Goal: Information Seeking & Learning: Learn about a topic

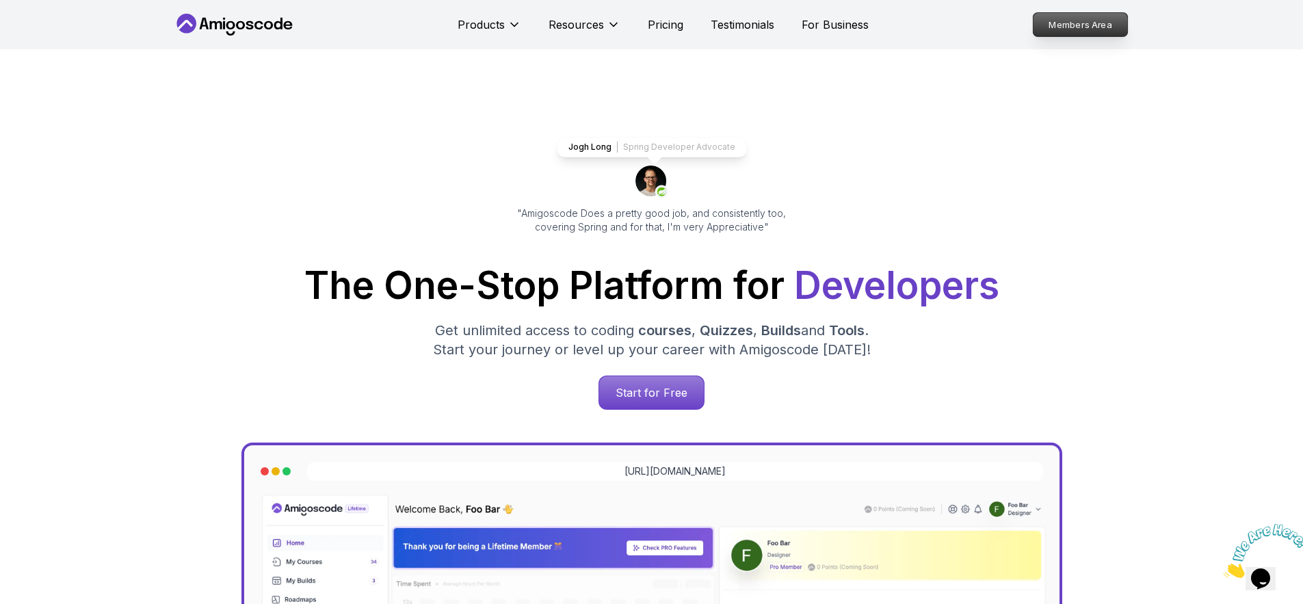
click at [1067, 31] on p "Members Area" at bounding box center [1080, 24] width 94 height 23
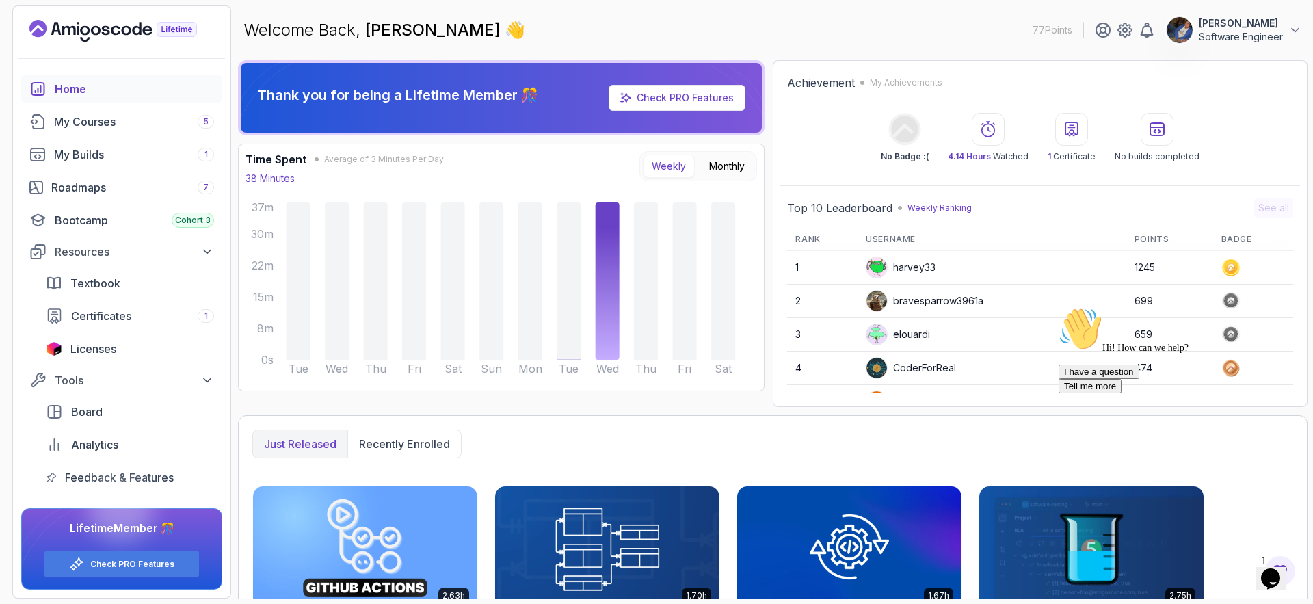
click at [1237, 38] on p "Software Engineer" at bounding box center [1241, 37] width 84 height 14
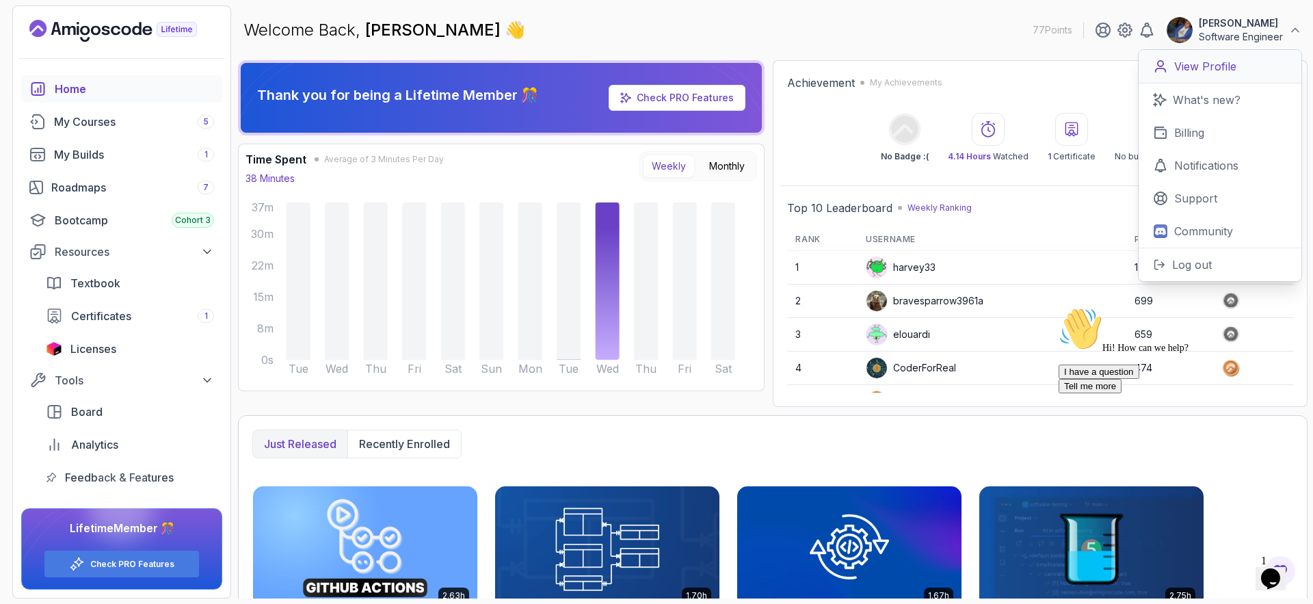
click at [1170, 62] on link "View Profile" at bounding box center [1220, 67] width 163 height 34
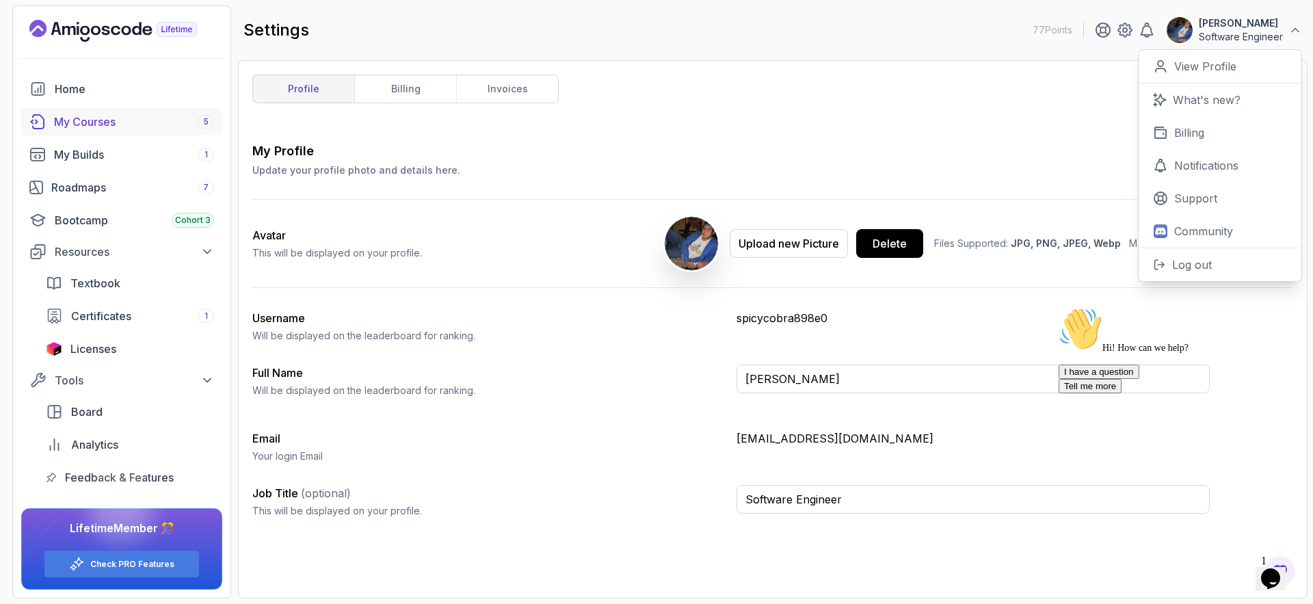
click at [65, 124] on div "My Courses 5" at bounding box center [134, 122] width 160 height 16
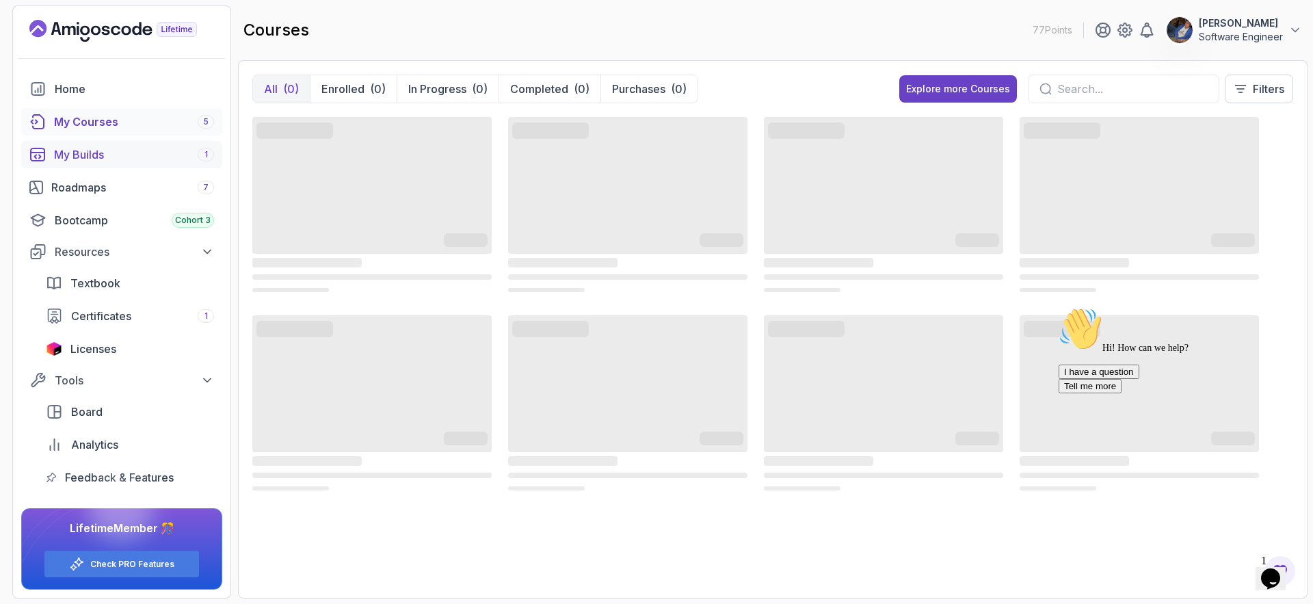
click at [122, 141] on link "My Builds 1" at bounding box center [121, 154] width 201 height 27
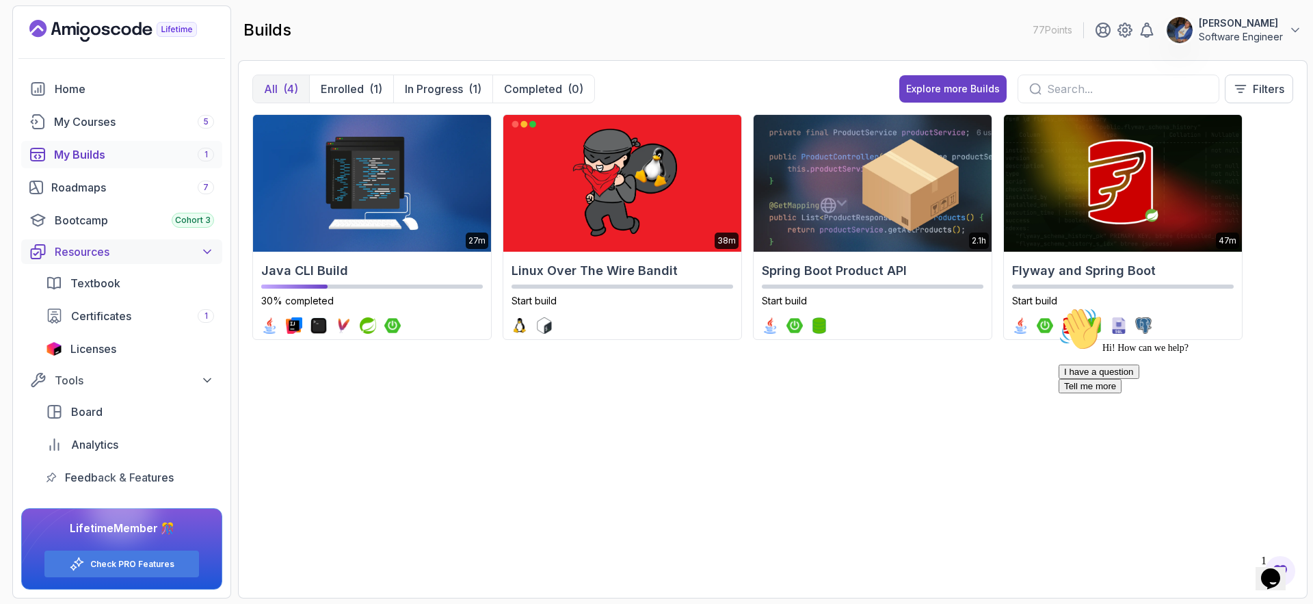
click at [212, 251] on icon at bounding box center [207, 252] width 14 height 14
click at [92, 119] on div "My Courses 5" at bounding box center [134, 122] width 160 height 16
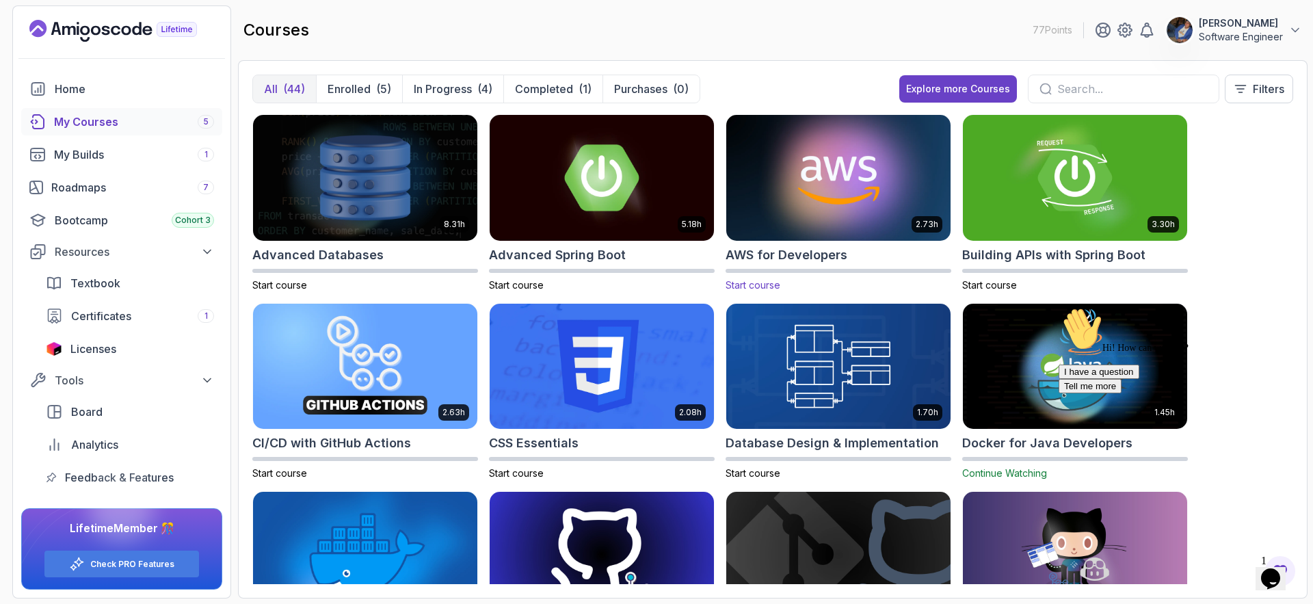
click at [799, 220] on img at bounding box center [838, 177] width 235 height 132
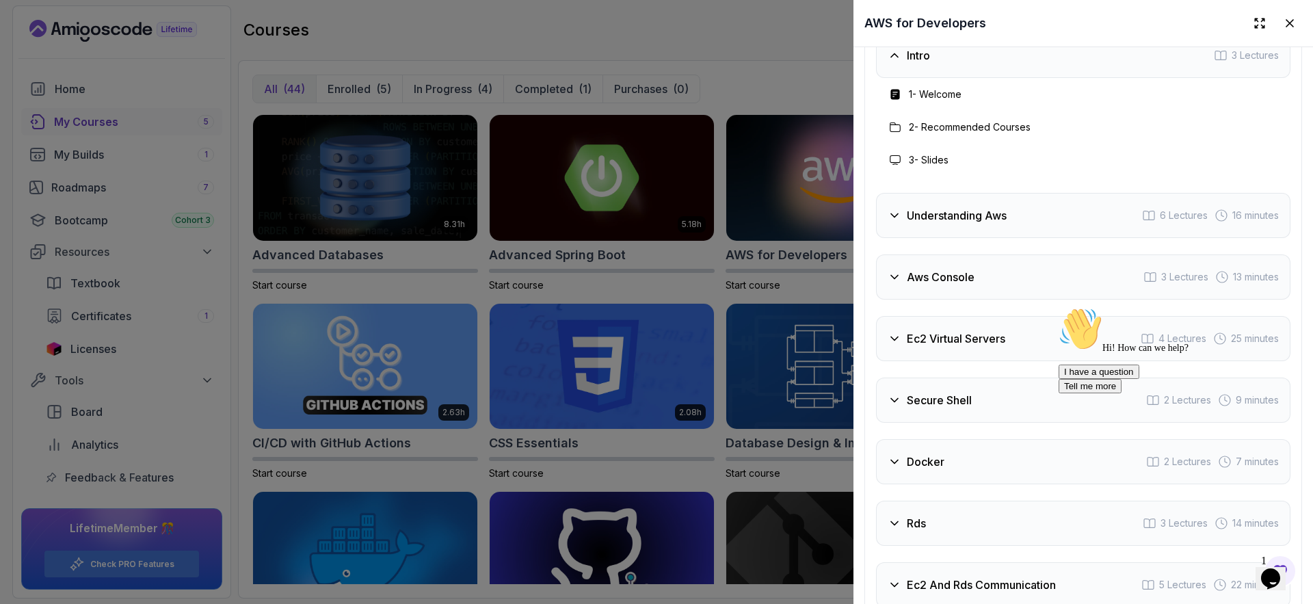
scroll to position [2454, 0]
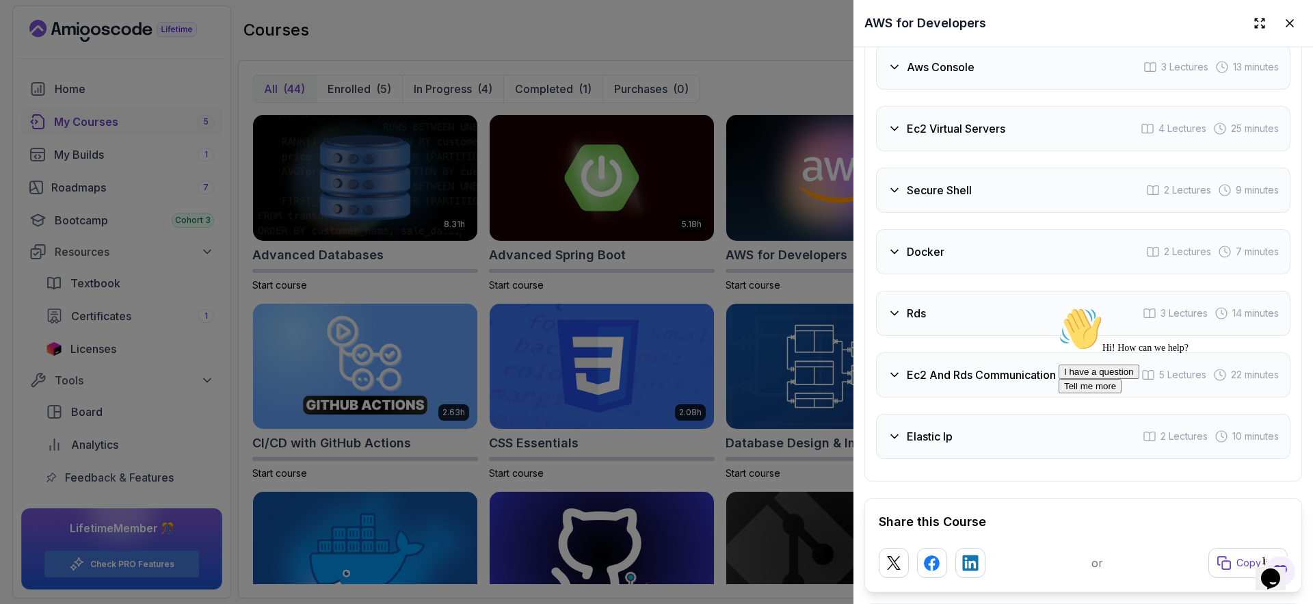
click at [935, 445] on h3 "Elastic Ip" at bounding box center [930, 436] width 46 height 16
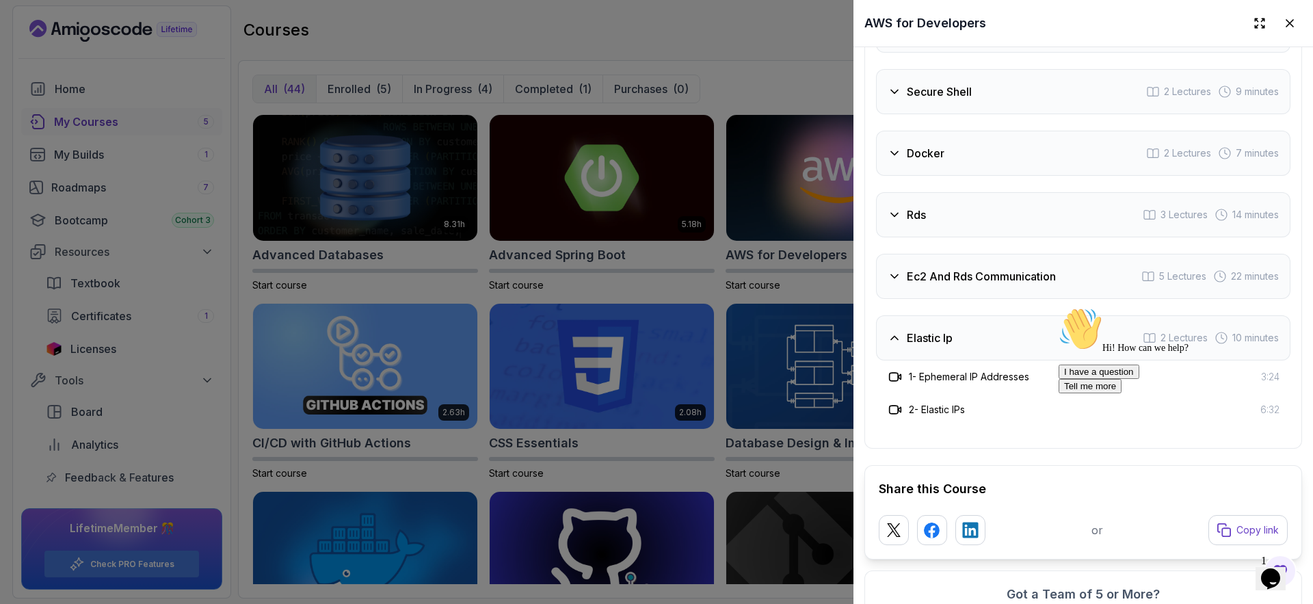
click at [930, 285] on h3 "Ec2 And Rds Communication" at bounding box center [981, 276] width 149 height 16
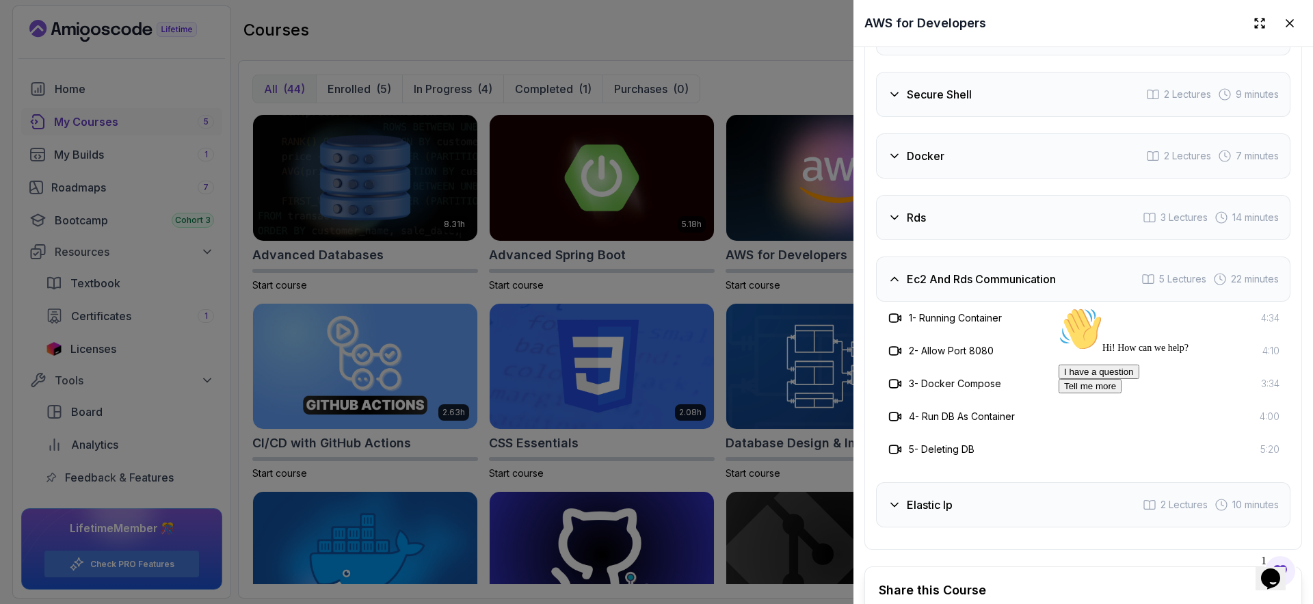
scroll to position [2346, 0]
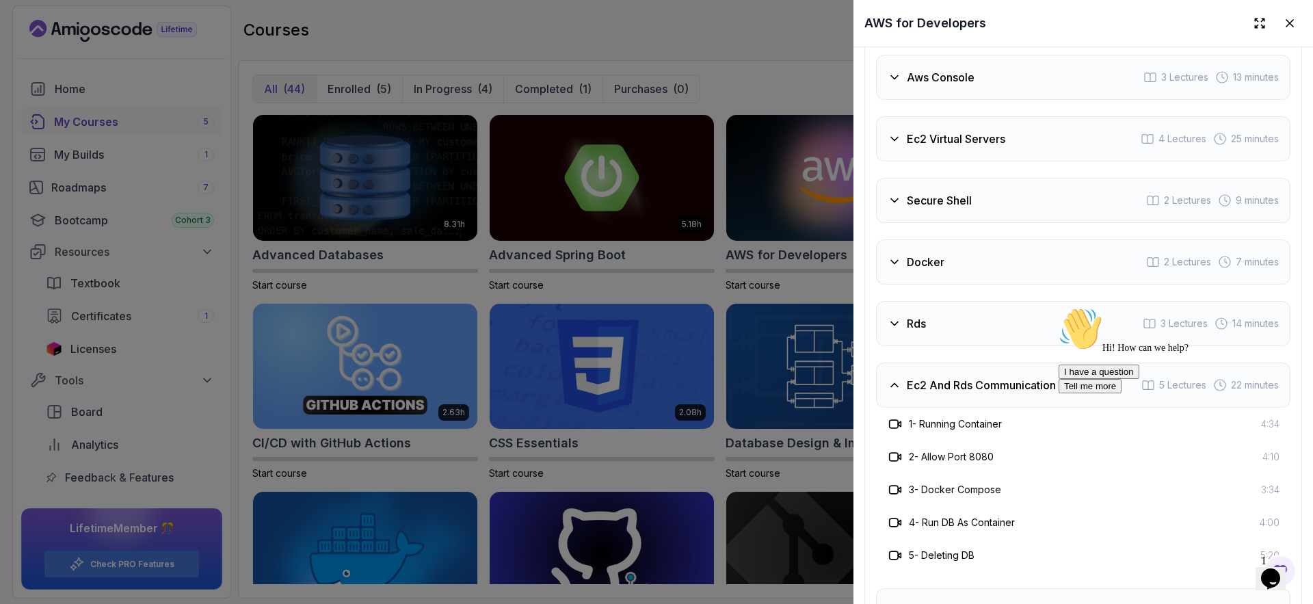
click at [942, 346] on div "Rds 3 Lectures 14 minutes" at bounding box center [1083, 323] width 415 height 45
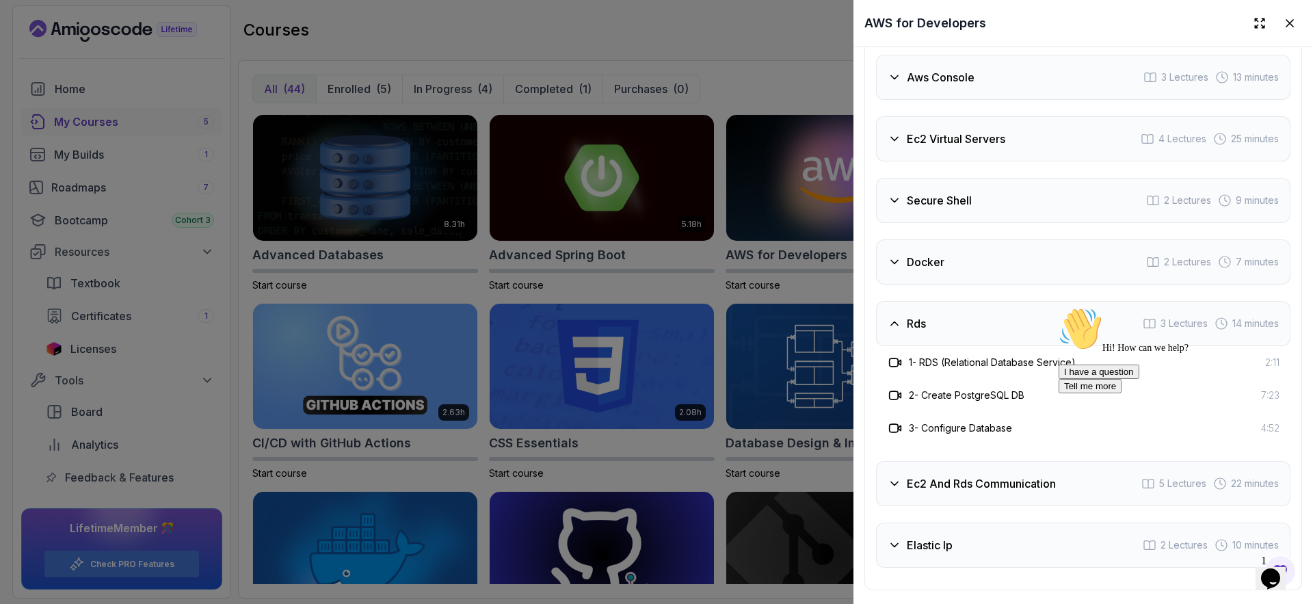
click at [950, 285] on div "Docker 2 Lectures 7 minutes" at bounding box center [1083, 261] width 415 height 45
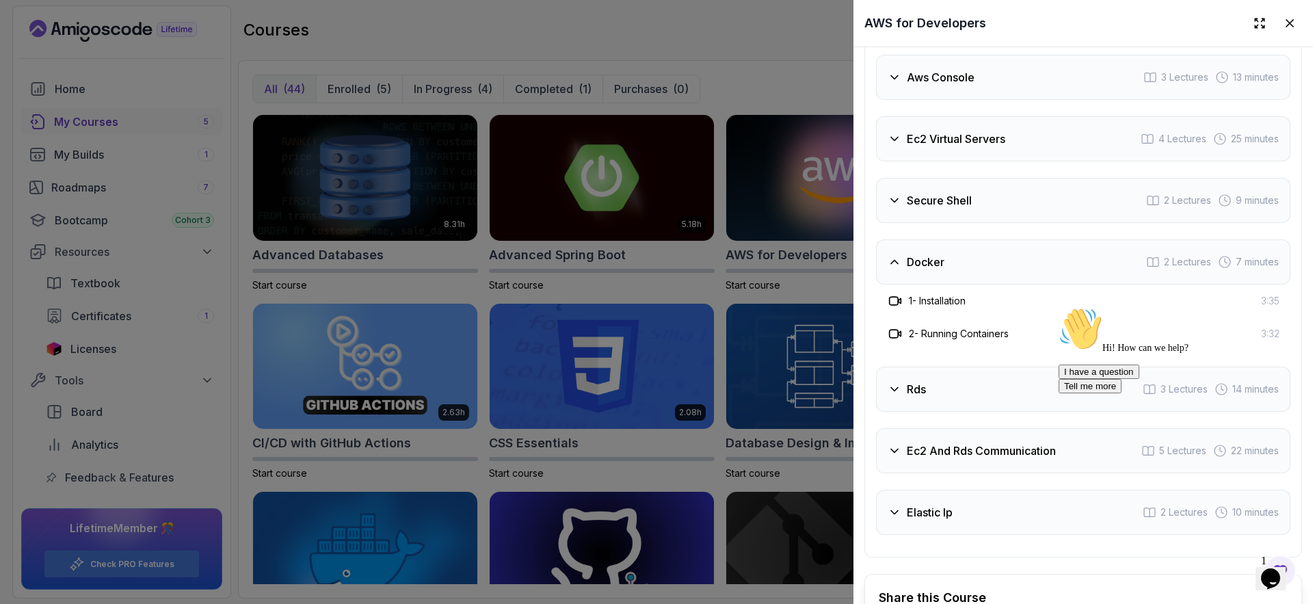
click at [946, 209] on h3 "Secure Shell" at bounding box center [939, 200] width 65 height 16
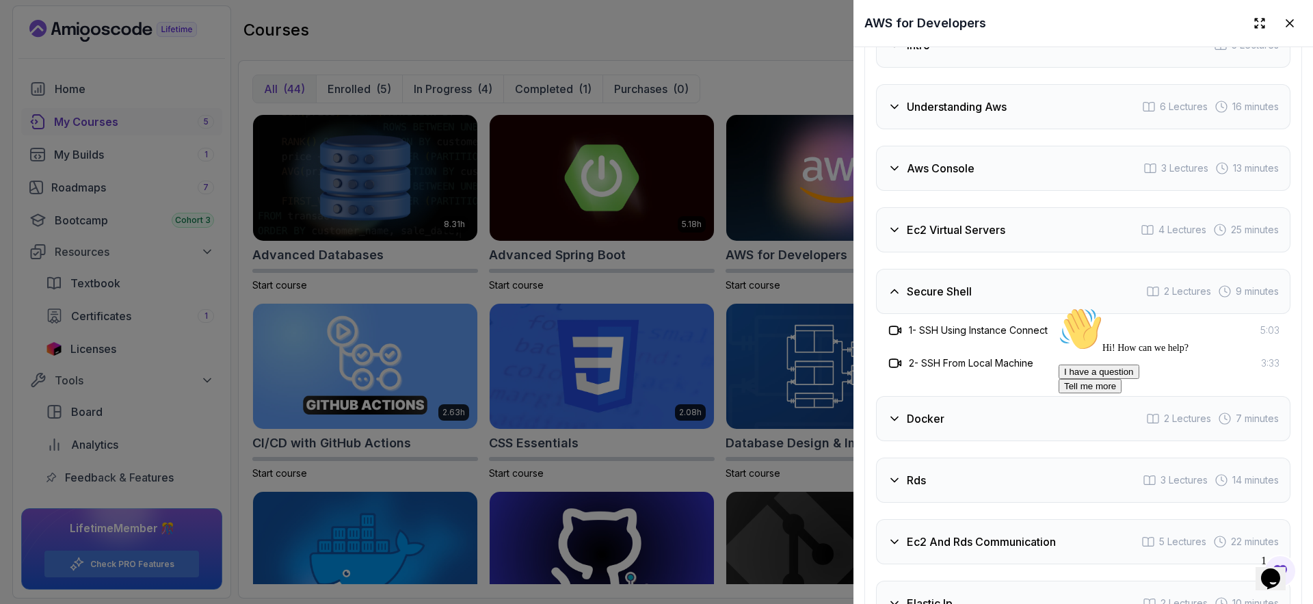
scroll to position [2254, 0]
click at [956, 289] on div "Intro 3 Lectures Understanding Aws 6 Lectures 16 minutes Aws Console 3 Lectures…" at bounding box center [1083, 324] width 415 height 603
click at [950, 253] on div "Ec2 Virtual Servers 4 Lectures 25 minutes" at bounding box center [1083, 230] width 415 height 45
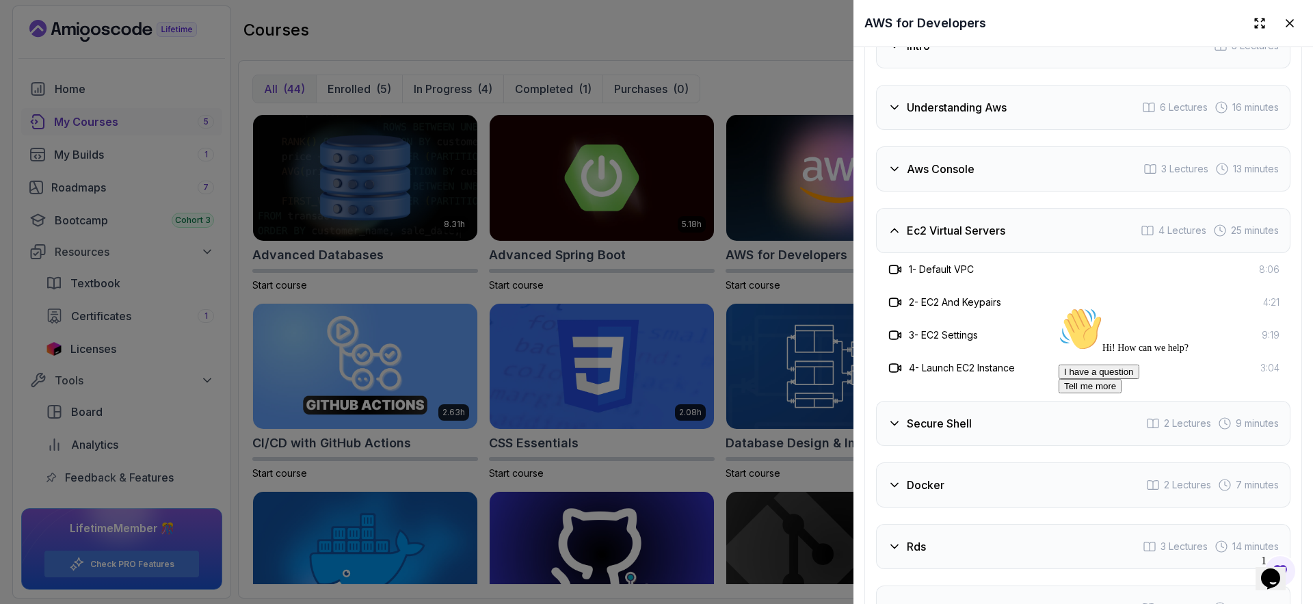
click at [926, 177] on h3 "Aws Console" at bounding box center [941, 169] width 68 height 16
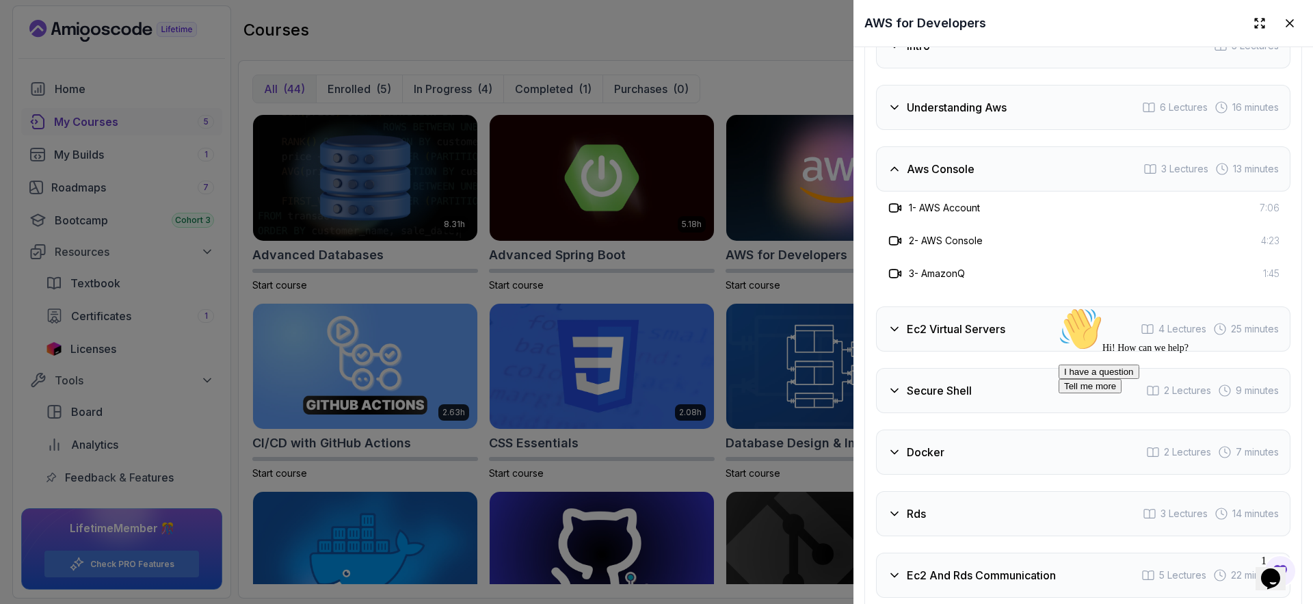
click at [924, 116] on h3 "Understanding Aws" at bounding box center [957, 107] width 100 height 16
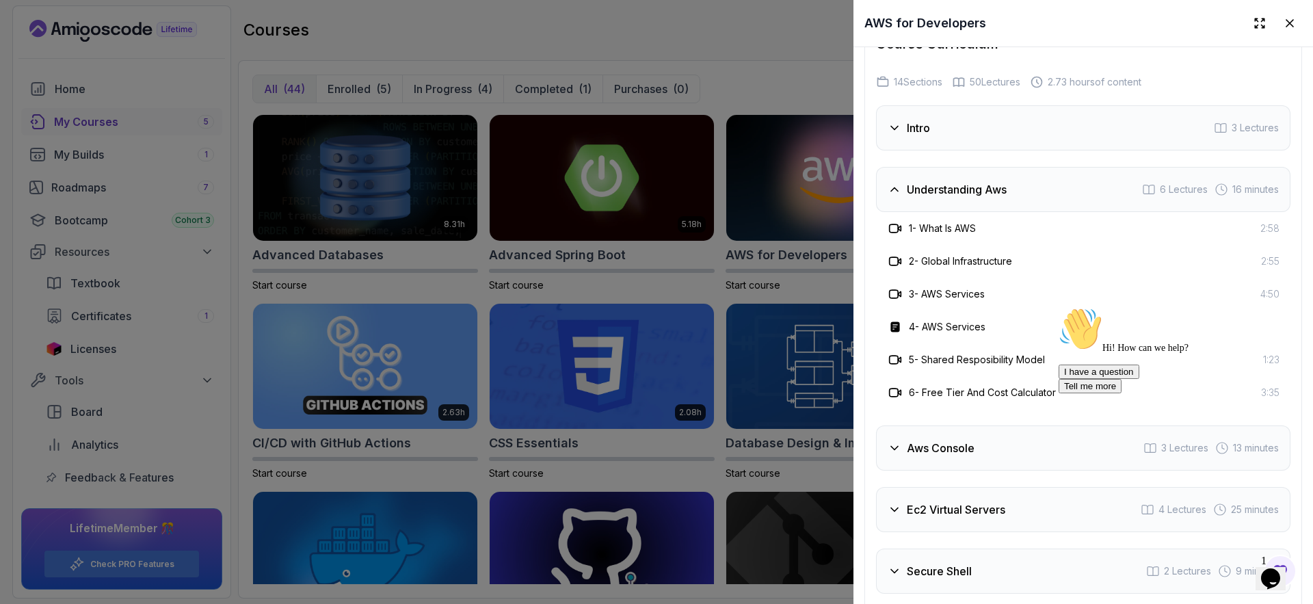
scroll to position [2163, 0]
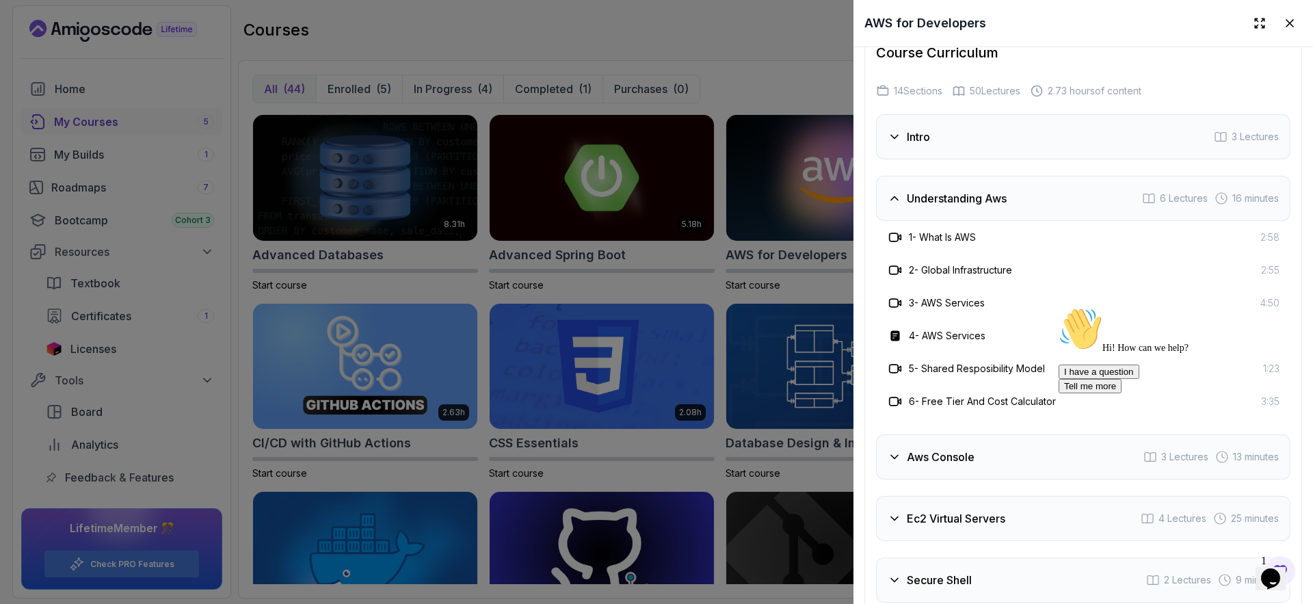
click at [939, 159] on div "Intro 3 Lectures" at bounding box center [1083, 136] width 415 height 45
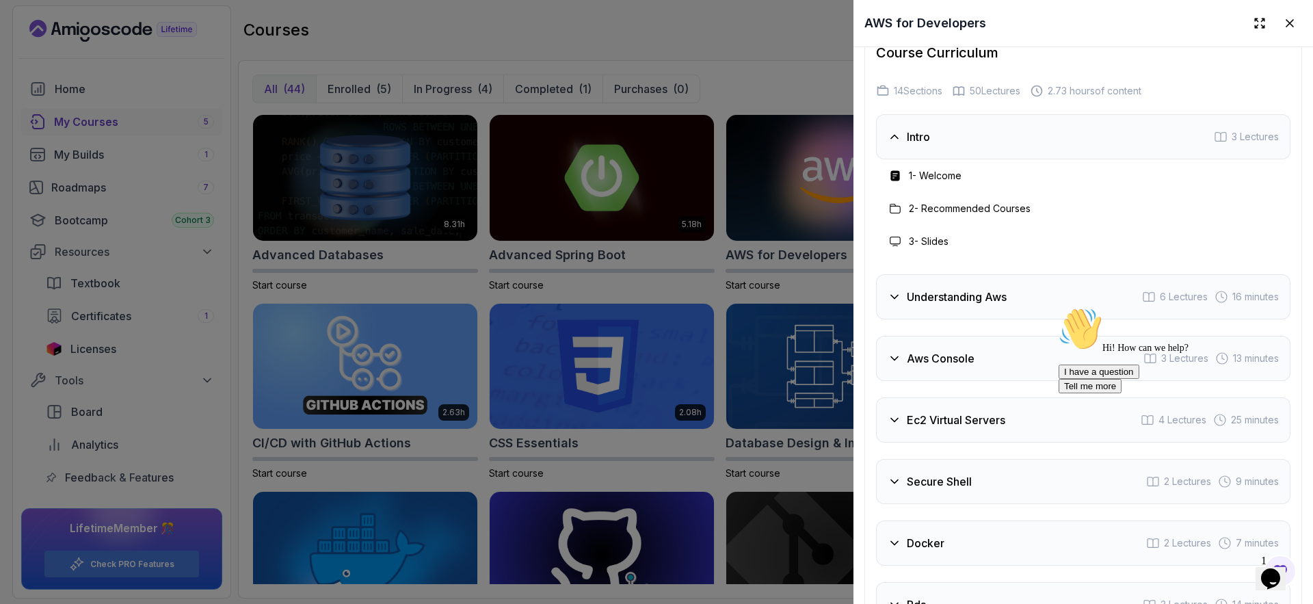
click at [676, 60] on div at bounding box center [656, 302] width 1313 height 604
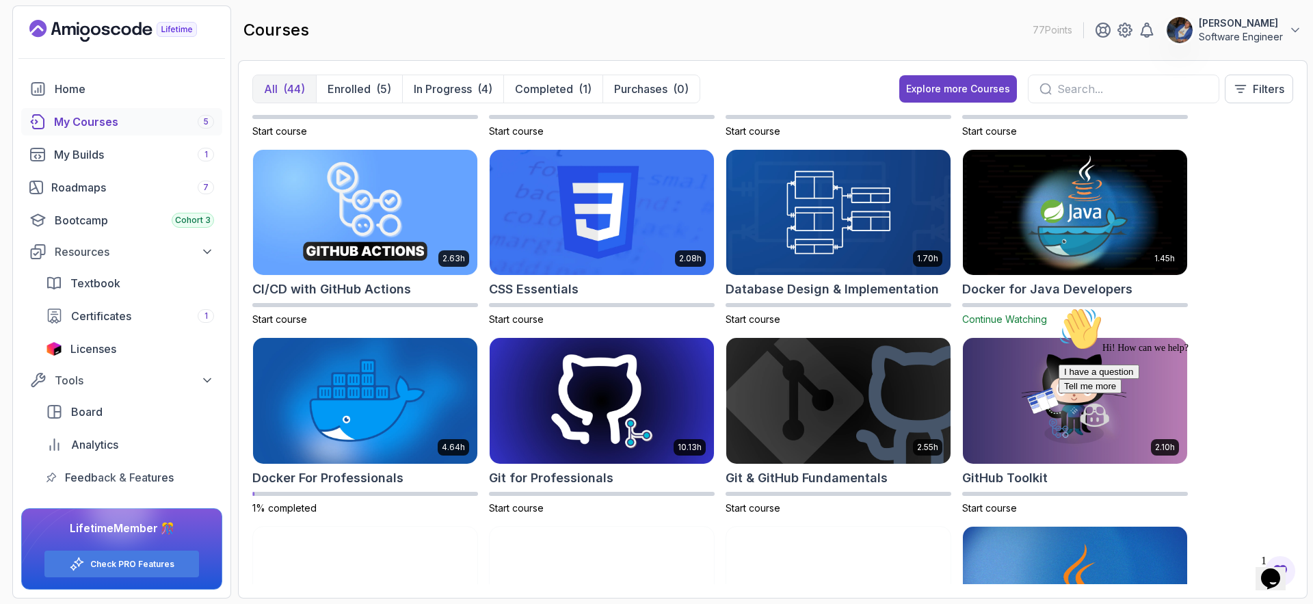
scroll to position [0, 0]
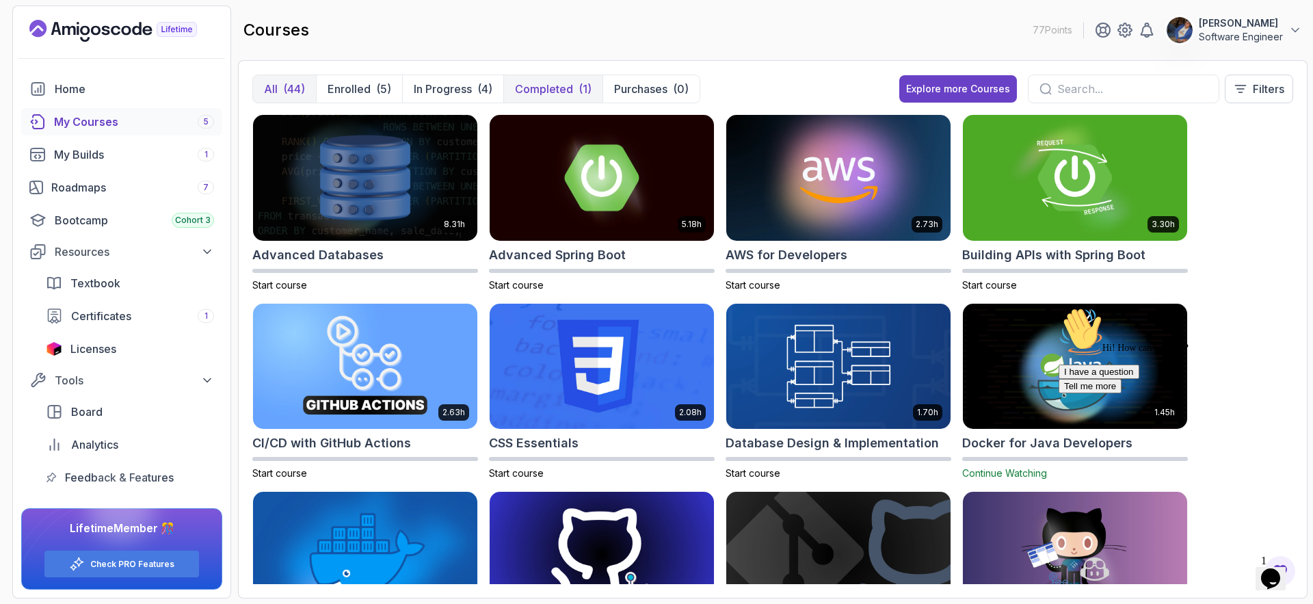
click at [539, 93] on p "Completed" at bounding box center [544, 89] width 58 height 16
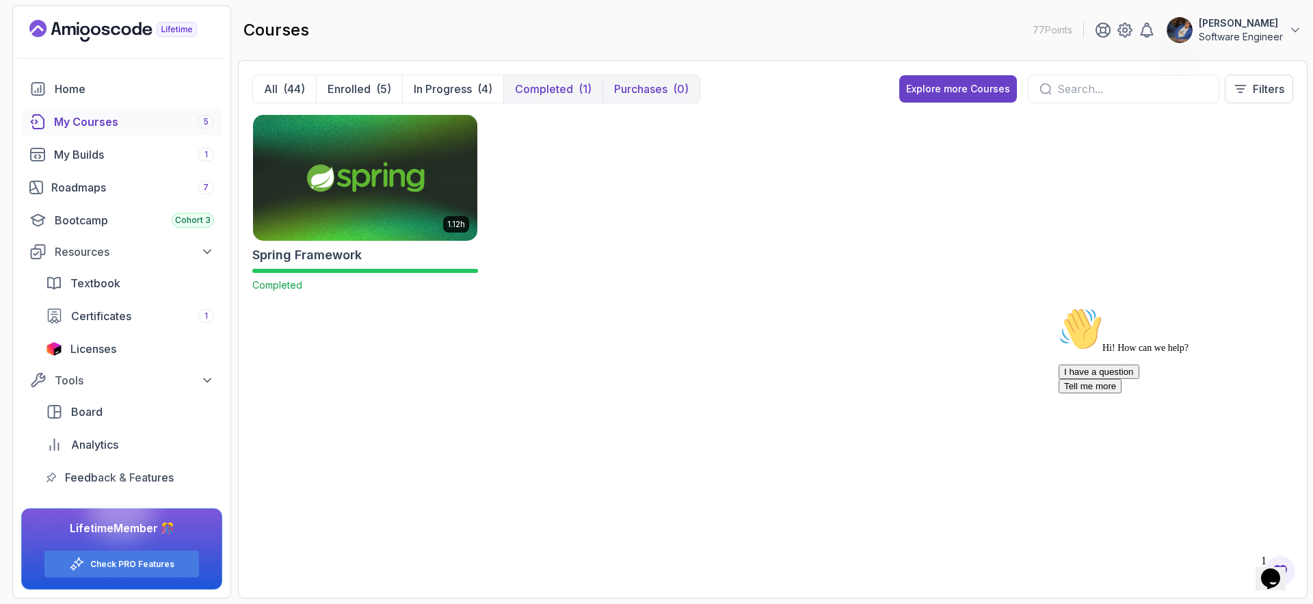
click at [654, 90] on p "Purchases" at bounding box center [640, 89] width 53 height 16
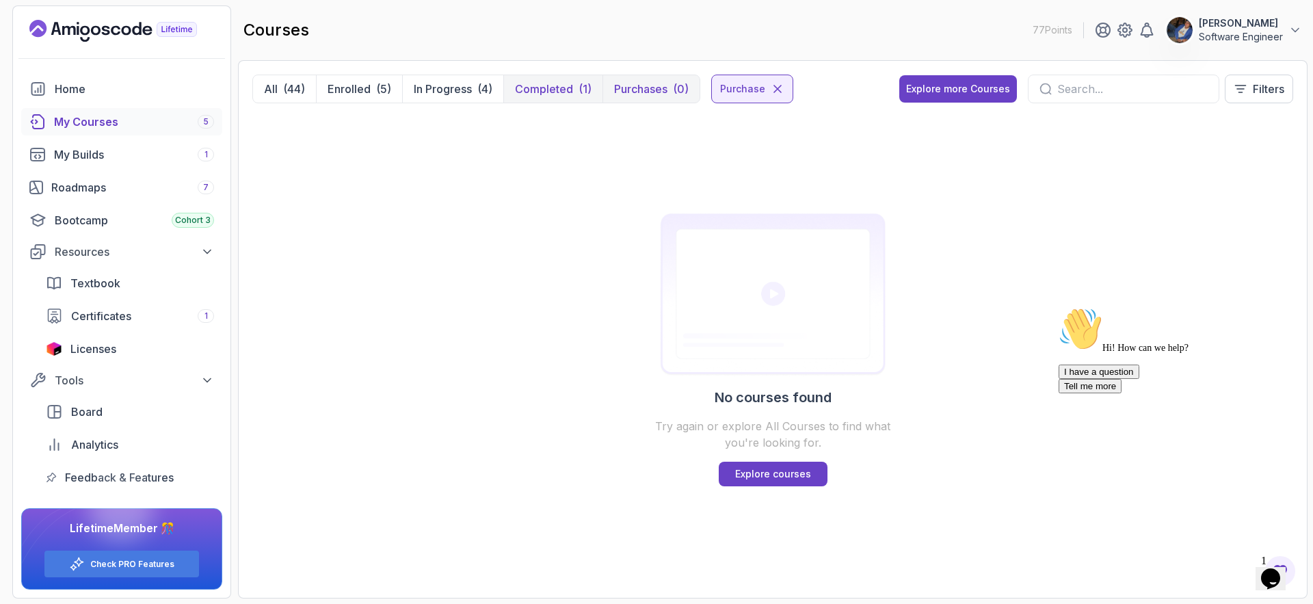
click at [431, 71] on div "All (44) Enrolled (5) In Progress (4) Completed (1) Purchases (0) purchase Expl…" at bounding box center [773, 329] width 1070 height 538
click at [432, 78] on button "In Progress (4)" at bounding box center [452, 88] width 101 height 27
click at [367, 92] on p "Enrolled" at bounding box center [349, 89] width 43 height 16
click at [304, 82] on div "(44)" at bounding box center [294, 89] width 22 height 16
click at [773, 81] on div "purchase" at bounding box center [752, 89] width 82 height 29
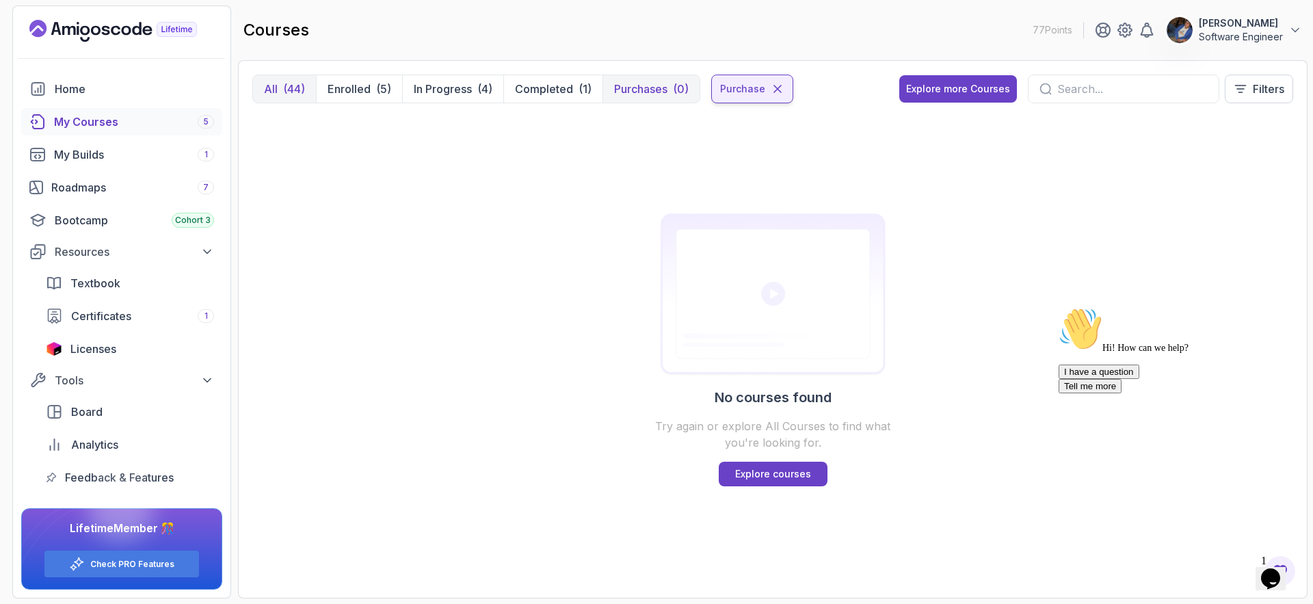
click at [775, 86] on icon at bounding box center [778, 89] width 14 height 14
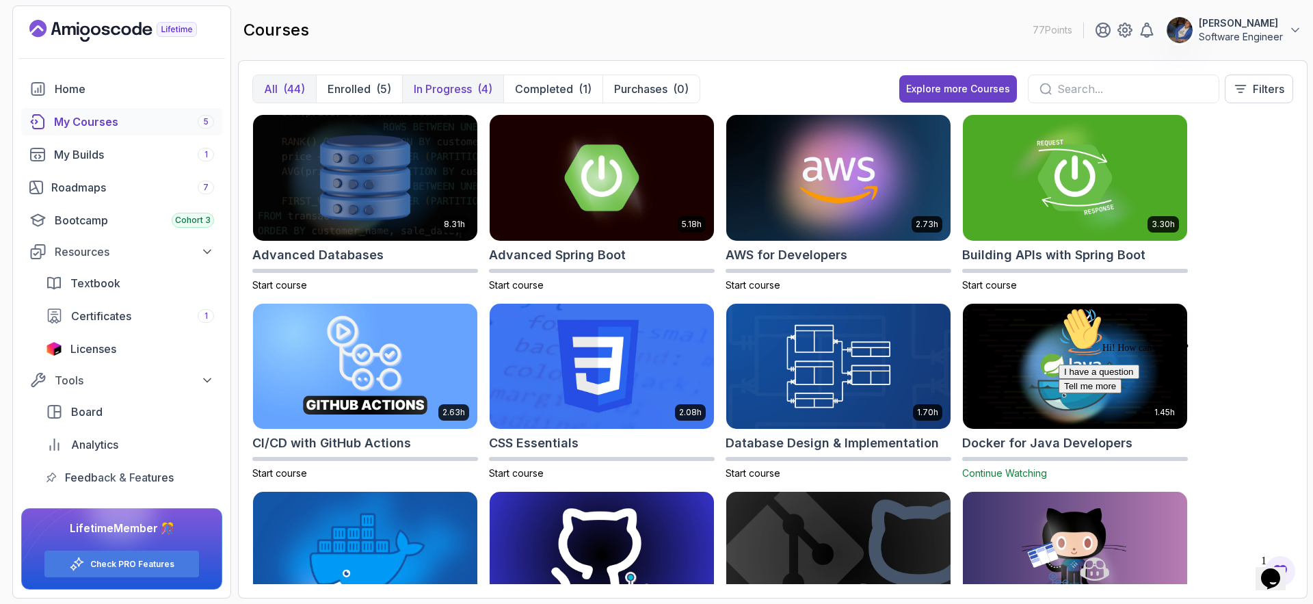
click at [488, 87] on div "(4)" at bounding box center [484, 89] width 15 height 16
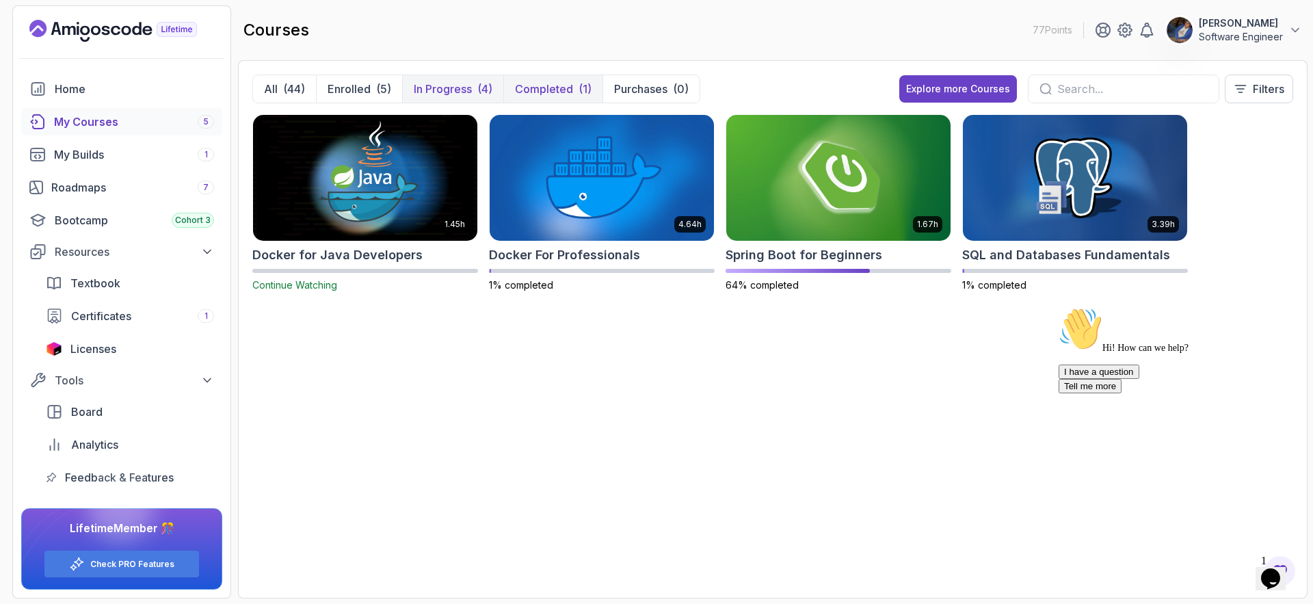
click at [542, 86] on p "Completed" at bounding box center [544, 89] width 58 height 16
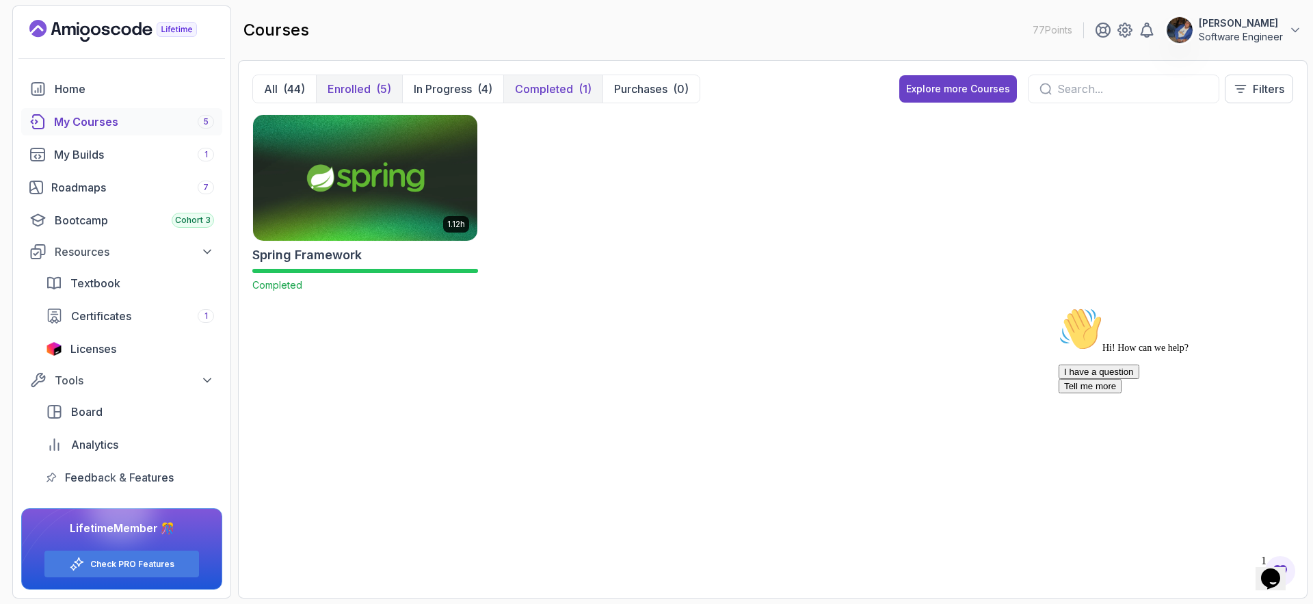
click at [364, 97] on button "Enrolled (5)" at bounding box center [359, 88] width 86 height 27
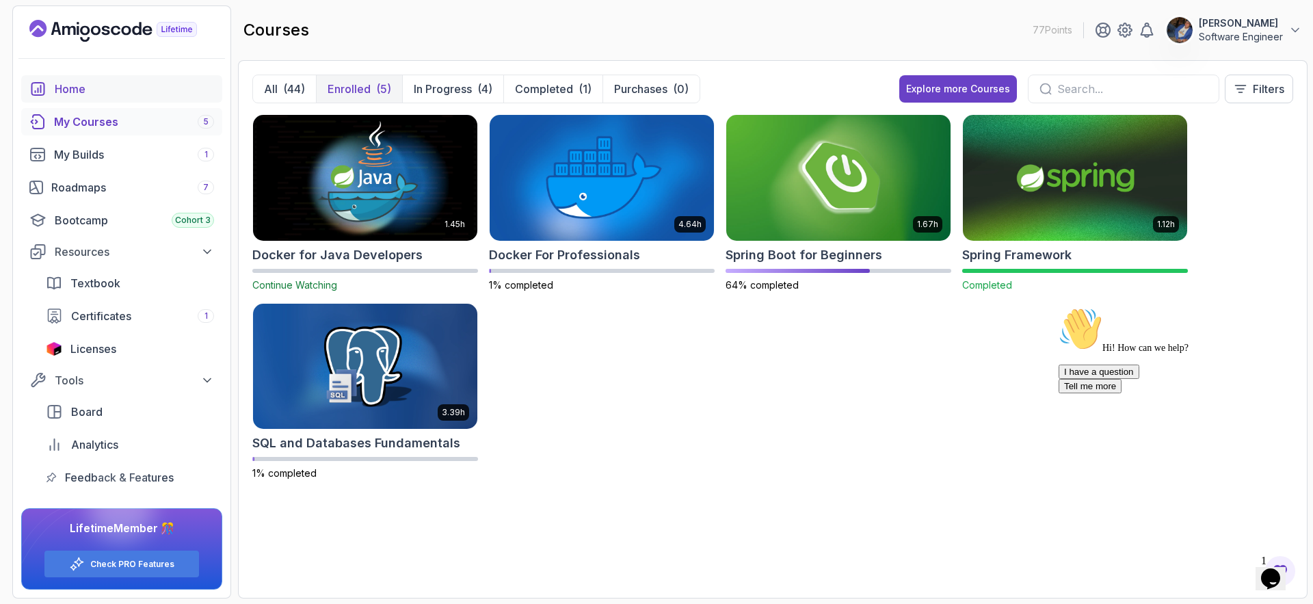
click at [84, 96] on div "Home" at bounding box center [134, 89] width 159 height 16
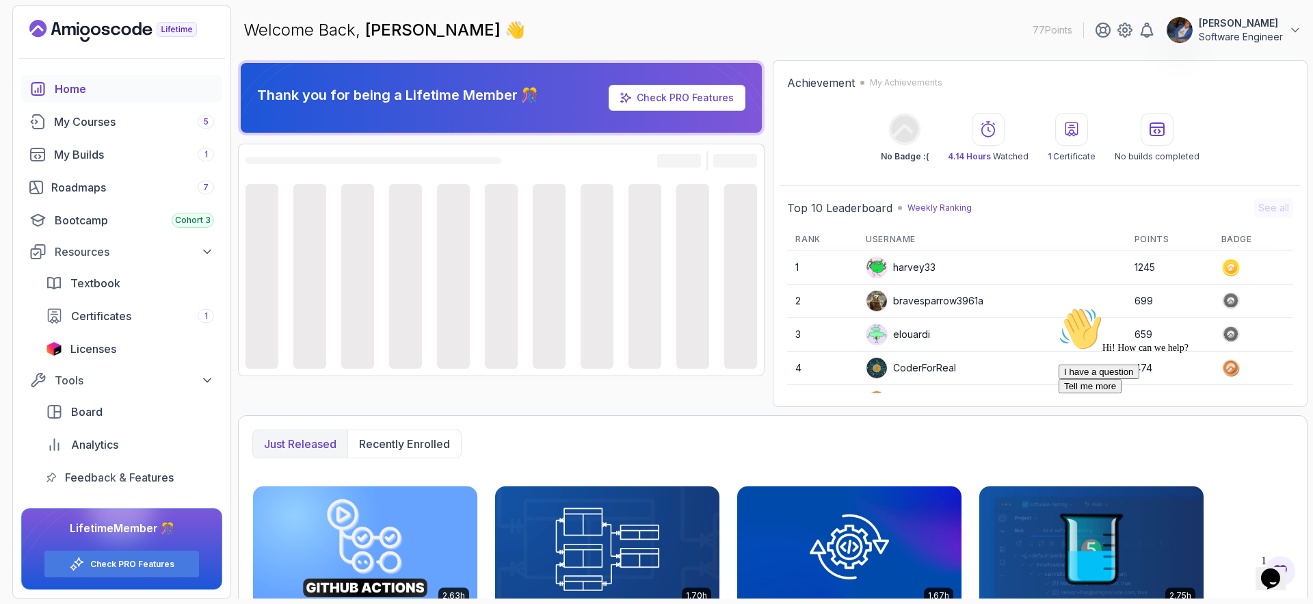
scroll to position [271, 0]
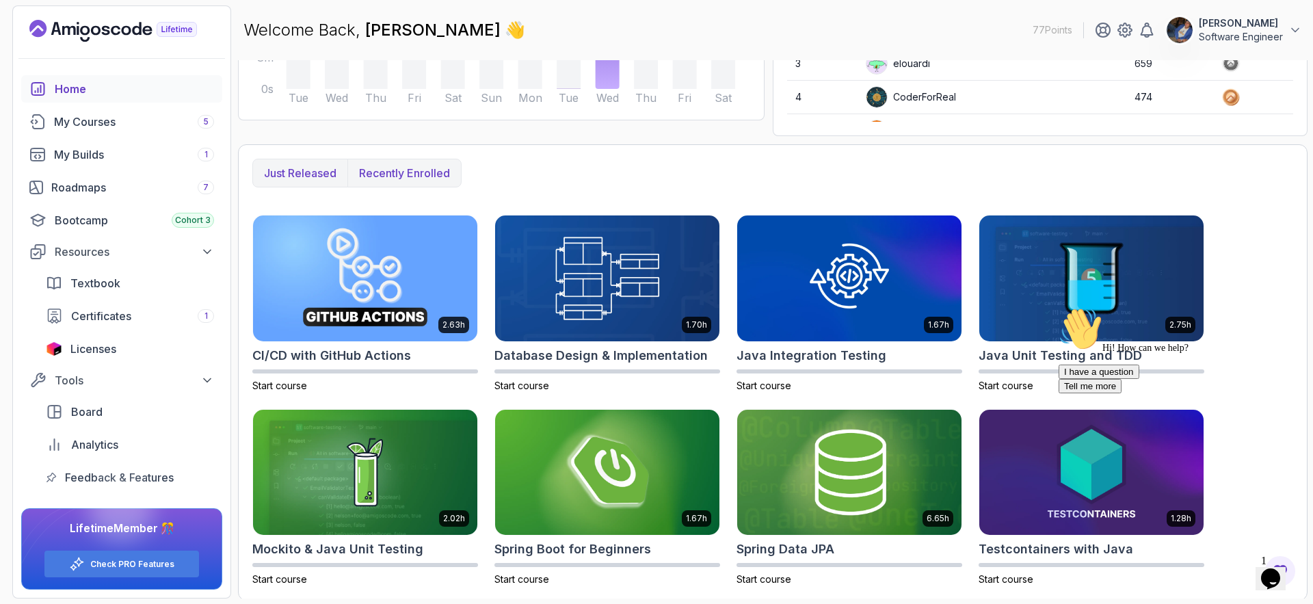
click at [370, 179] on p "Recently enrolled" at bounding box center [404, 173] width 91 height 16
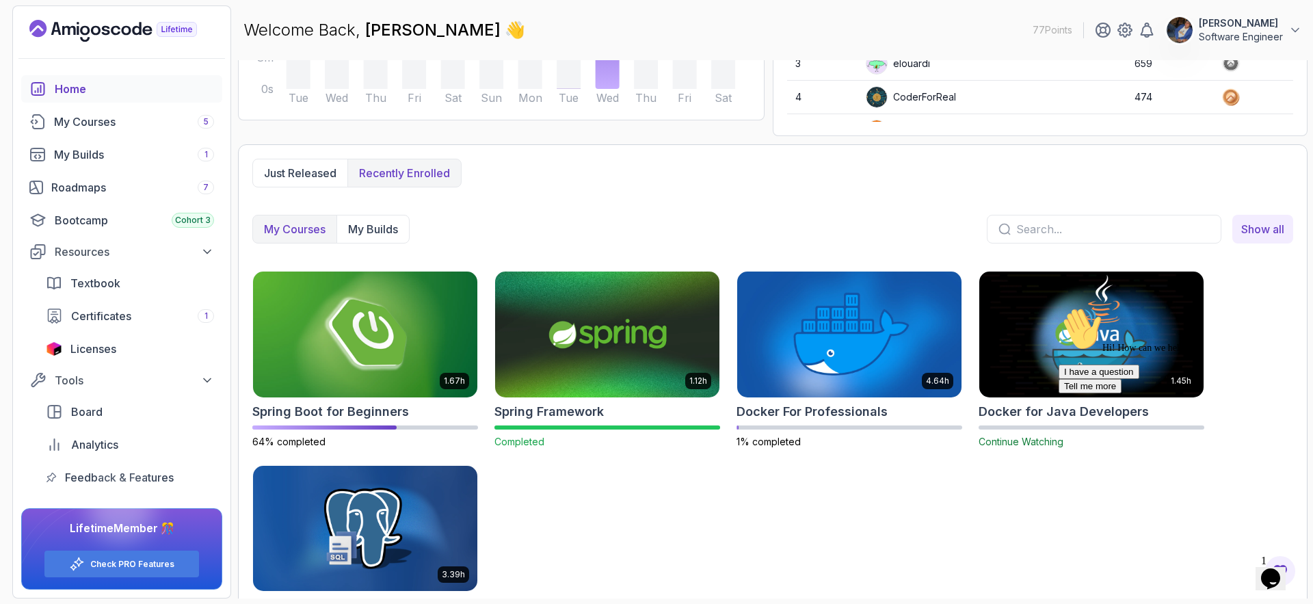
click at [986, 419] on h2 "Docker for Java Developers" at bounding box center [1064, 411] width 170 height 19
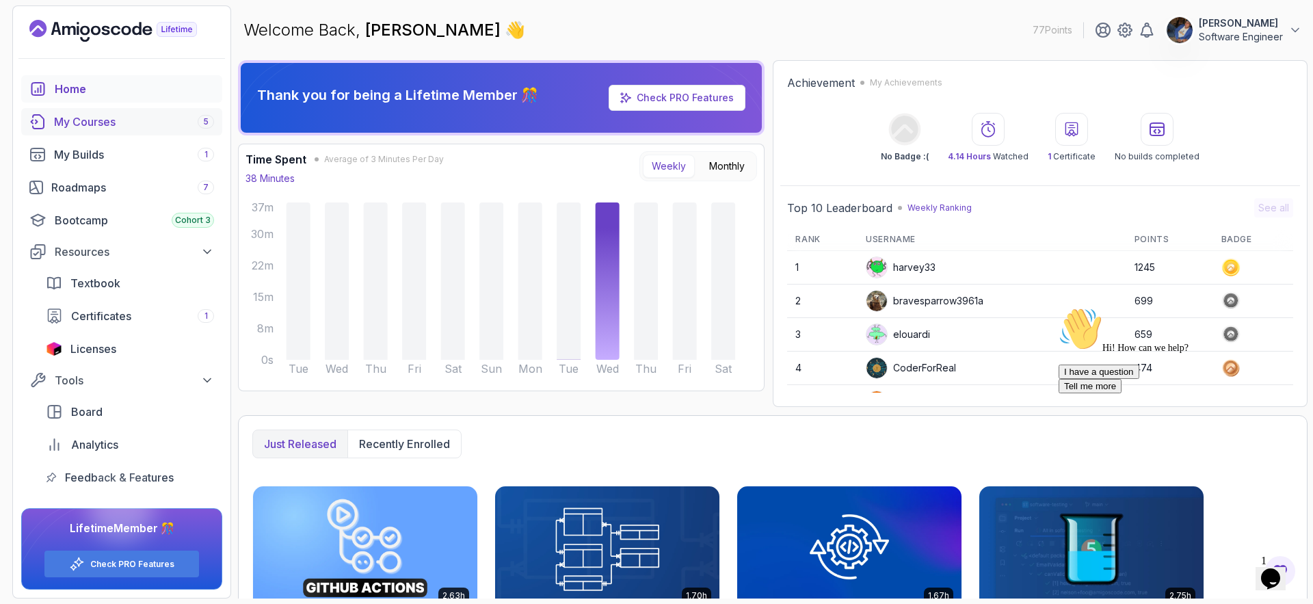
click at [109, 120] on div "My Courses 5" at bounding box center [134, 122] width 160 height 16
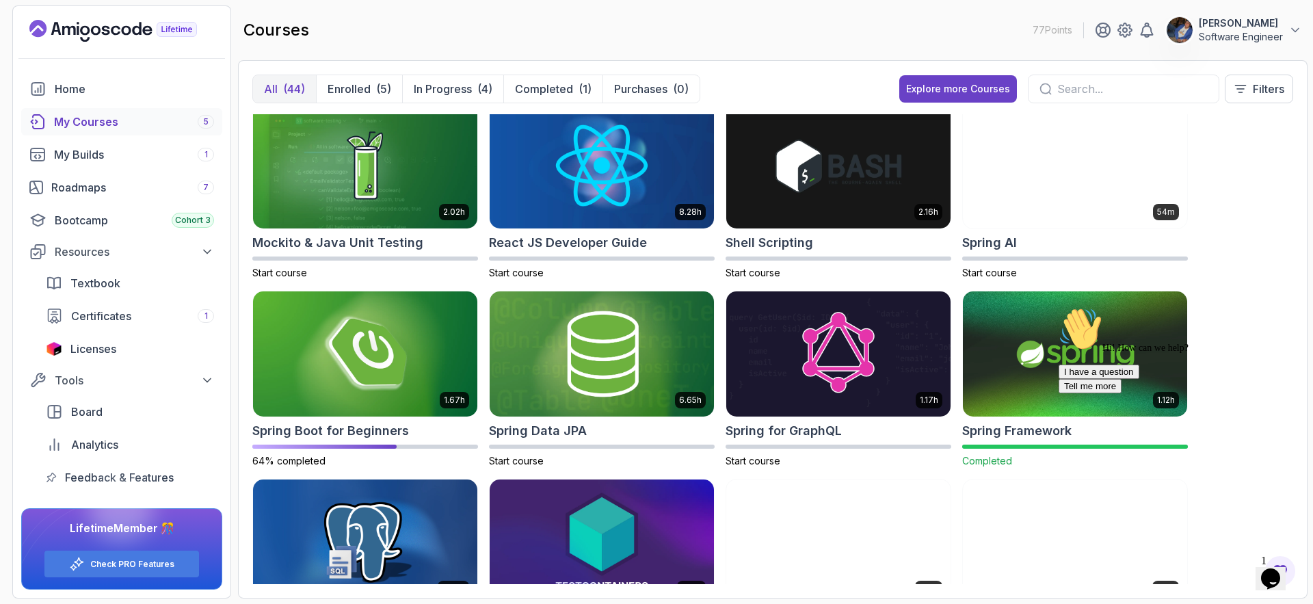
scroll to position [1610, 0]
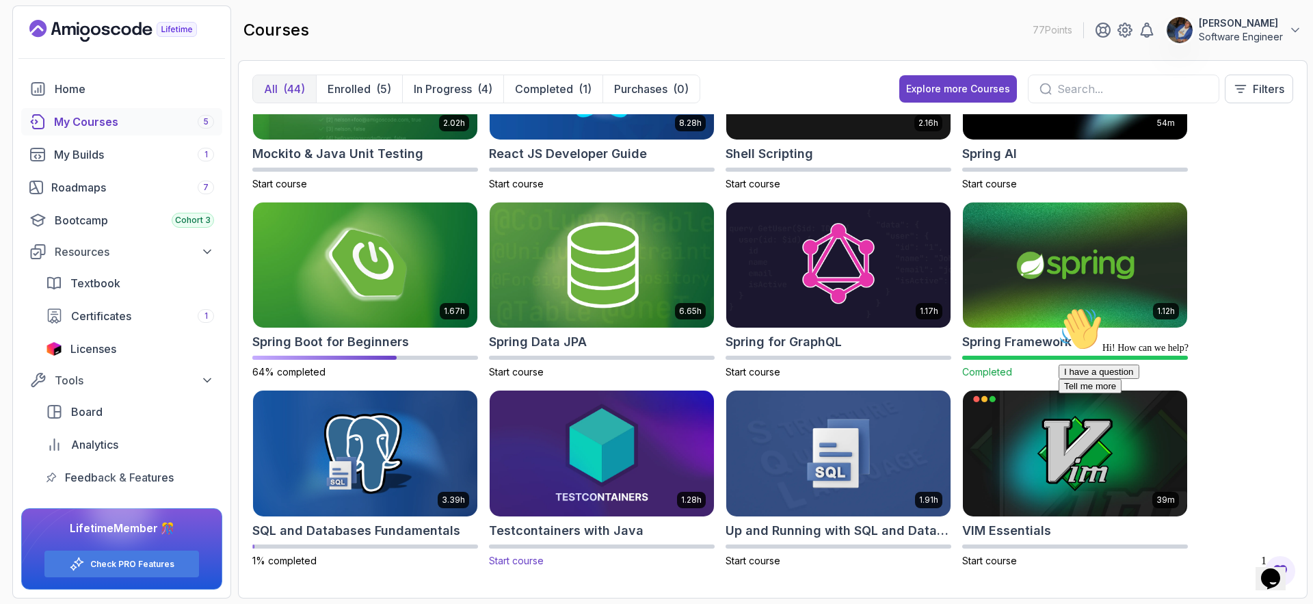
click at [553, 526] on h2 "Testcontainers with Java" at bounding box center [566, 530] width 155 height 19
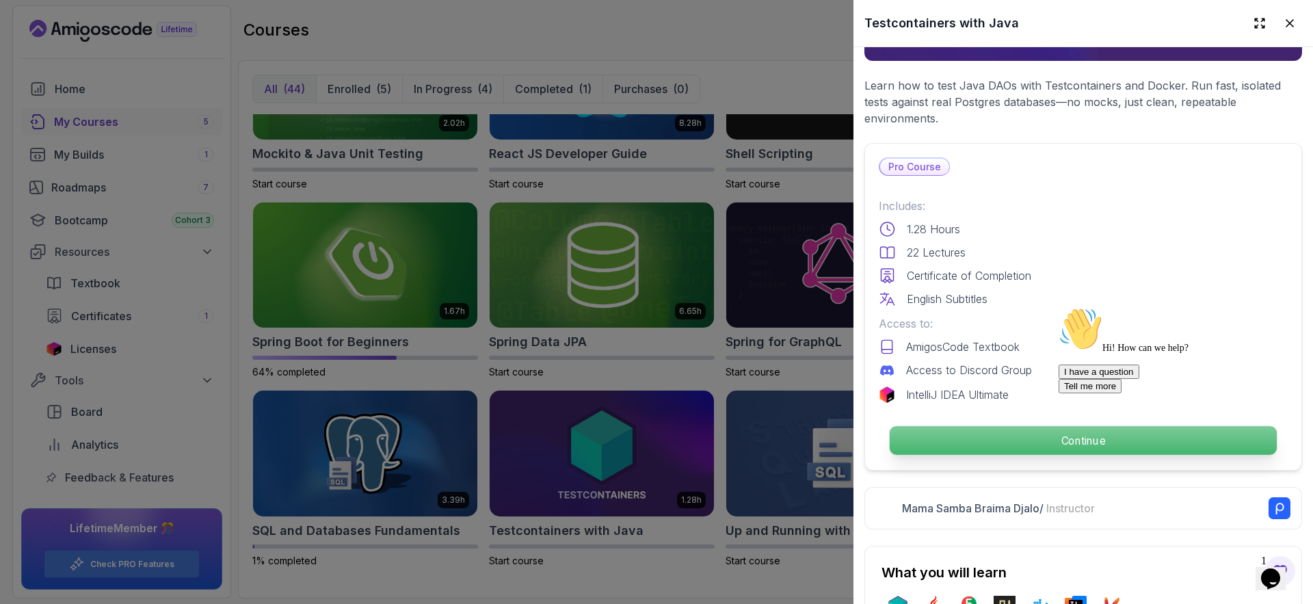
scroll to position [213, 0]
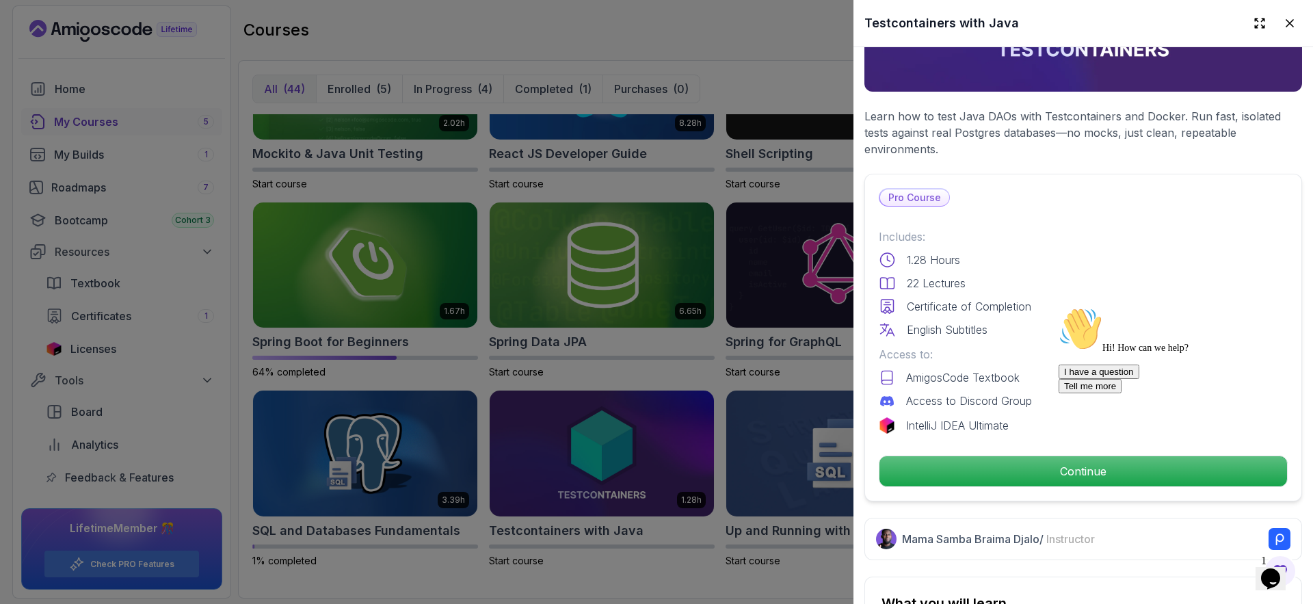
click at [720, 319] on div at bounding box center [656, 302] width 1313 height 604
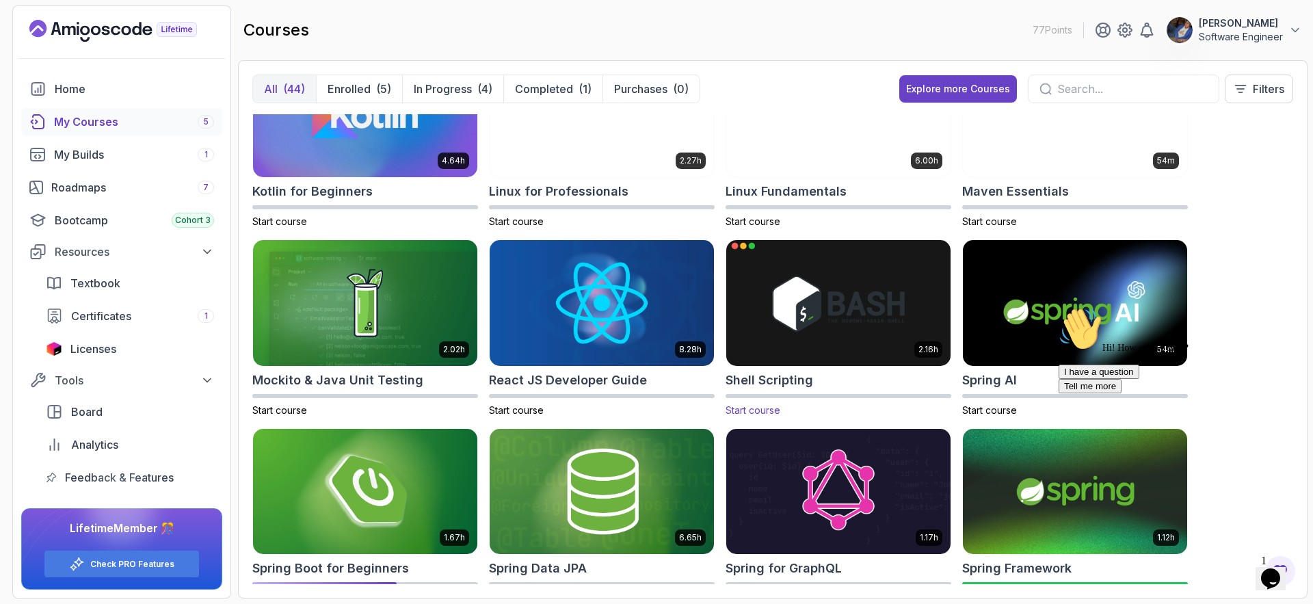
scroll to position [1324, 0]
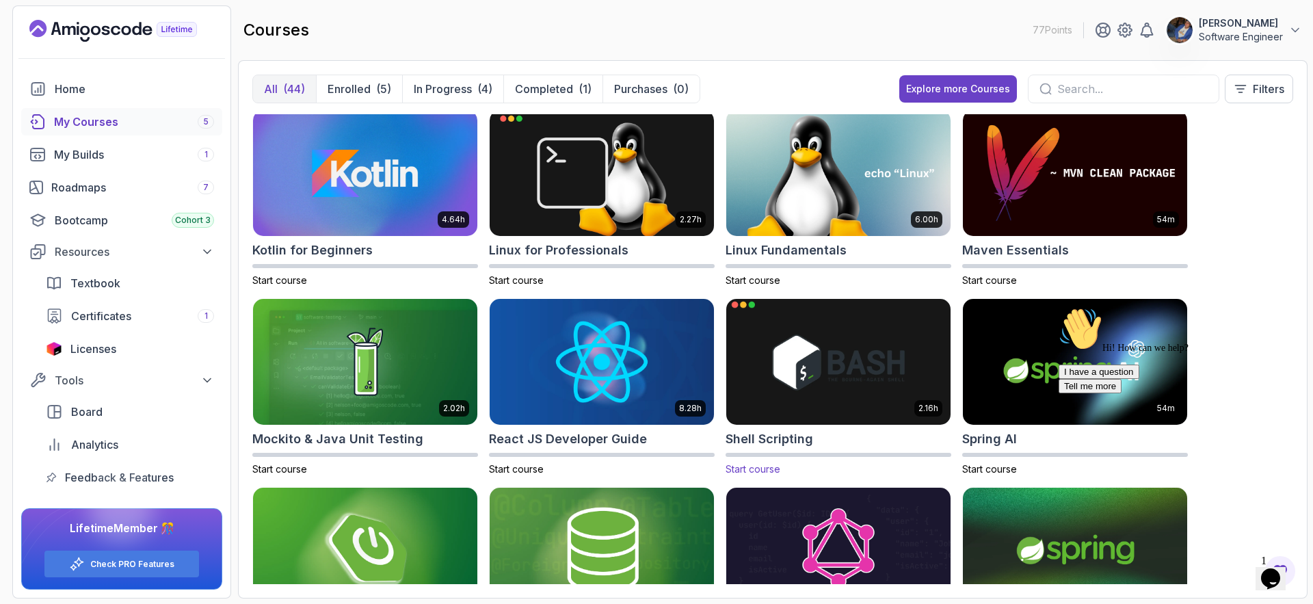
click at [744, 443] on h2 "Shell Scripting" at bounding box center [770, 439] width 88 height 19
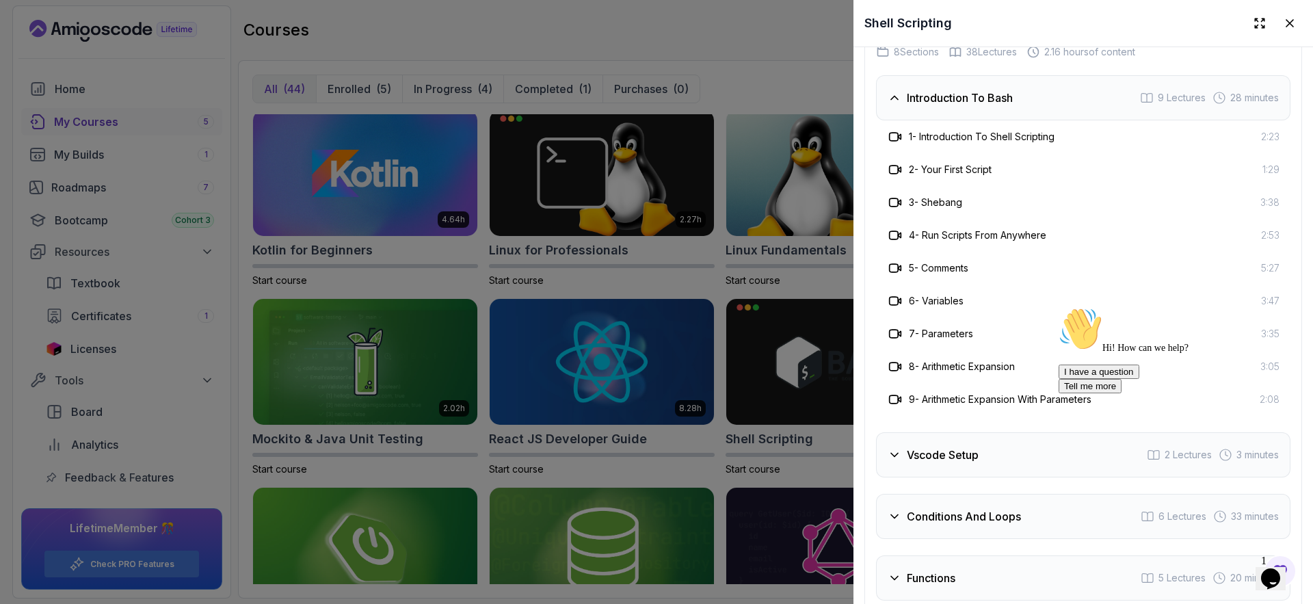
scroll to position [2794, 0]
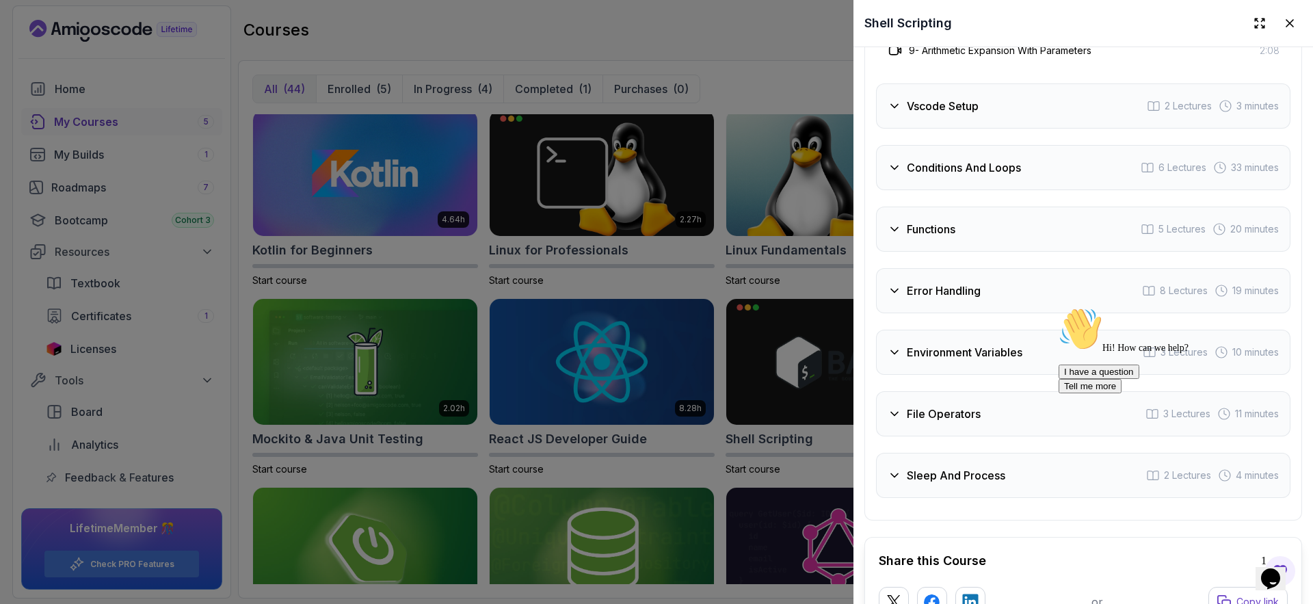
click at [941, 468] on h3 "Sleep And Process" at bounding box center [956, 475] width 99 height 16
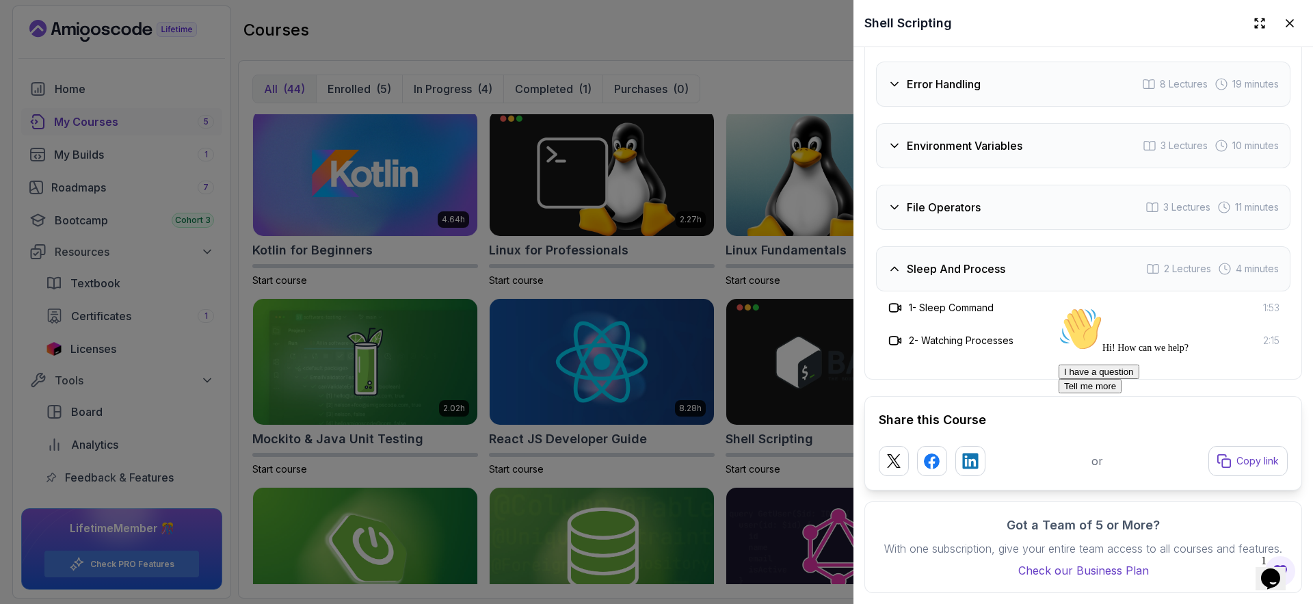
click at [965, 246] on div "Sleep And Process 2 Lectures 4 minutes" at bounding box center [1083, 268] width 415 height 45
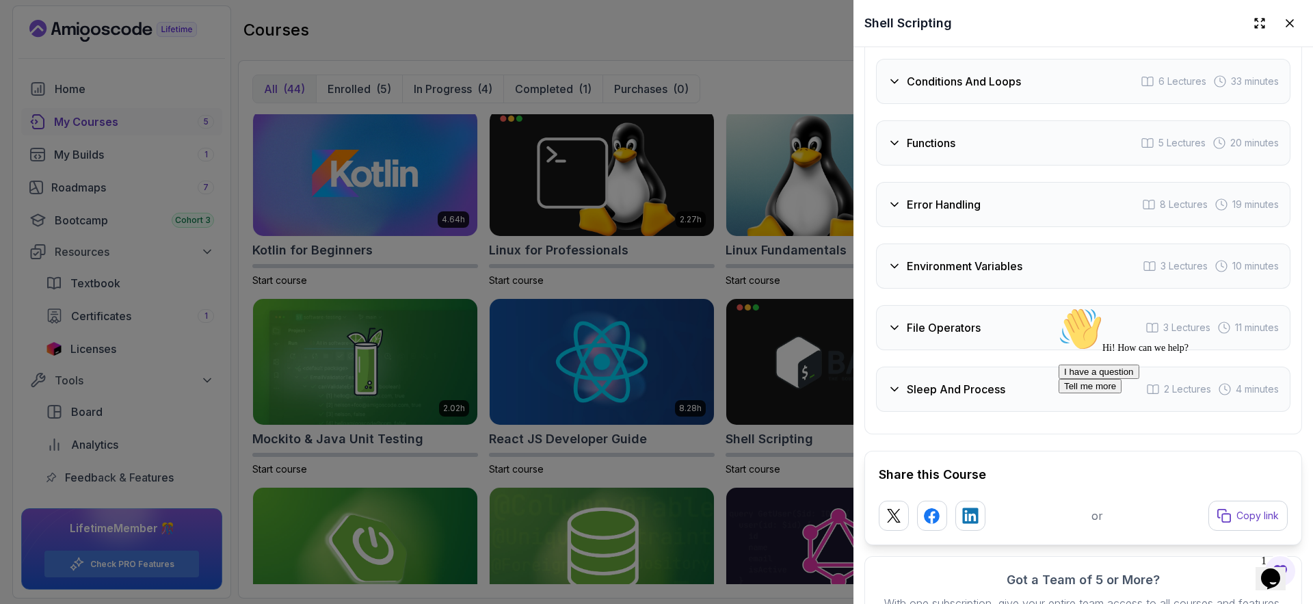
scroll to position [2488, 0]
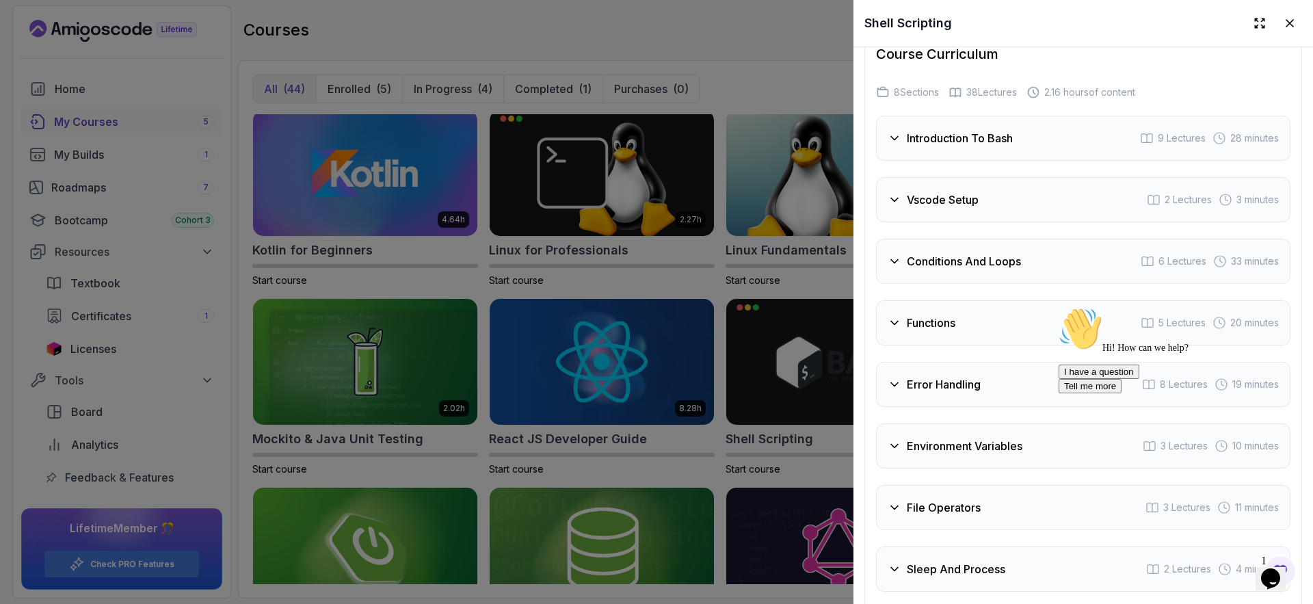
click at [965, 150] on div "Introduction To Bash 9 Lectures 28 minutes" at bounding box center [1083, 138] width 415 height 45
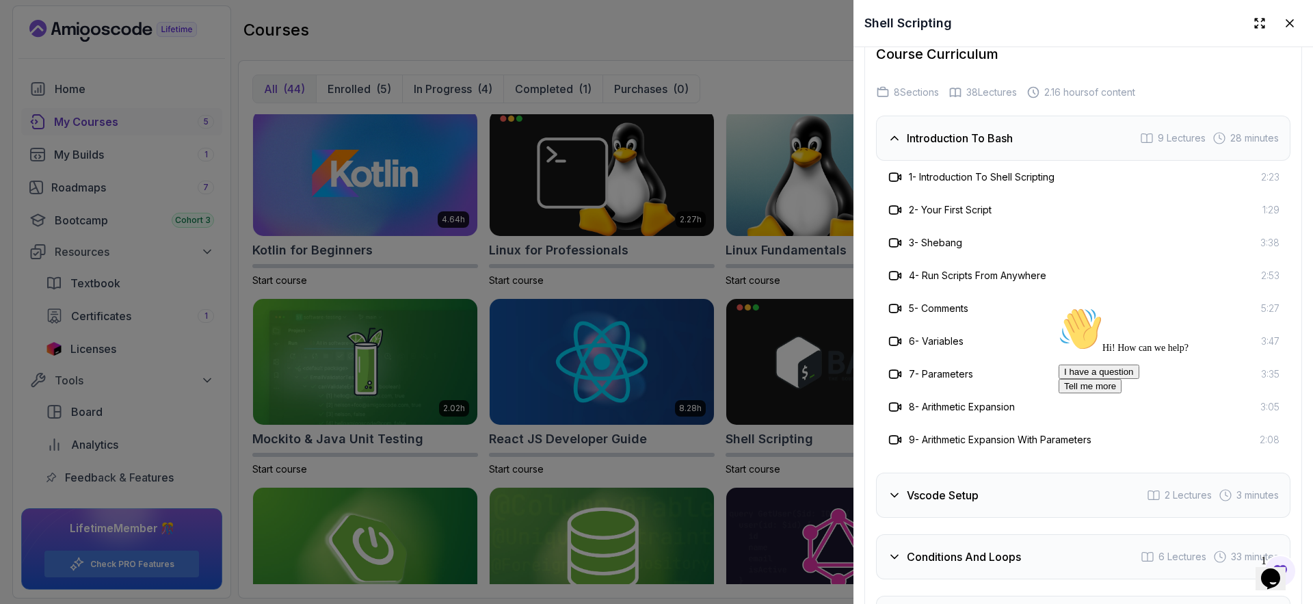
click at [967, 144] on div "Introduction To Bash 9 Lectures 28 minutes" at bounding box center [1083, 138] width 415 height 45
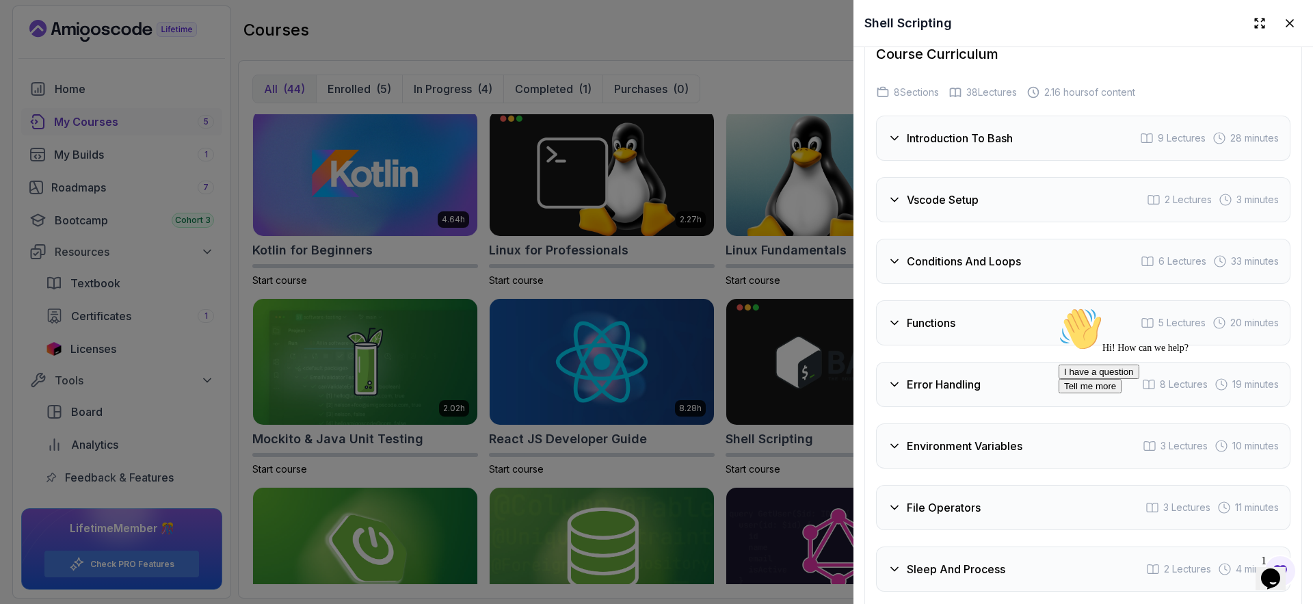
click at [967, 177] on div "Vscode Setup 2 Lectures 3 minutes" at bounding box center [1083, 199] width 415 height 45
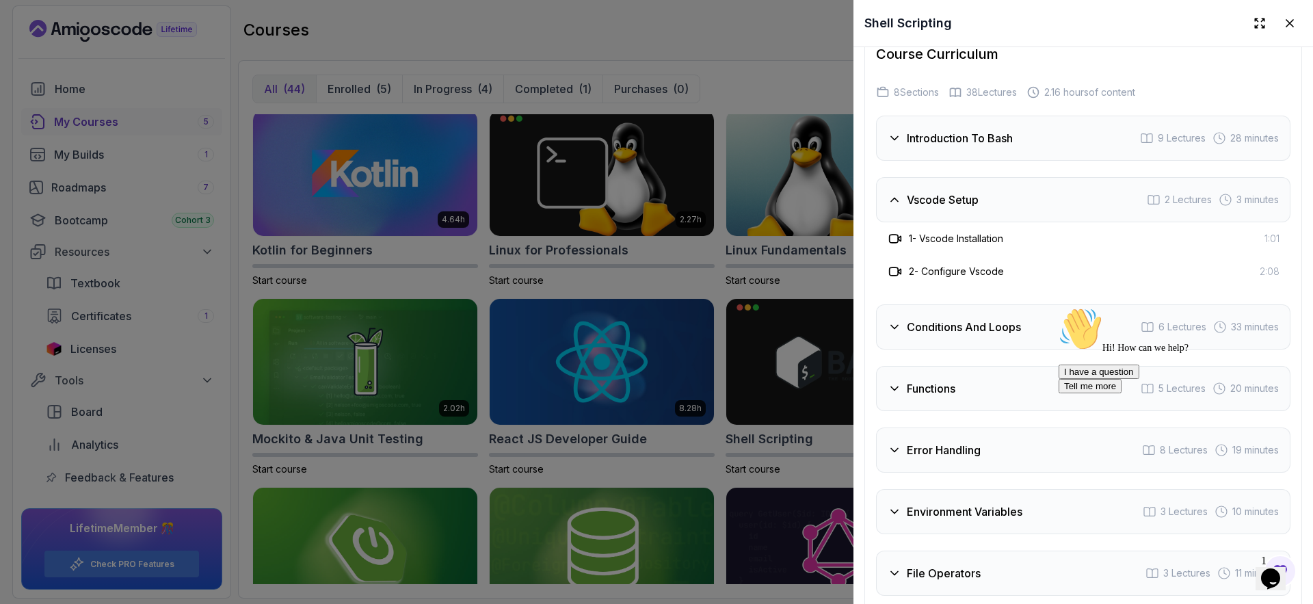
click at [971, 192] on h3 "Vscode Setup" at bounding box center [943, 200] width 72 height 16
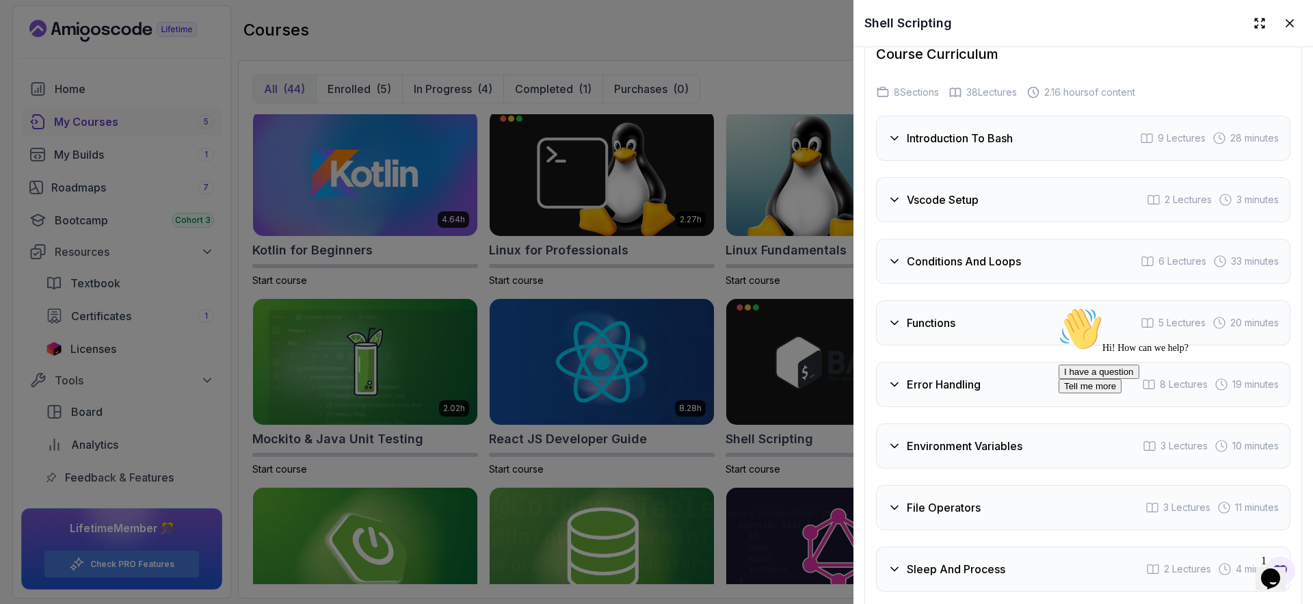
click at [982, 239] on div "Conditions And Loops 6 Lectures 33 minutes" at bounding box center [1083, 261] width 415 height 45
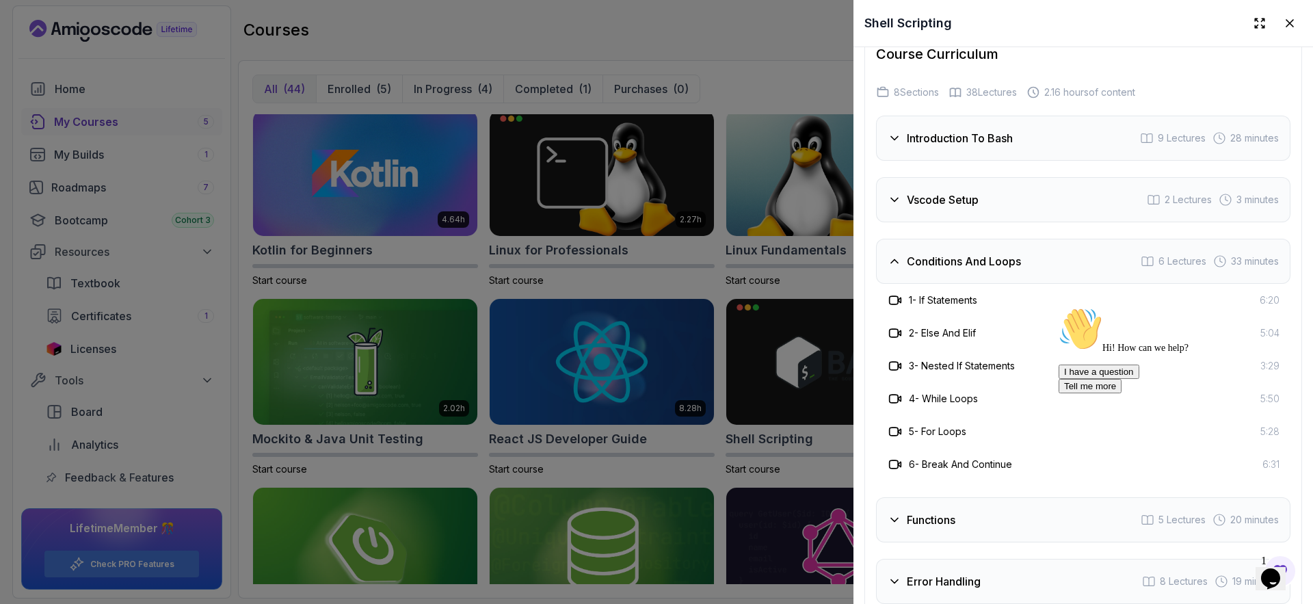
click at [984, 245] on div "Conditions And Loops 6 Lectures 33 minutes" at bounding box center [1083, 261] width 415 height 45
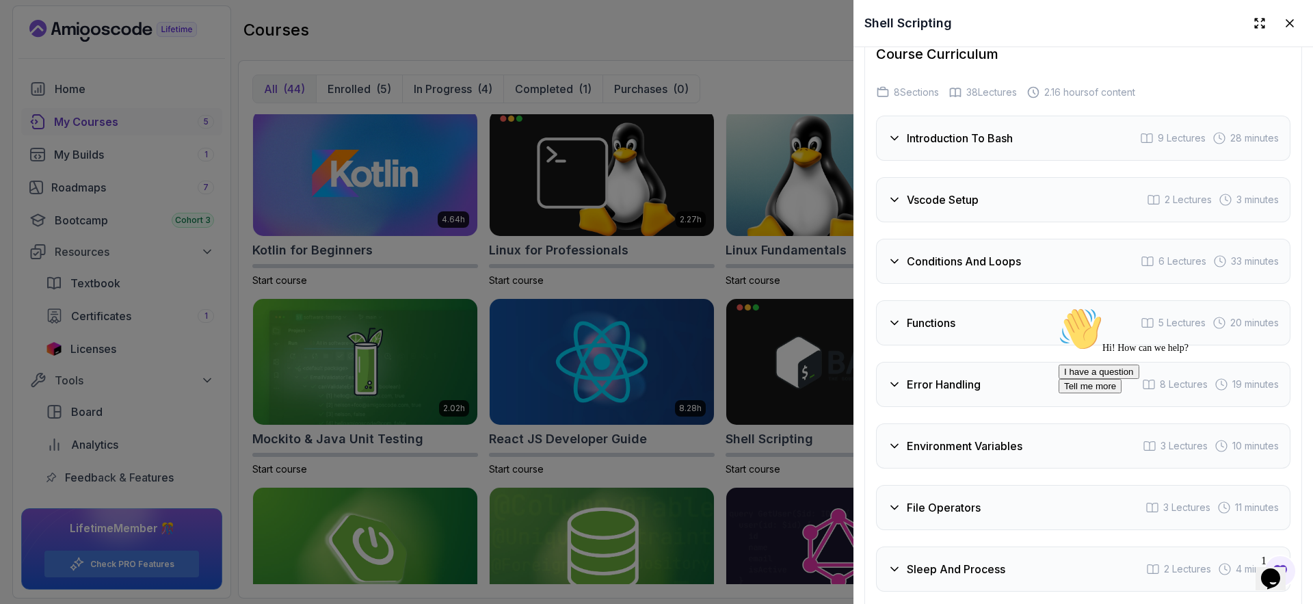
click at [955, 307] on div "Functions 5 Lectures 20 minutes" at bounding box center [1083, 322] width 415 height 45
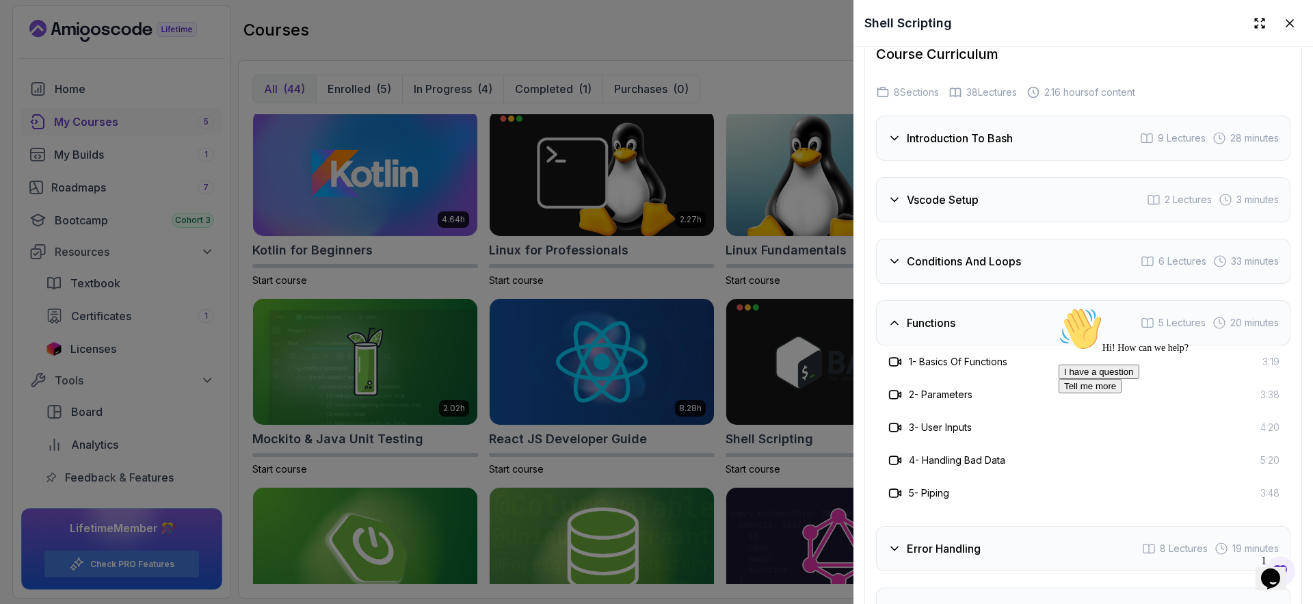
click at [956, 315] on h3 "Functions" at bounding box center [931, 323] width 49 height 16
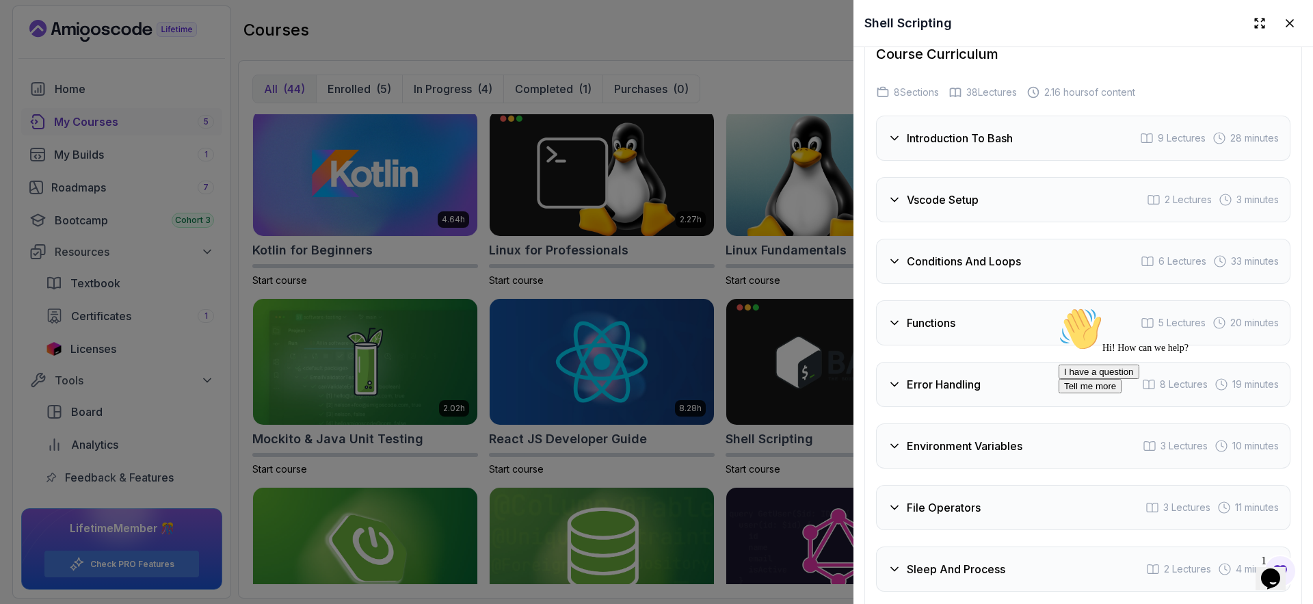
click at [956, 363] on div "Error Handling 8 Lectures 19 minutes" at bounding box center [1083, 384] width 415 height 45
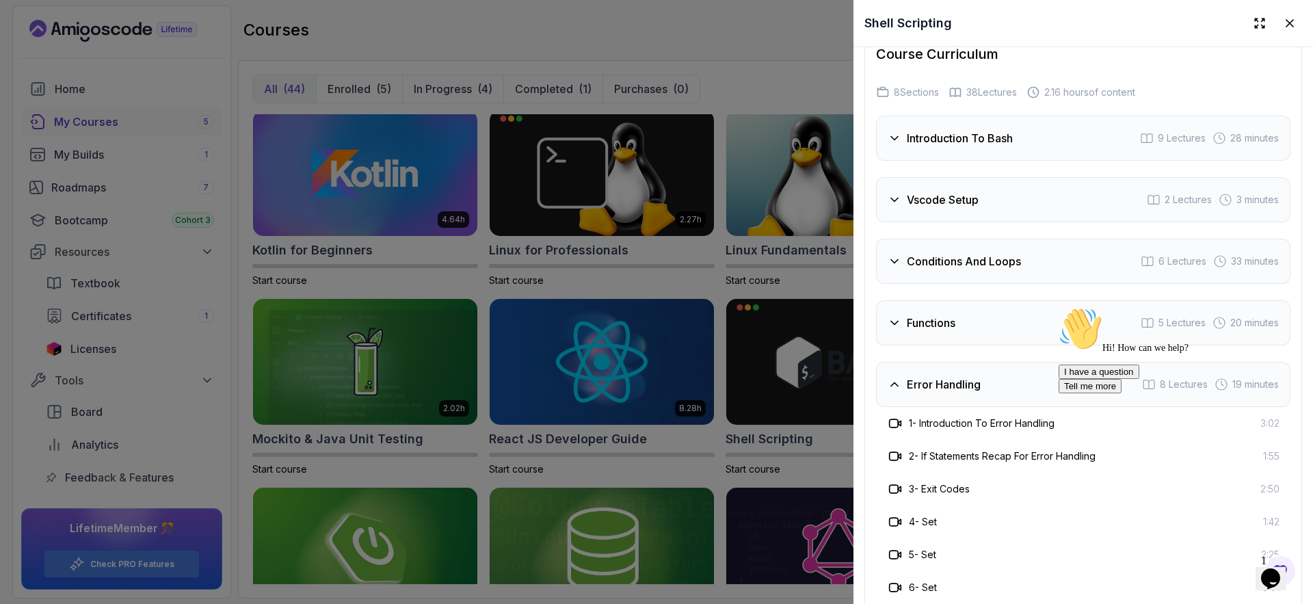
click at [962, 378] on h3 "Error Handling" at bounding box center [944, 384] width 74 height 16
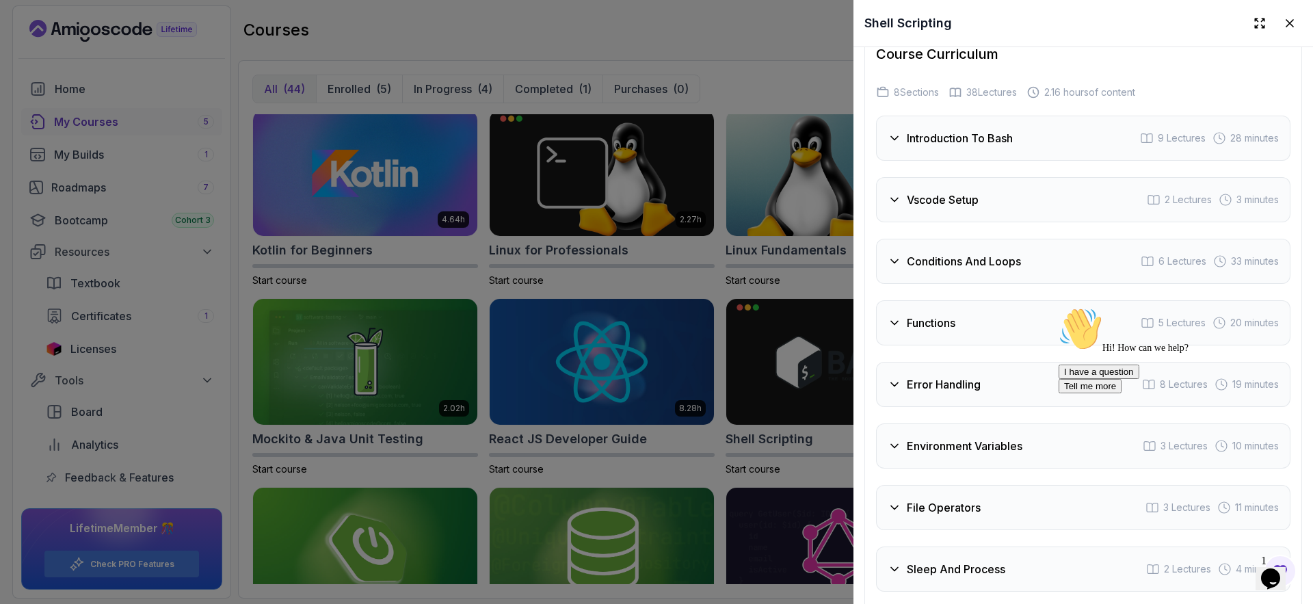
click at [969, 423] on div "Environment Variables 3 Lectures 10 minutes" at bounding box center [1083, 445] width 415 height 45
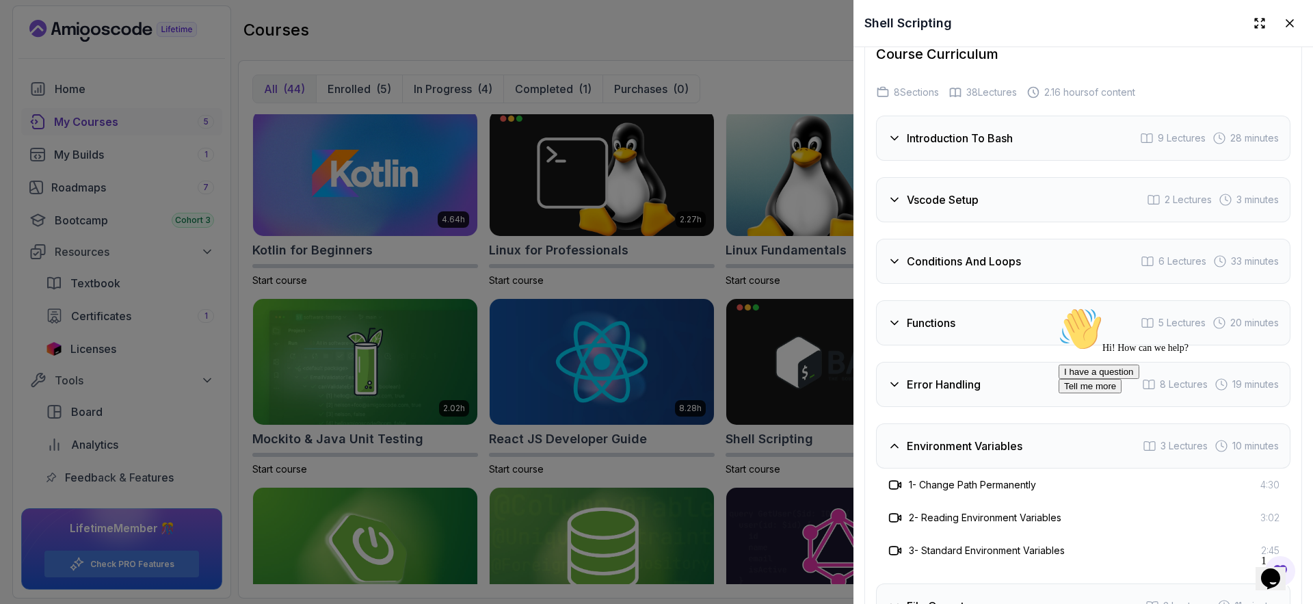
click at [969, 423] on div "Environment Variables 3 Lectures 10 minutes" at bounding box center [1083, 445] width 415 height 45
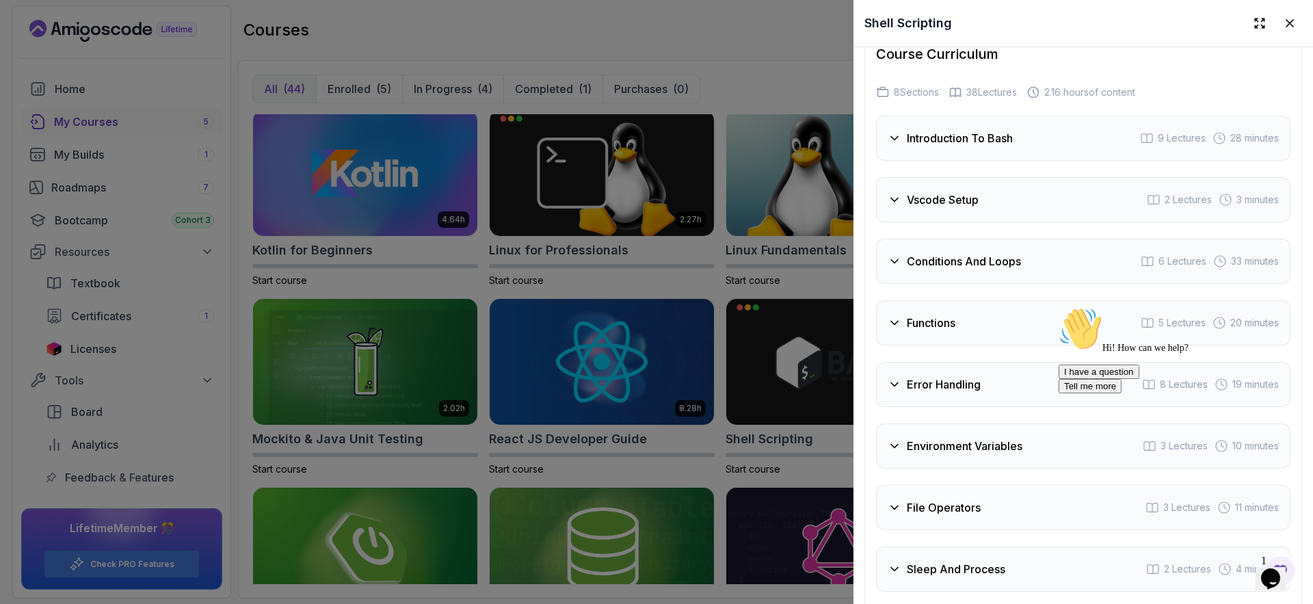
click at [969, 423] on div "Environment Variables 3 Lectures 10 minutes" at bounding box center [1083, 445] width 415 height 45
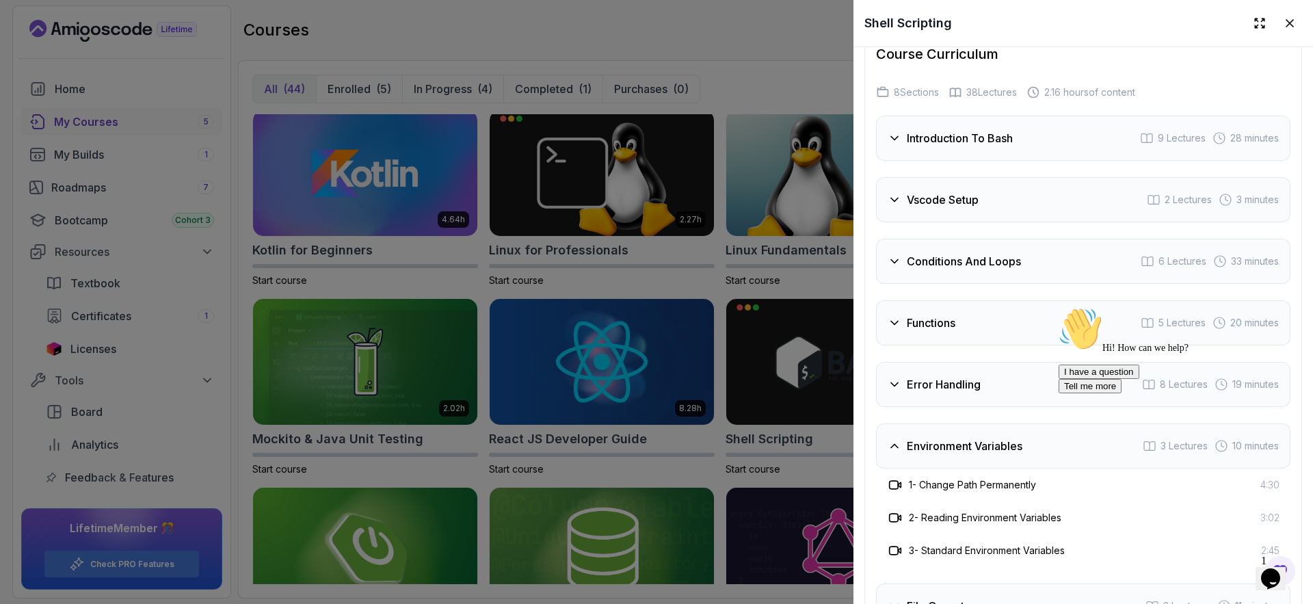
click at [965, 423] on div "Environment Variables 3 Lectures 10 minutes" at bounding box center [1083, 445] width 415 height 45
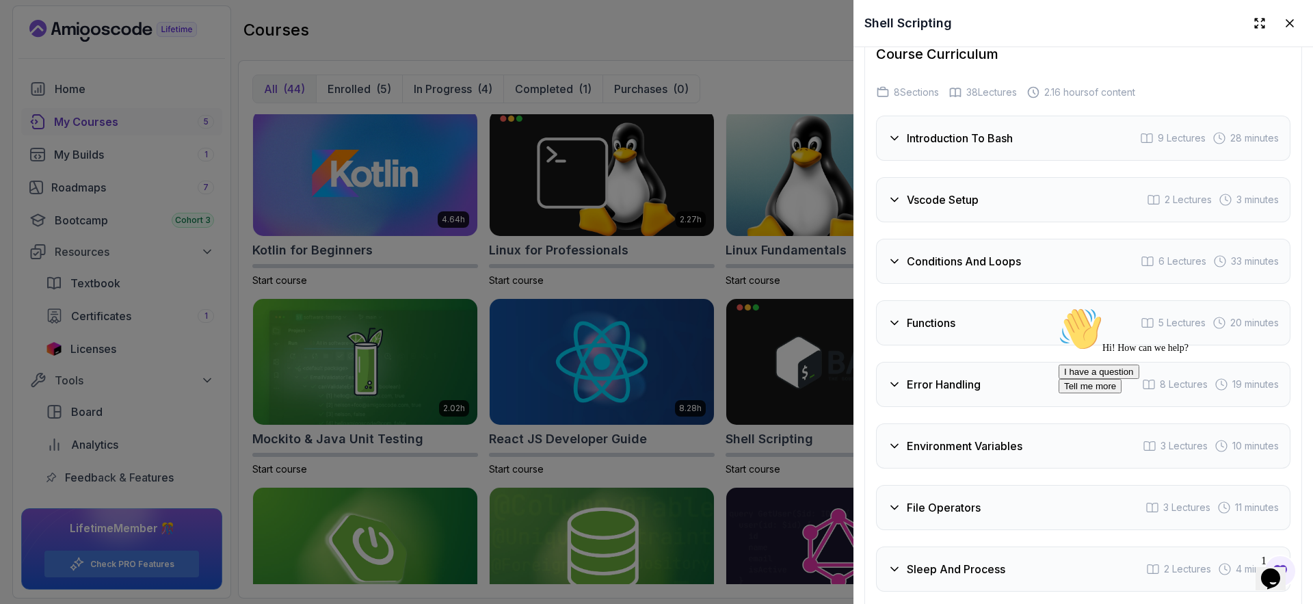
click at [949, 384] on h3 "Error Handling" at bounding box center [944, 384] width 74 height 16
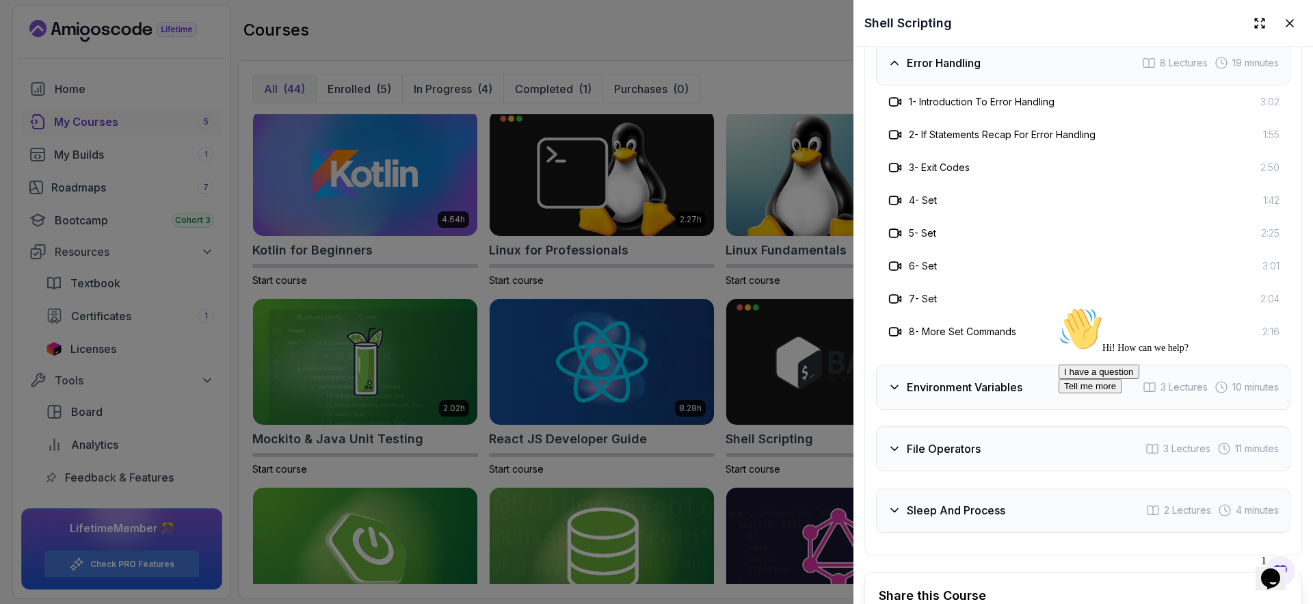
click at [969, 55] on h3 "Error Handling" at bounding box center [944, 63] width 74 height 16
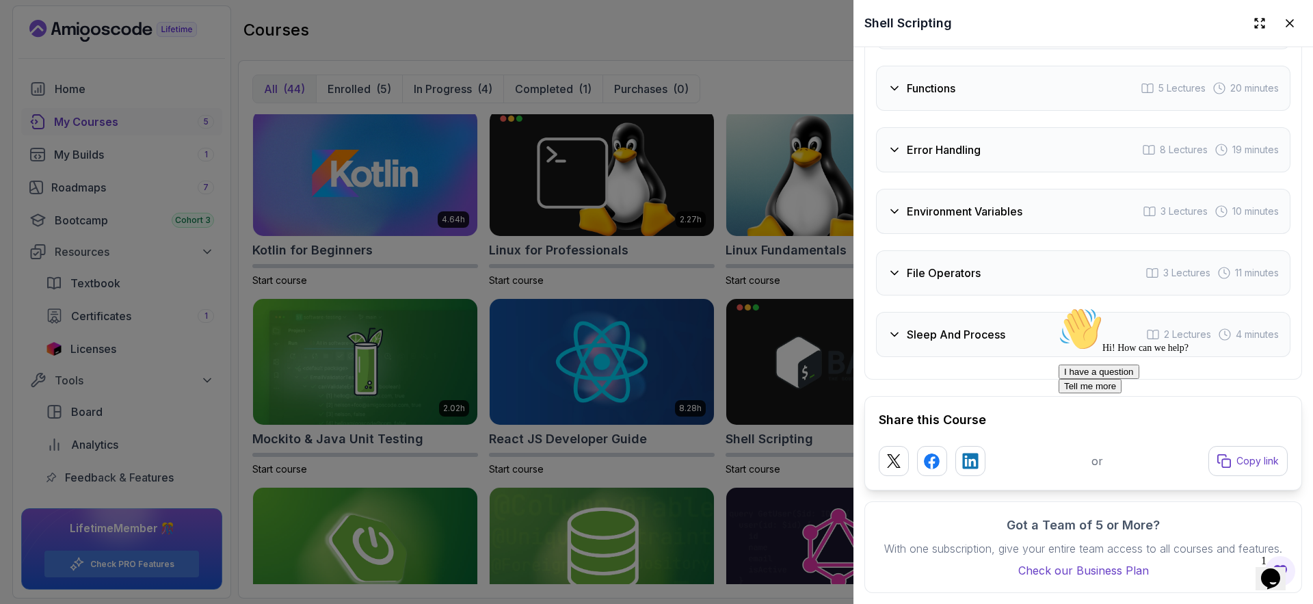
scroll to position [2732, 0]
click at [962, 265] on h3 "File Operators" at bounding box center [944, 273] width 74 height 16
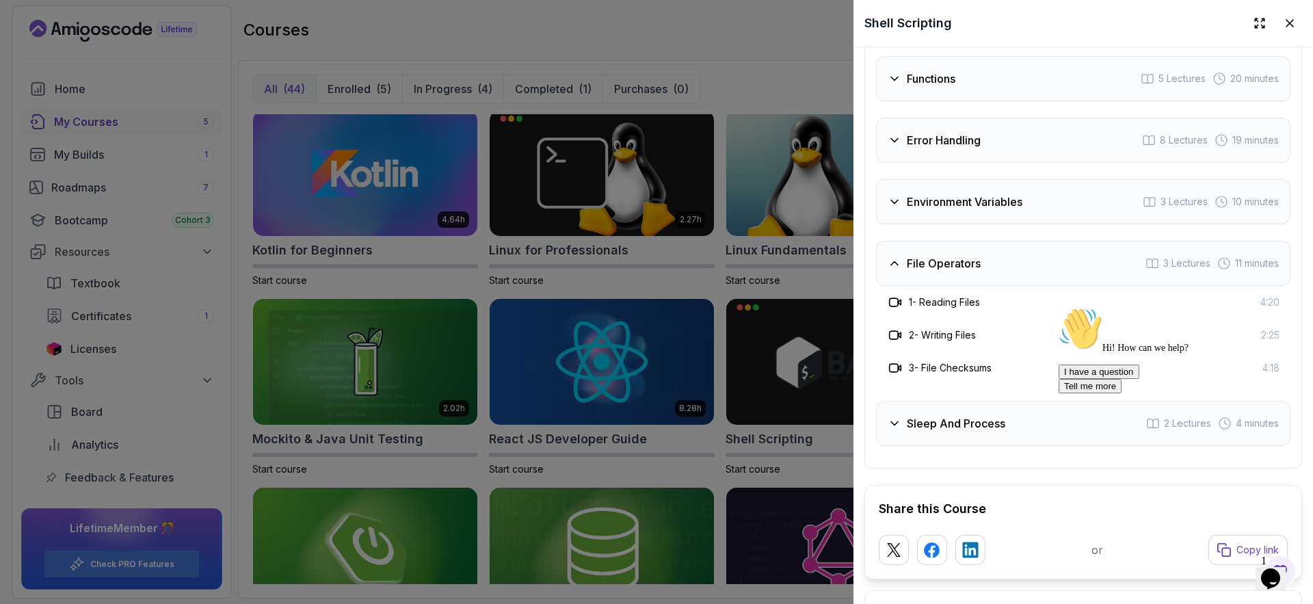
click at [955, 268] on div "File Operators 3 Lectures 11 minutes" at bounding box center [1083, 263] width 415 height 45
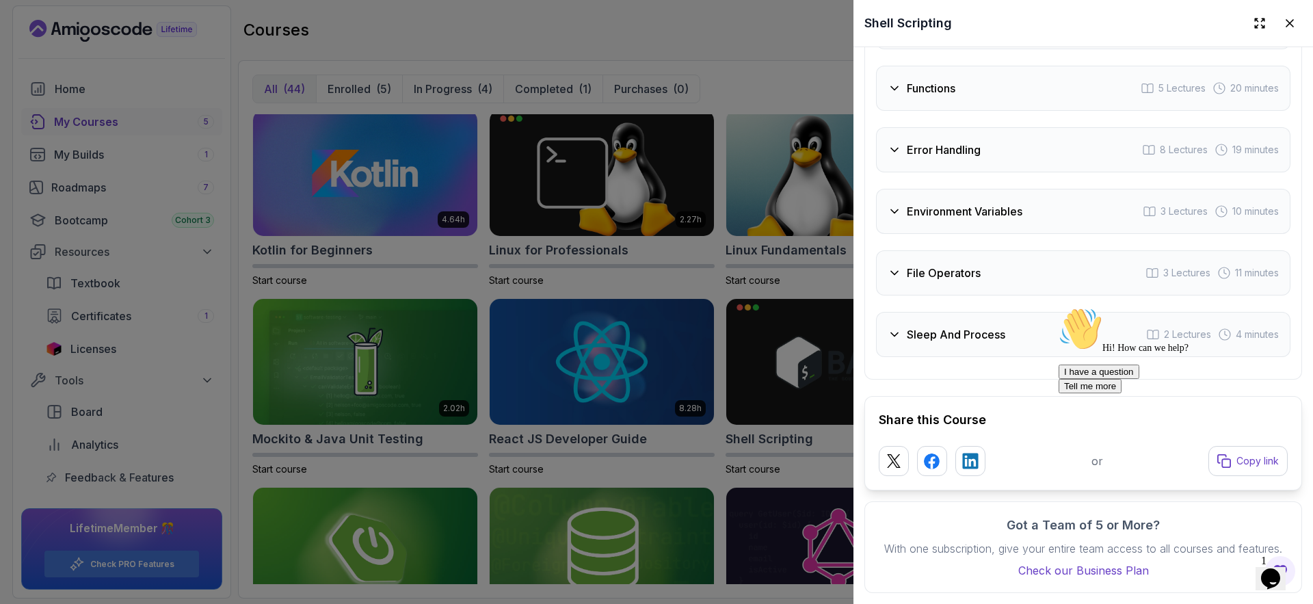
click at [718, 366] on div at bounding box center [656, 302] width 1313 height 604
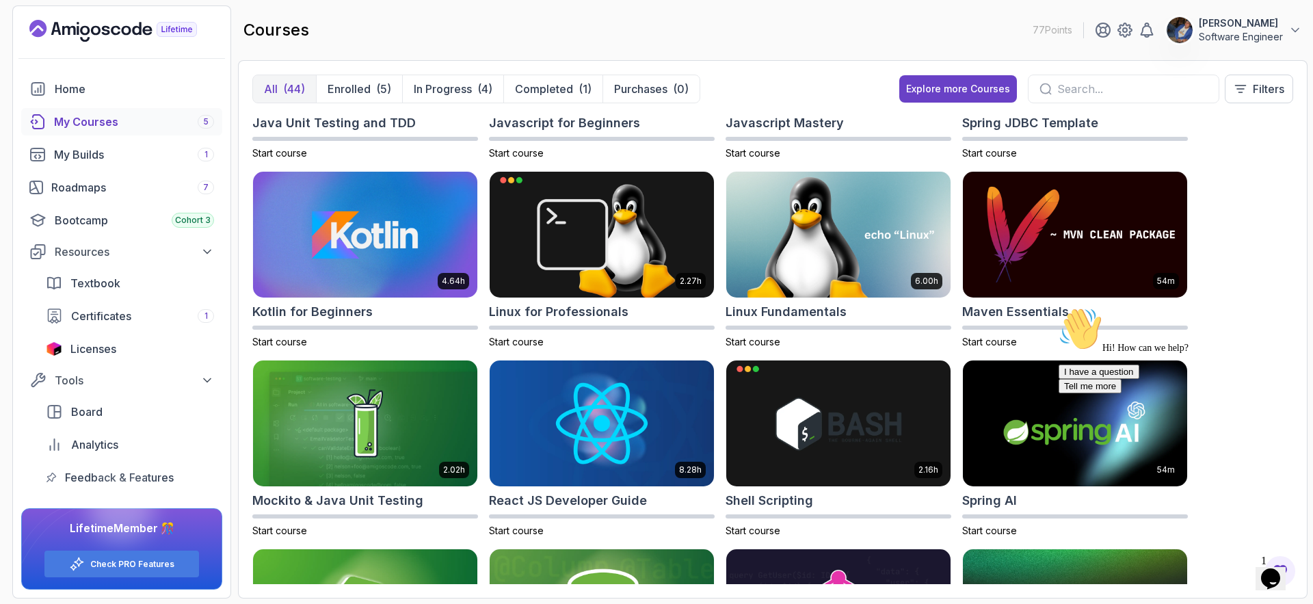
scroll to position [1064, 0]
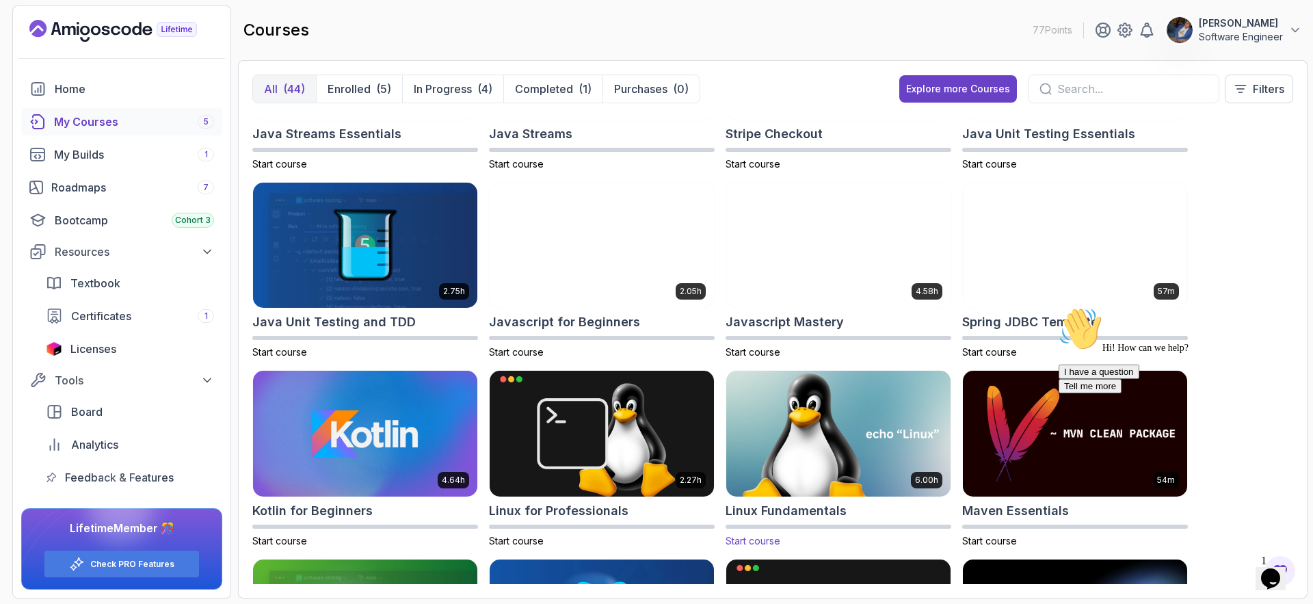
click at [786, 512] on h2 "Linux Fundamentals" at bounding box center [786, 510] width 121 height 19
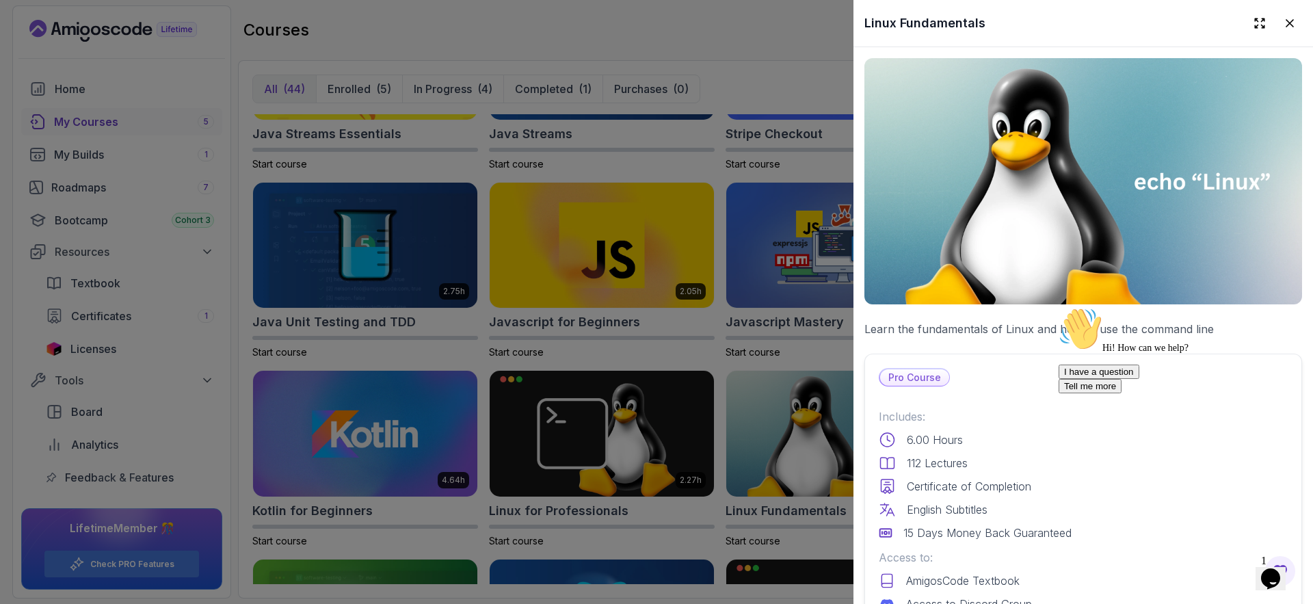
click at [1069, 320] on div "Hi! How can we help? I have a question Tell me more" at bounding box center [1182, 350] width 246 height 86
click at [990, 480] on p "Certificate of Completion" at bounding box center [969, 486] width 124 height 16
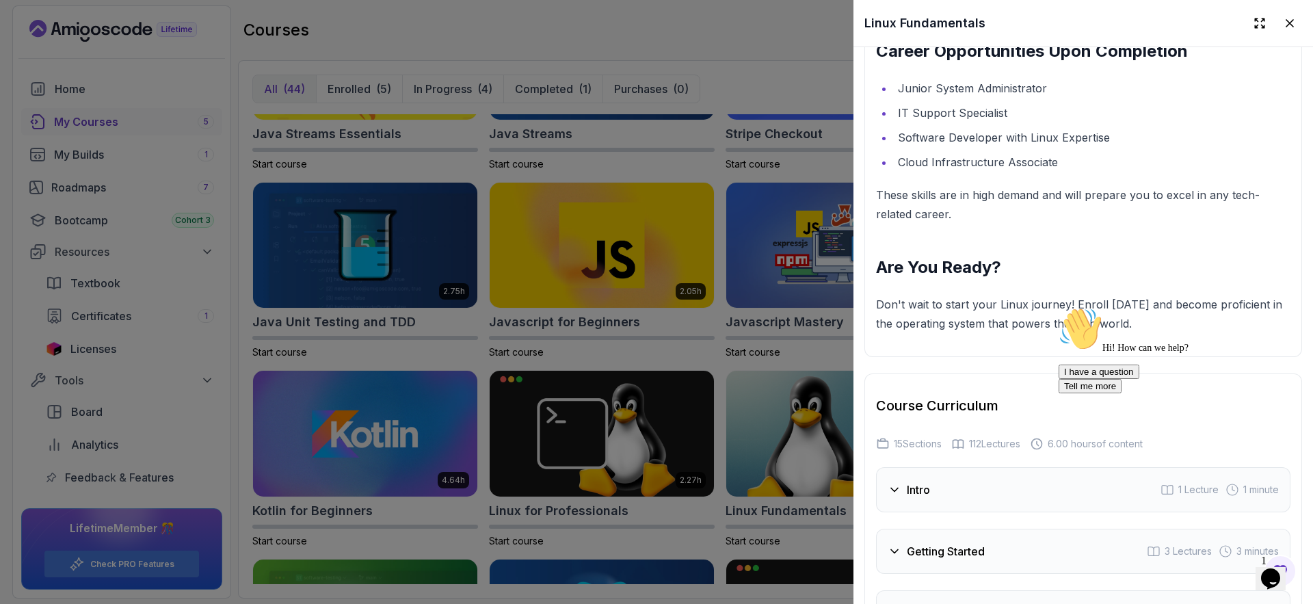
scroll to position [2259, 0]
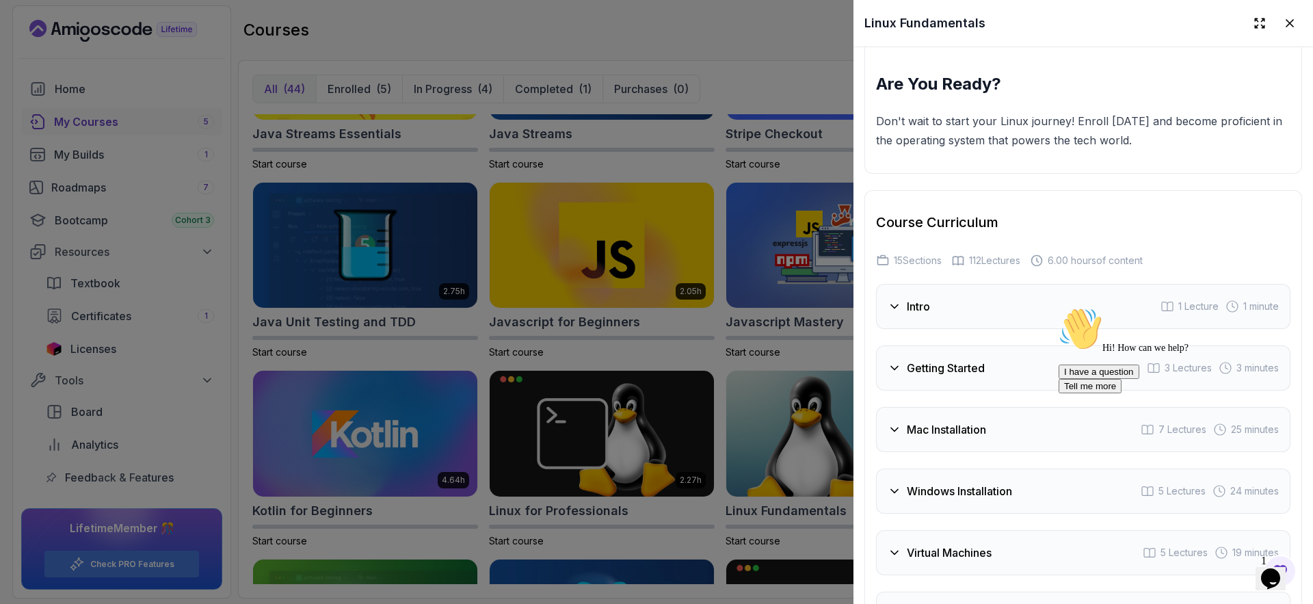
click at [936, 301] on div "Intro 1 Lecture 1 minute" at bounding box center [1083, 306] width 415 height 45
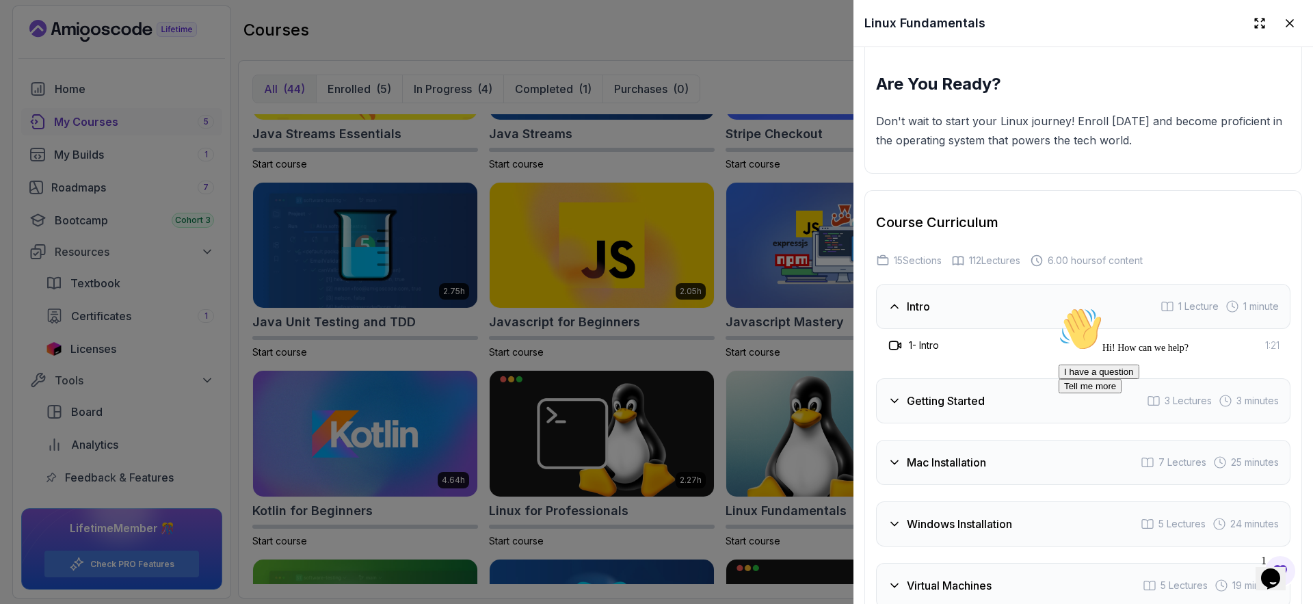
click at [936, 301] on div "Intro 1 Lecture 1 minute" at bounding box center [1083, 306] width 415 height 45
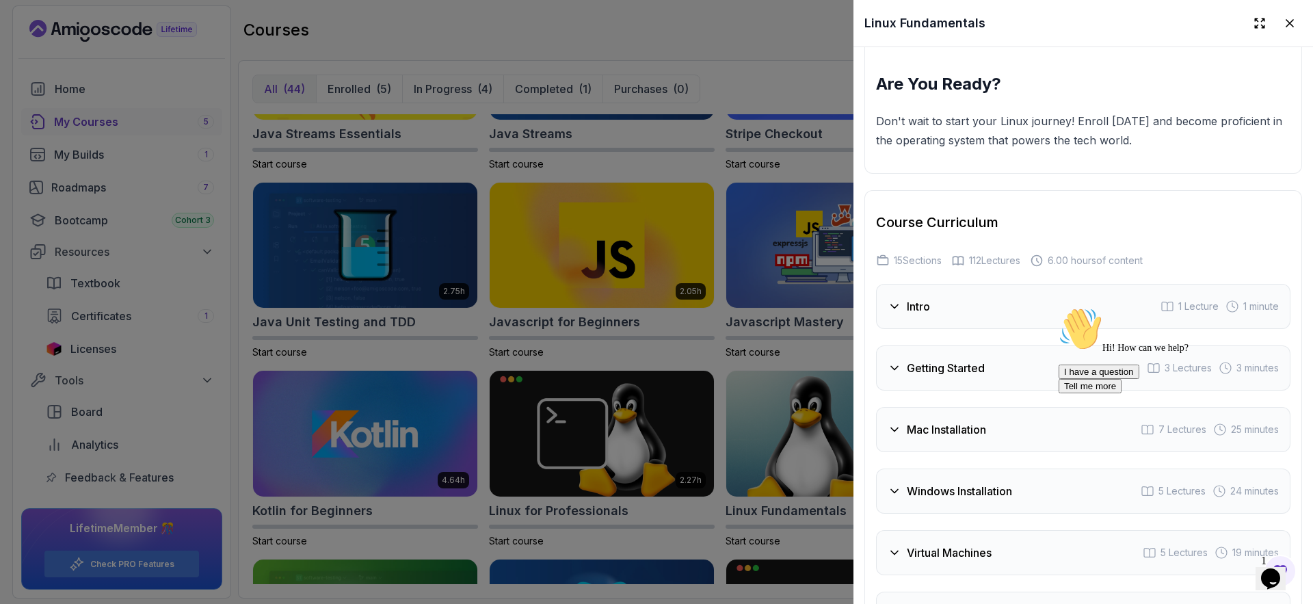
click at [962, 352] on div "Getting Started 3 Lectures 3 minutes" at bounding box center [1083, 367] width 415 height 45
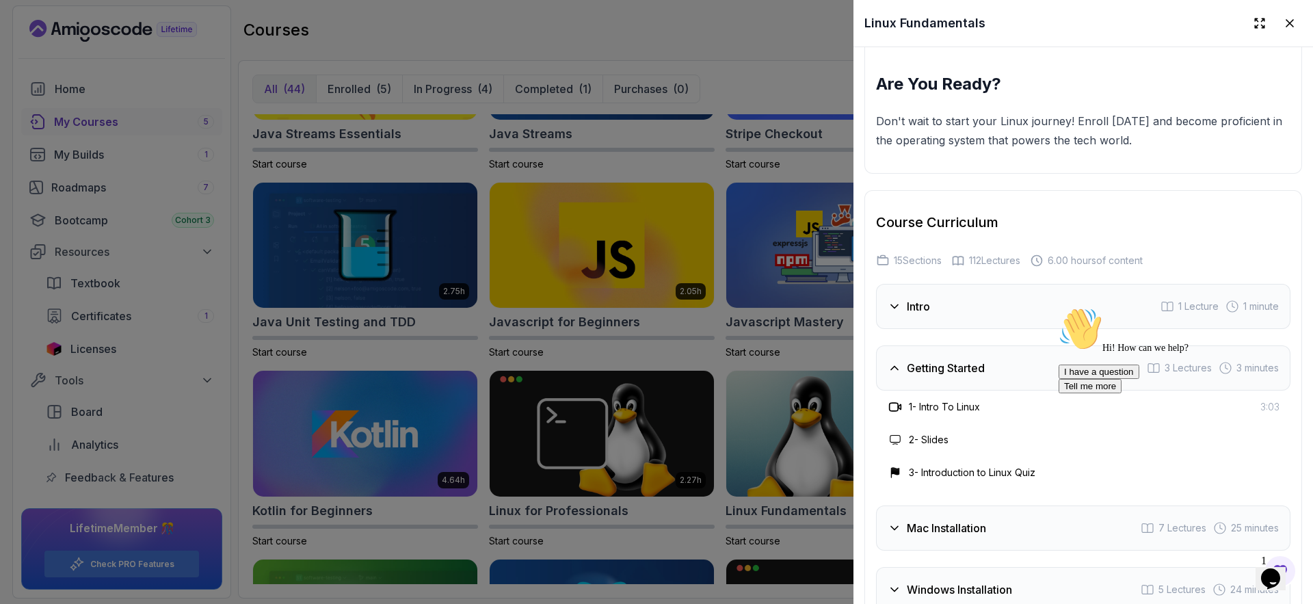
click at [962, 373] on div "Getting Started 3 Lectures 3 minutes" at bounding box center [1083, 367] width 415 height 45
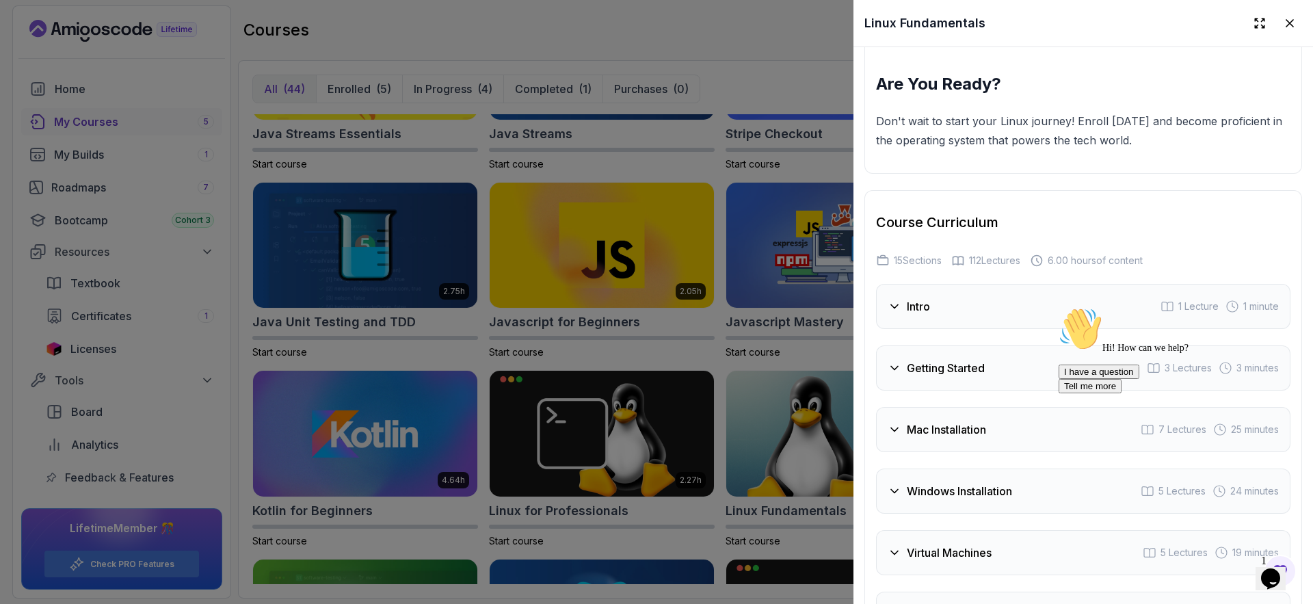
click at [970, 425] on h3 "Mac Installation" at bounding box center [946, 429] width 79 height 16
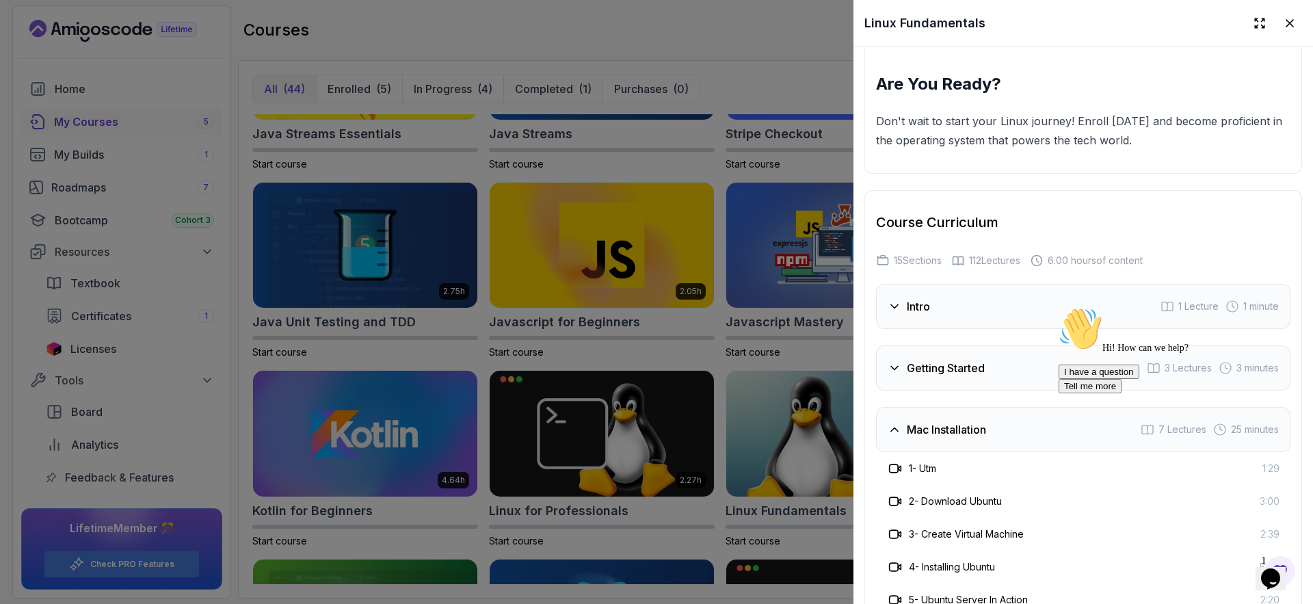
scroll to position [2372, 0]
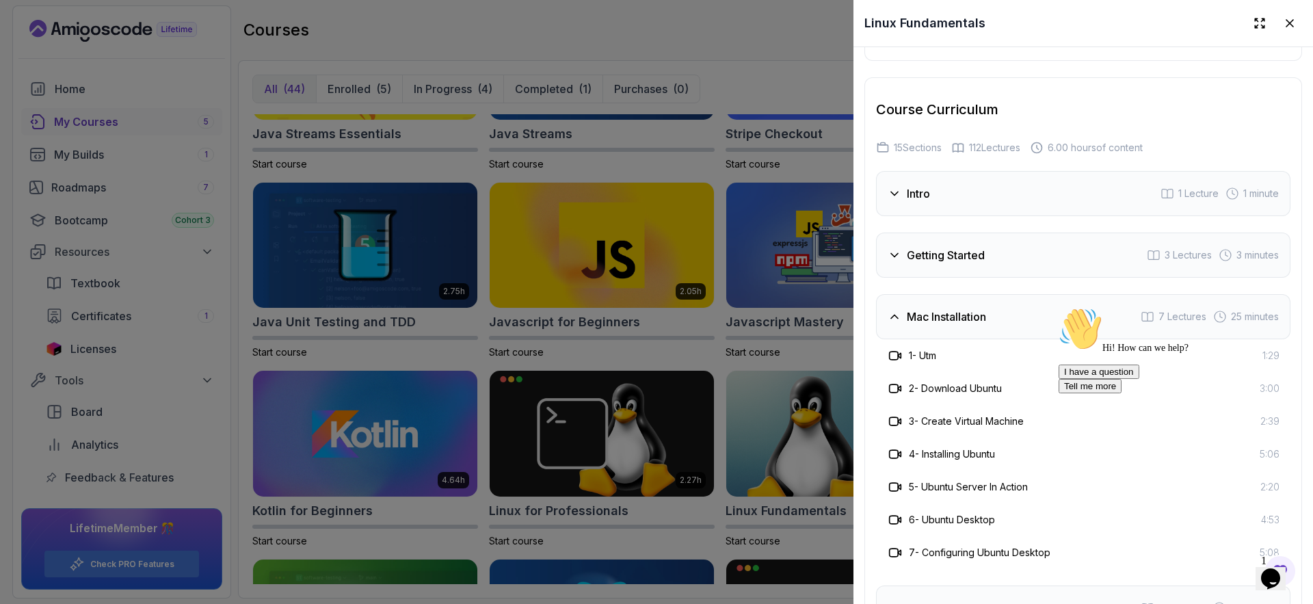
click at [977, 313] on h3 "Mac Installation" at bounding box center [946, 317] width 79 height 16
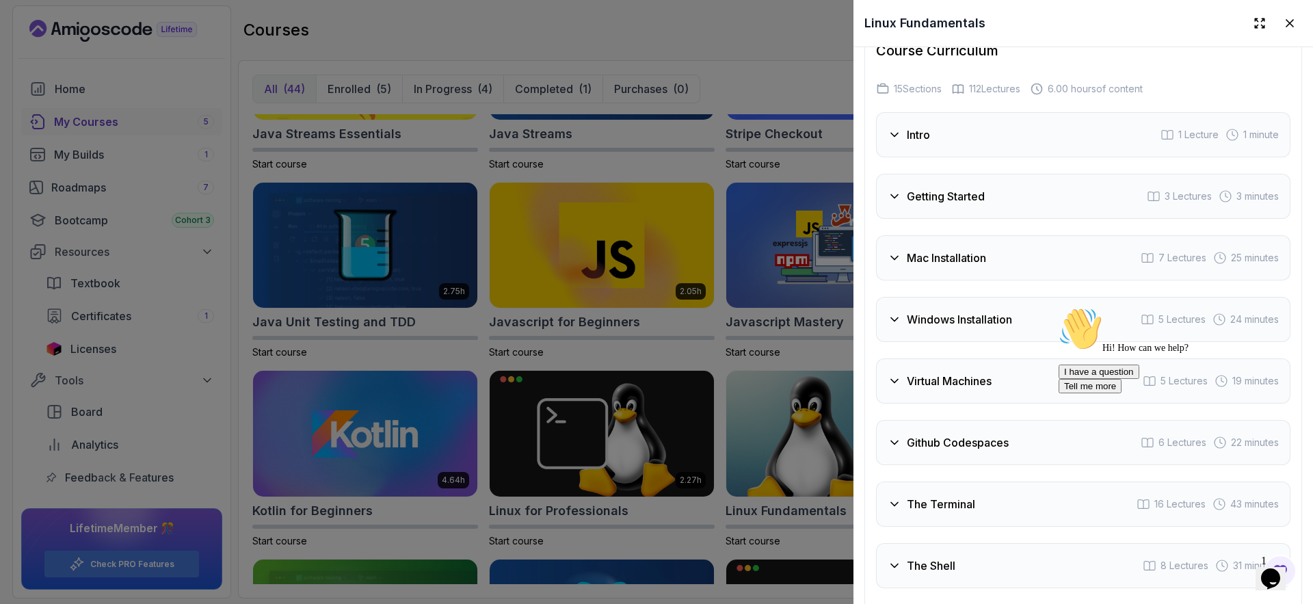
scroll to position [2460, 0]
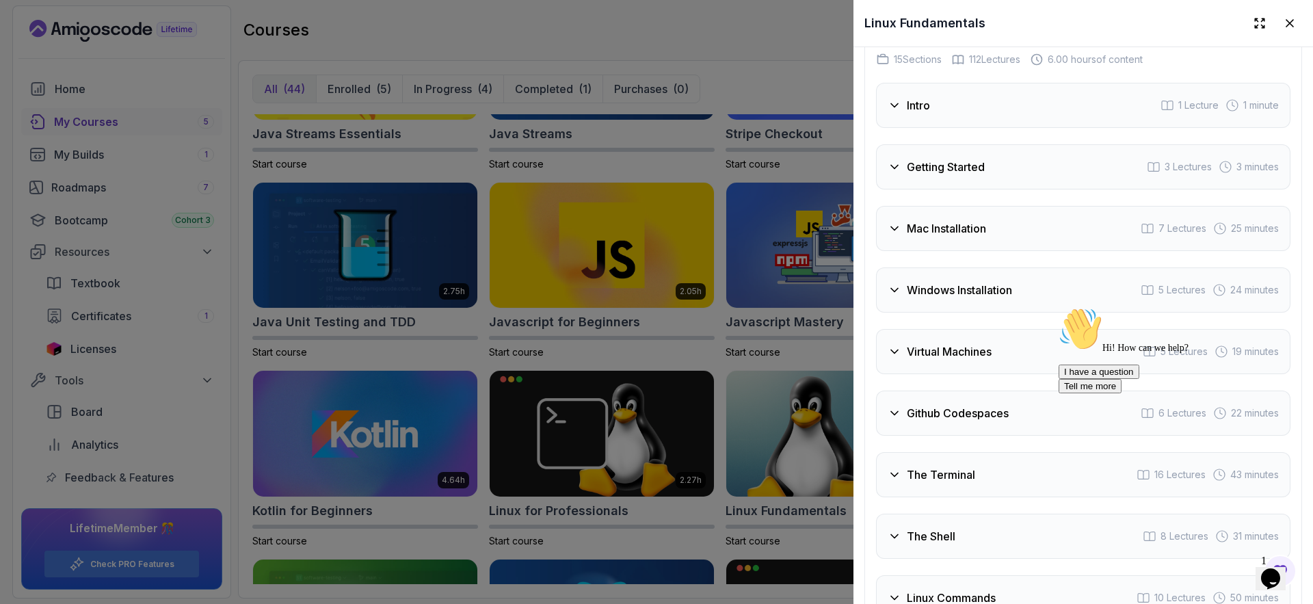
click at [969, 282] on h3 "Windows Installation" at bounding box center [959, 290] width 105 height 16
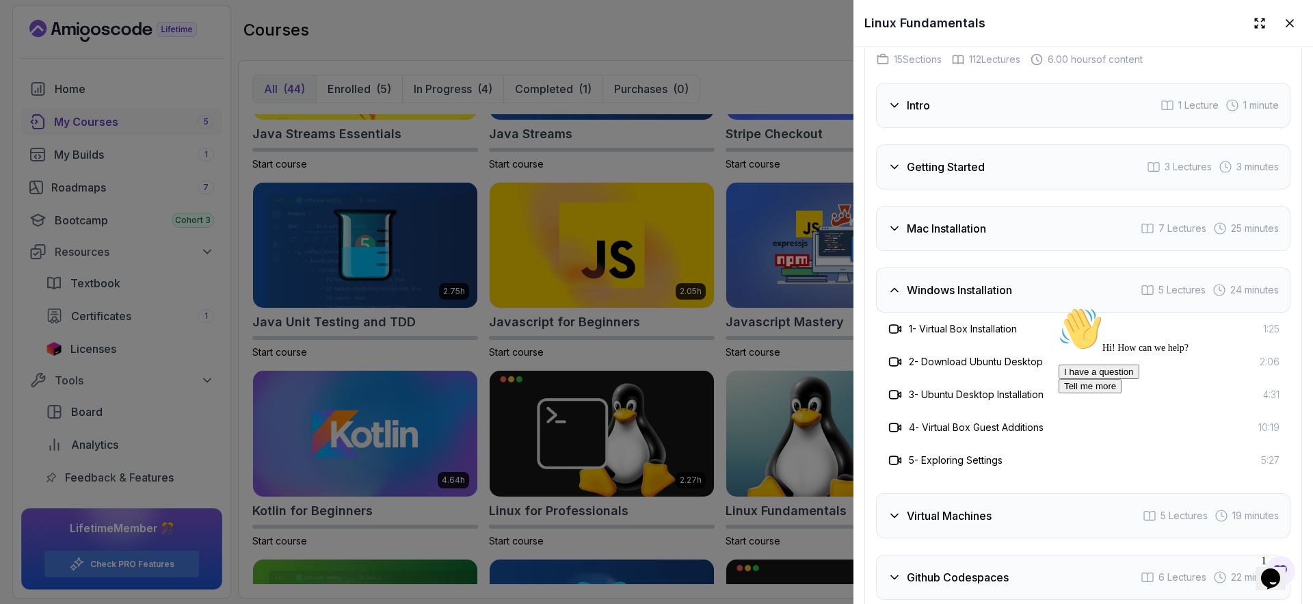
click at [969, 282] on h3 "Windows Installation" at bounding box center [959, 290] width 105 height 16
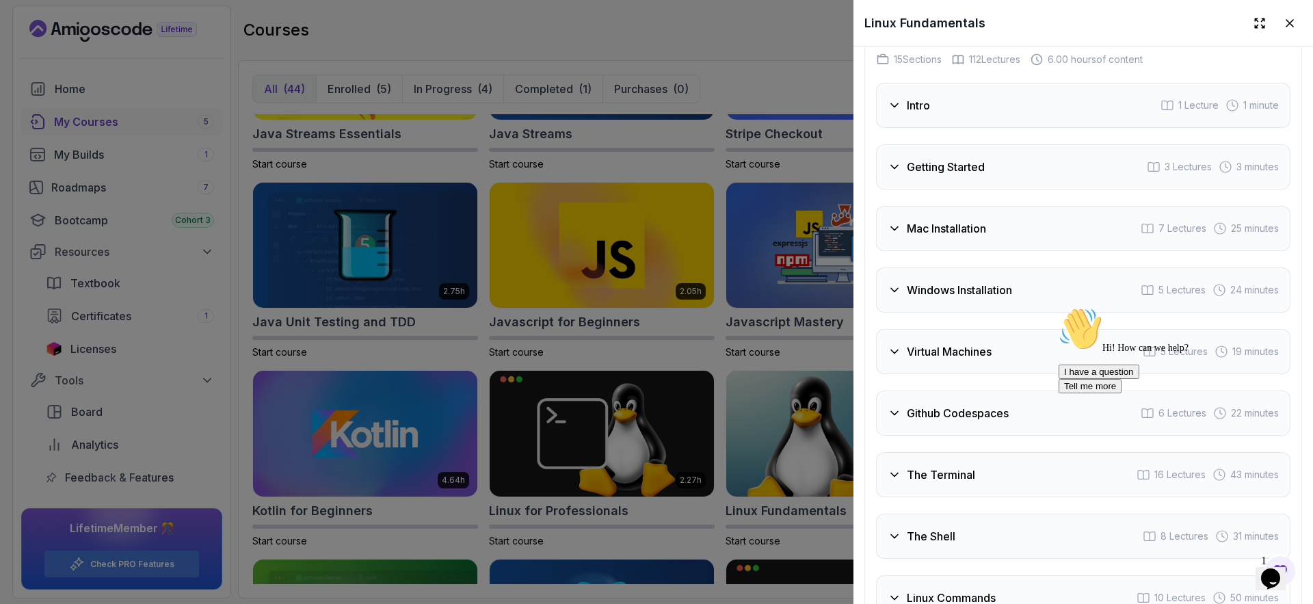
click at [967, 343] on h3 "Virtual Machines" at bounding box center [949, 351] width 85 height 16
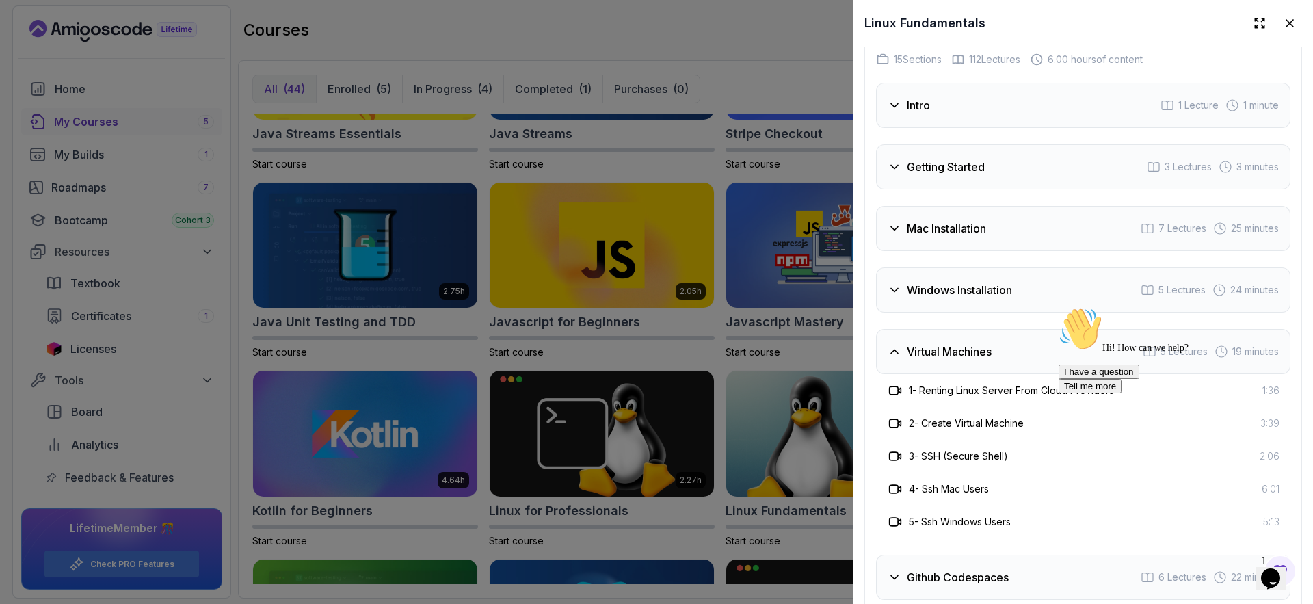
click at [965, 343] on h3 "Virtual Machines" at bounding box center [949, 351] width 85 height 16
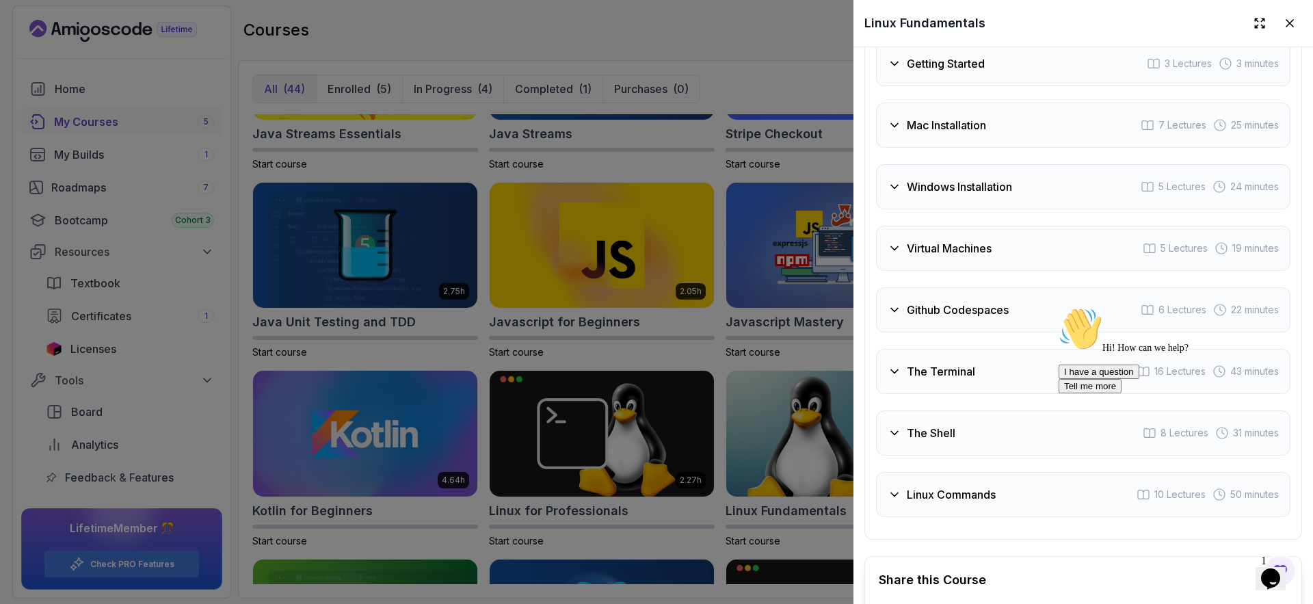
scroll to position [2590, 0]
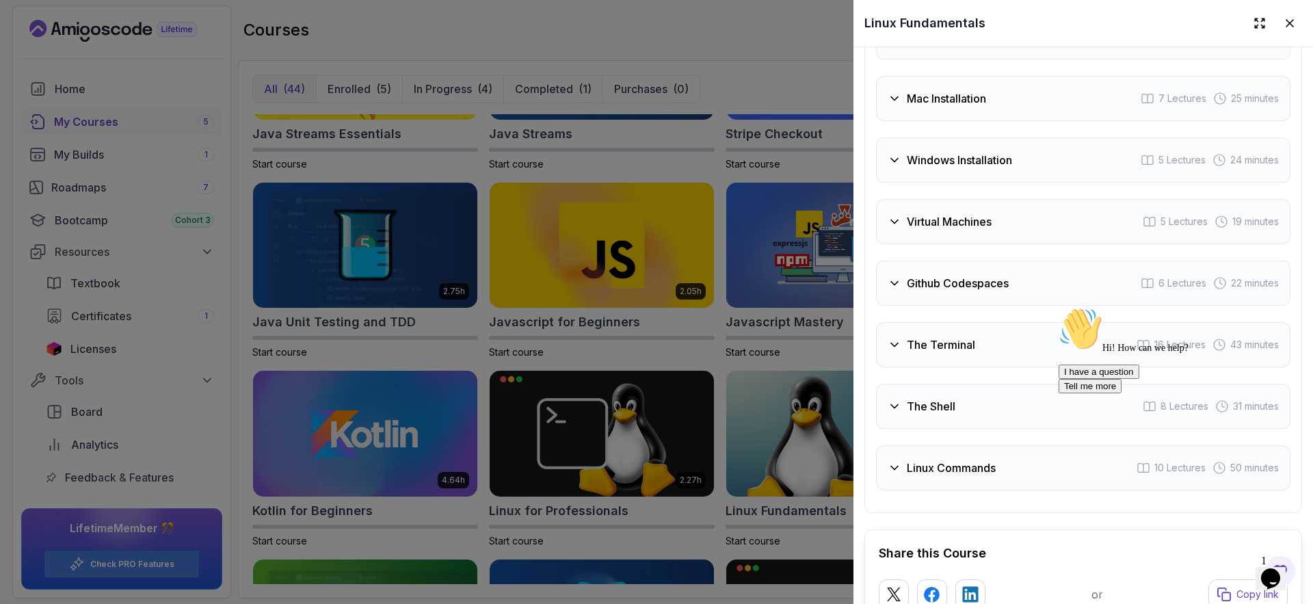
click at [975, 453] on div "Linux Commands 10 Lectures 50 minutes" at bounding box center [1083, 467] width 415 height 45
click at [945, 398] on h3 "The Shell" at bounding box center [931, 406] width 49 height 16
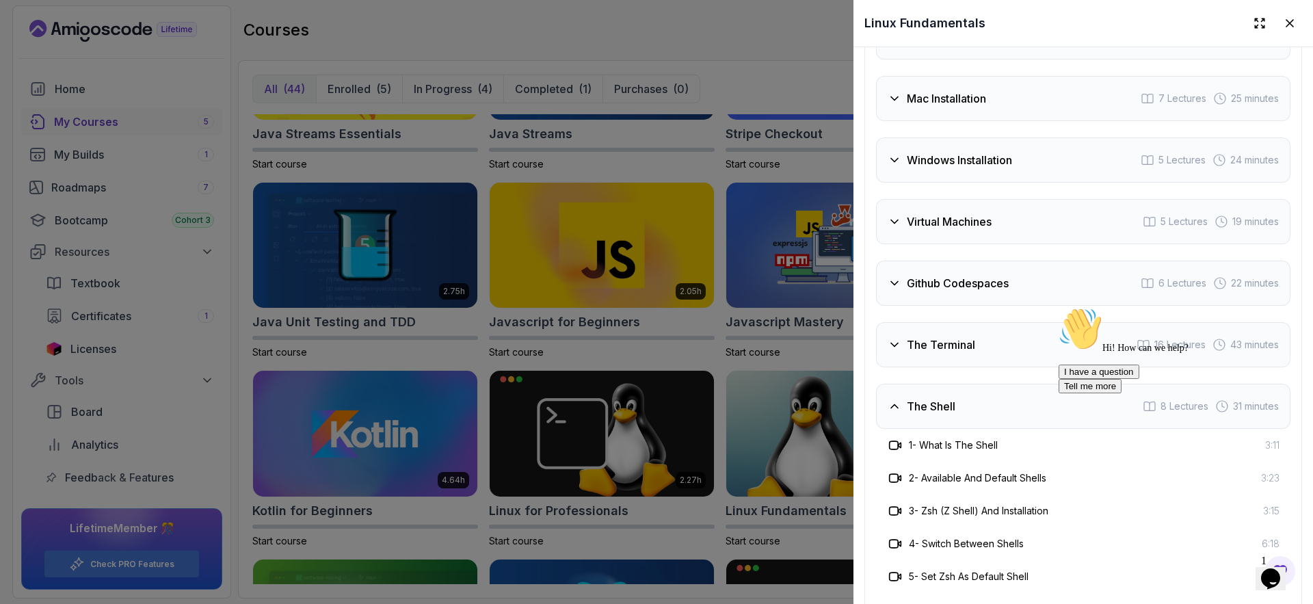
scroll to position [2708, 0]
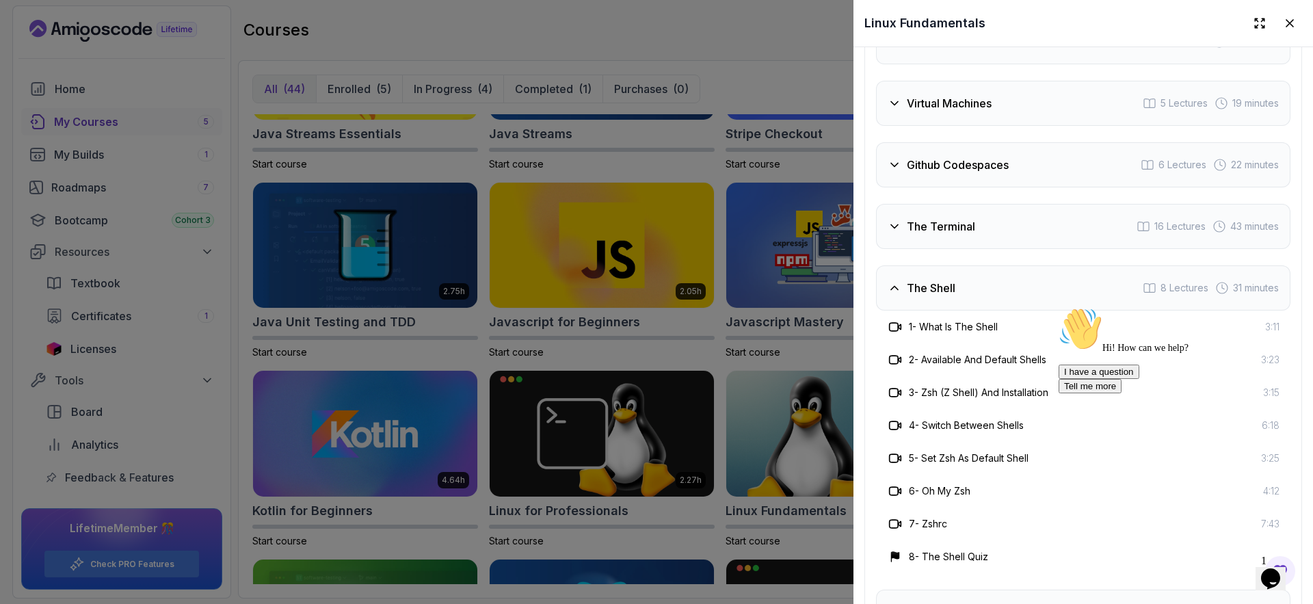
click at [958, 220] on h3 "The Terminal" at bounding box center [941, 226] width 68 height 16
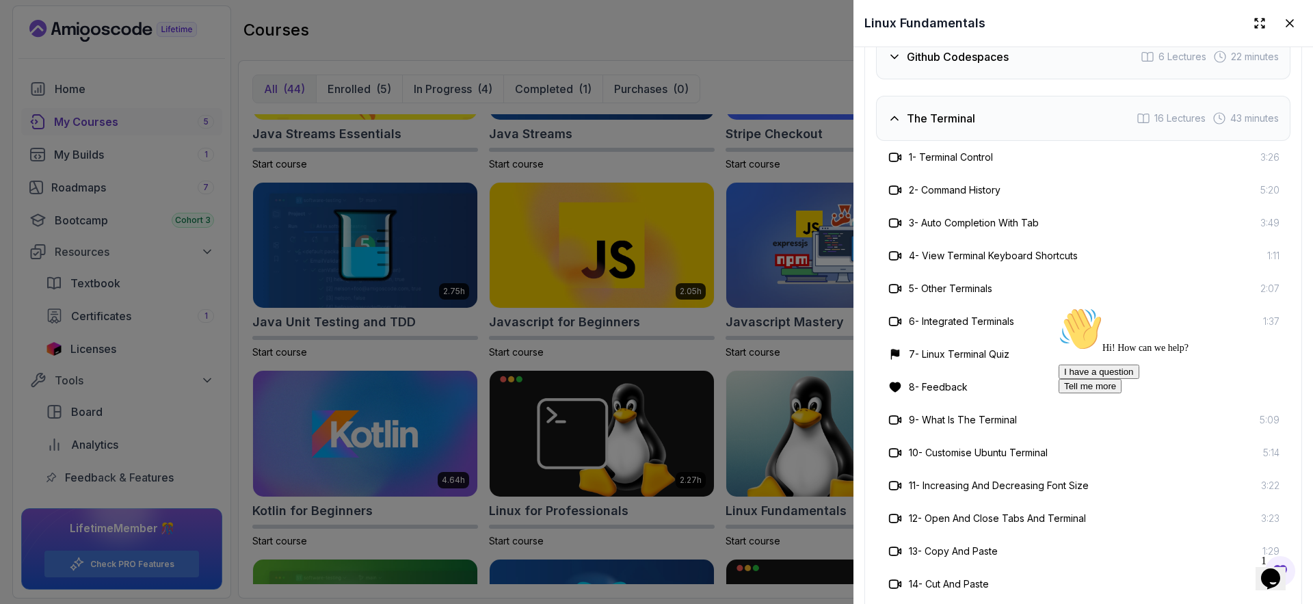
scroll to position [2546, 0]
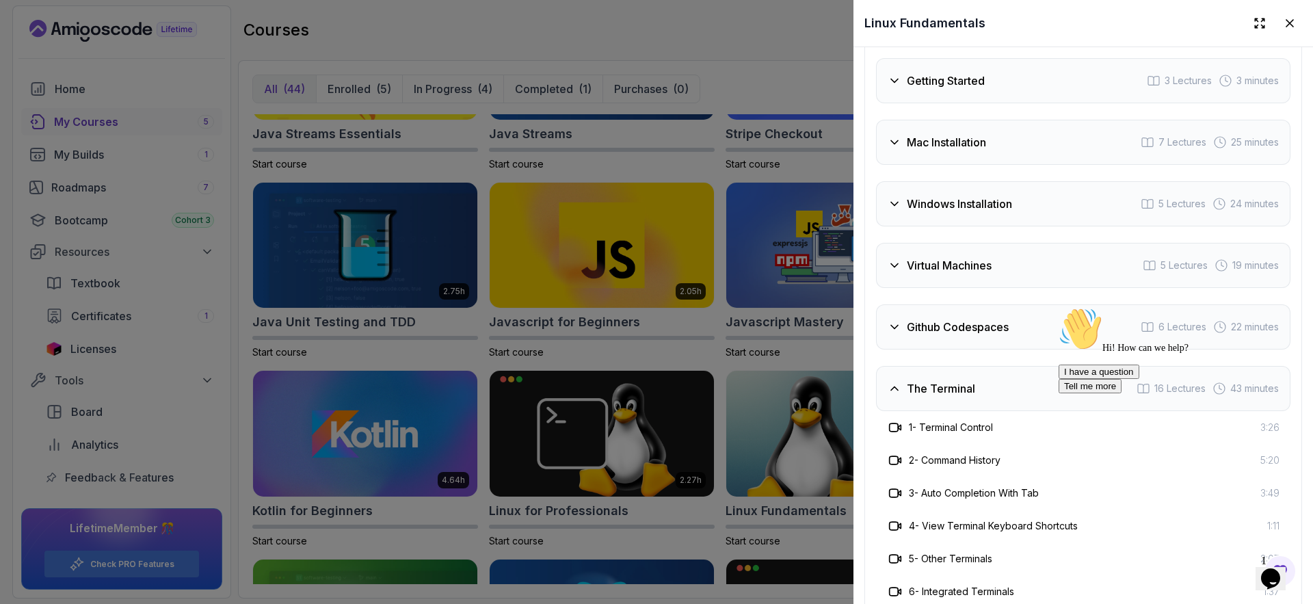
click at [966, 319] on h3 "Github Codespaces" at bounding box center [958, 327] width 102 height 16
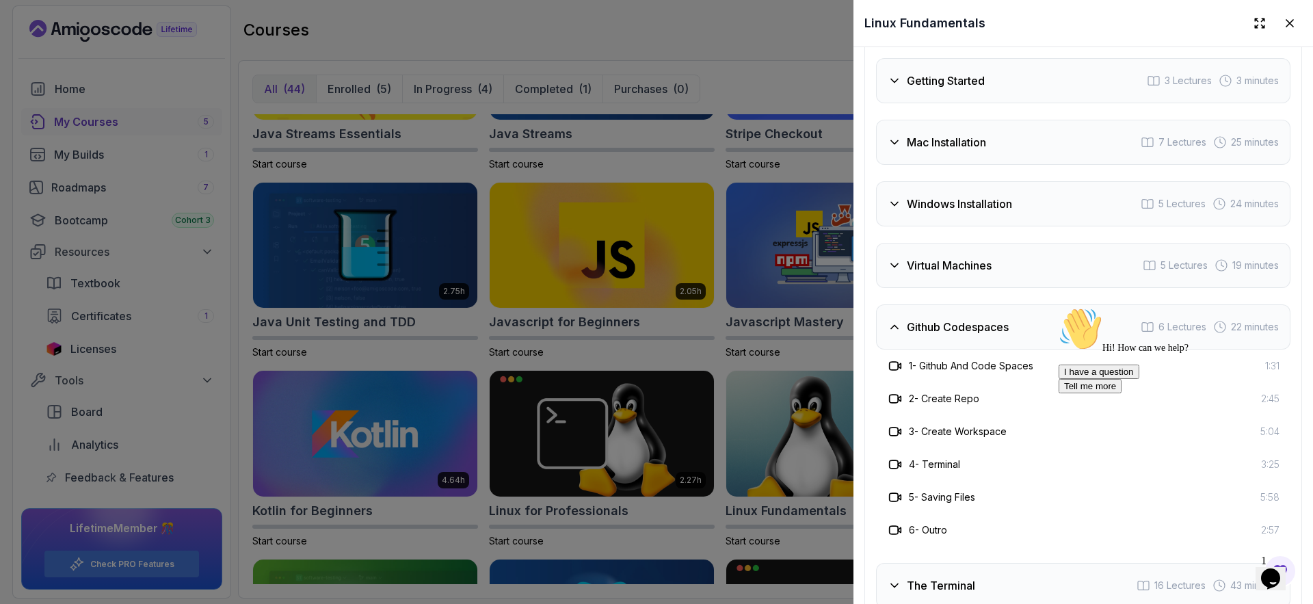
click at [968, 202] on h3 "Windows Installation" at bounding box center [959, 204] width 105 height 16
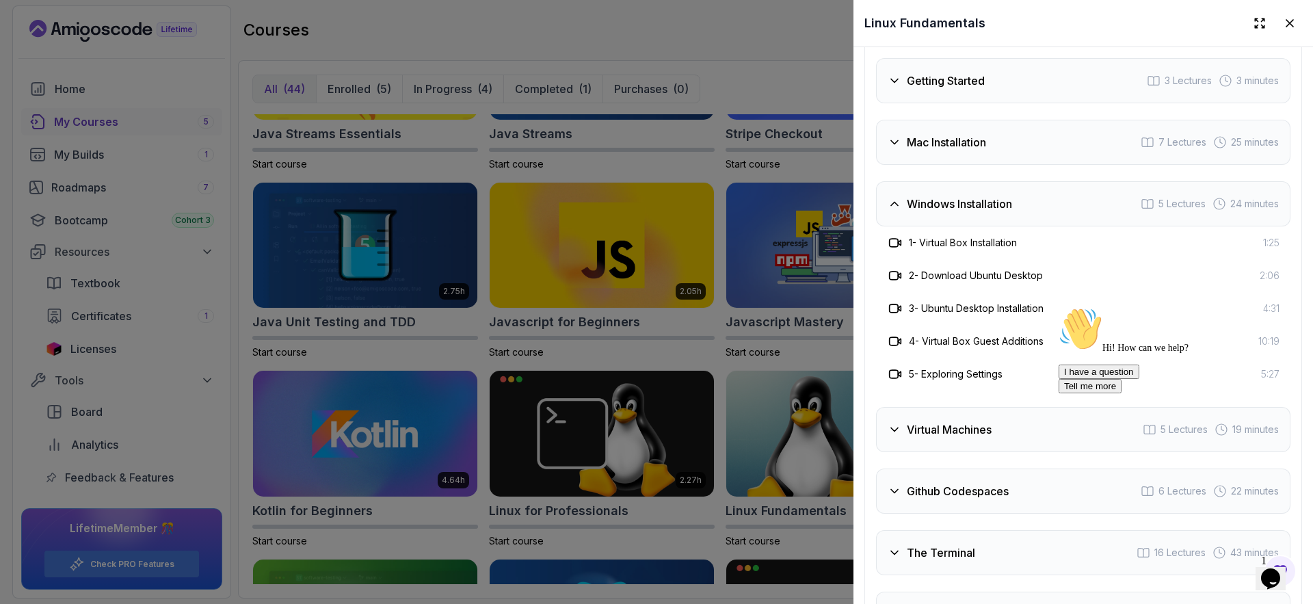
click at [988, 432] on div "Virtual Machines 5 Lectures 19 minutes" at bounding box center [1083, 429] width 415 height 45
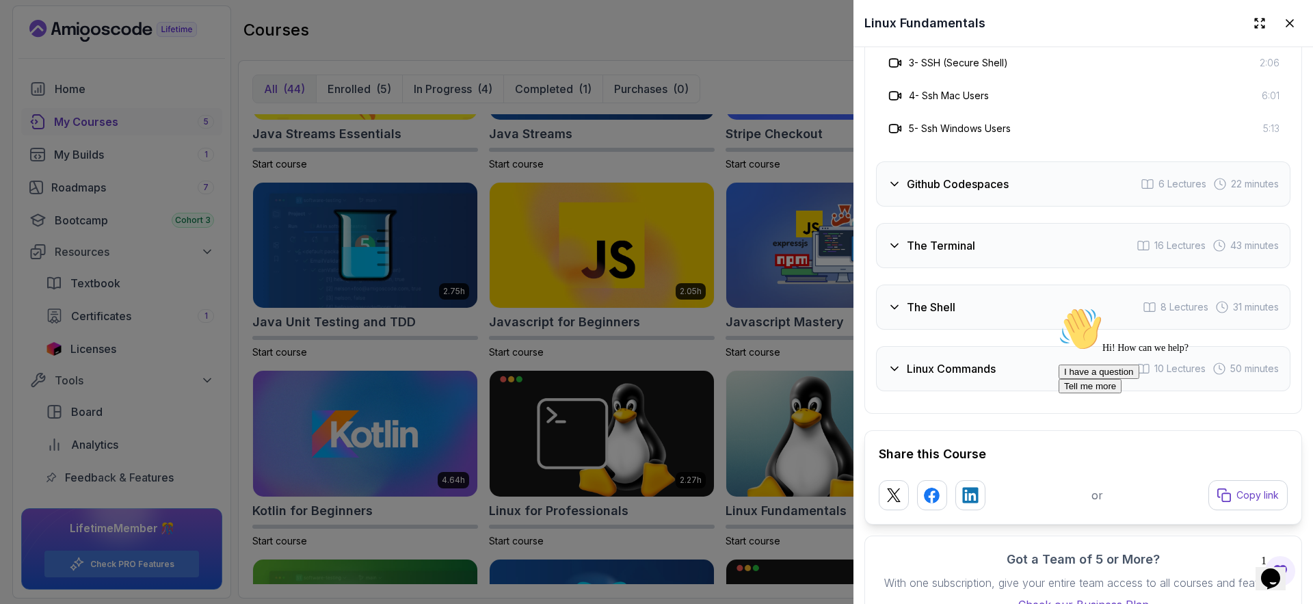
scroll to position [2898, 0]
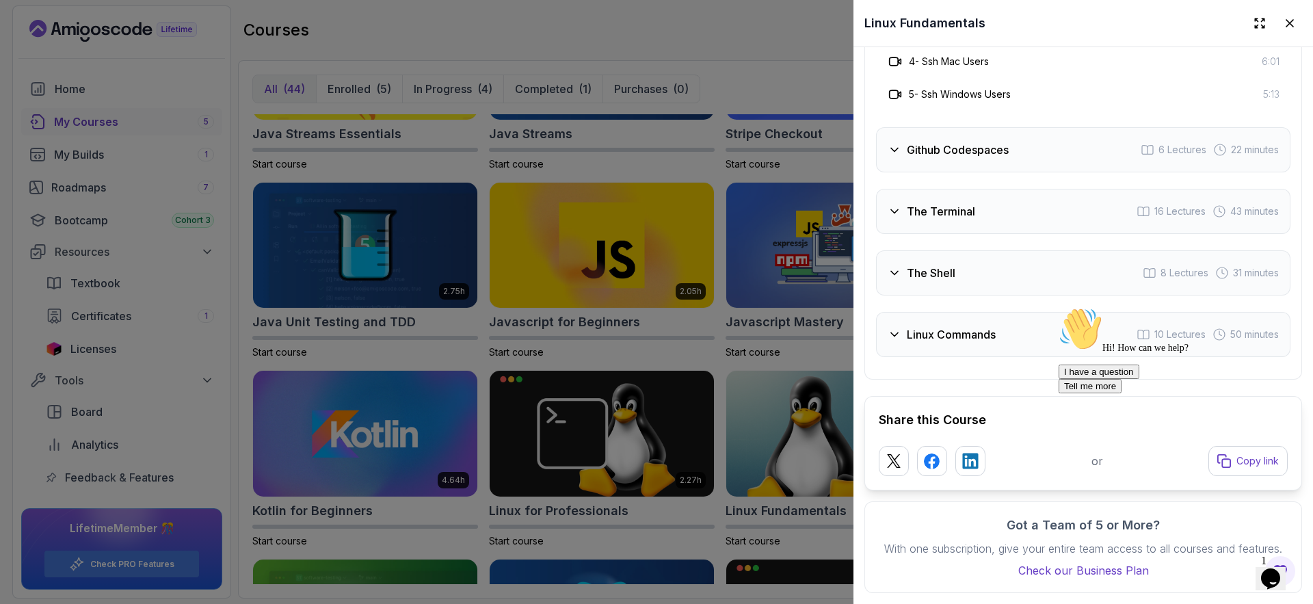
click at [976, 327] on div "Linux Commands 10 Lectures 50 minutes" at bounding box center [1083, 334] width 415 height 45
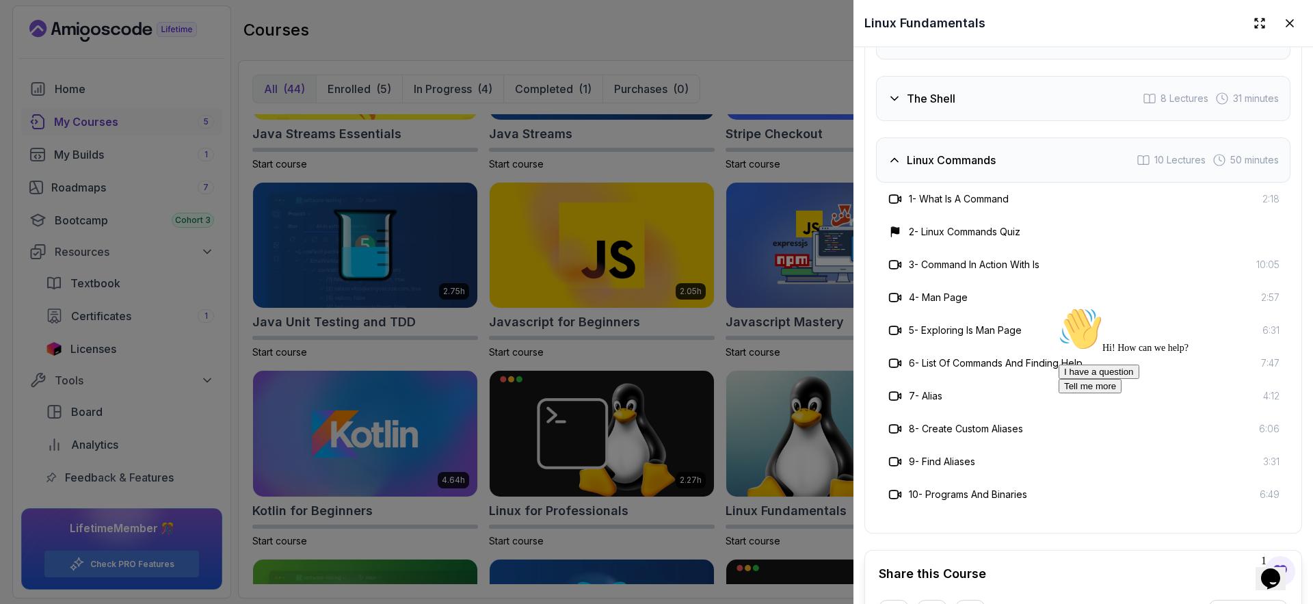
scroll to position [2616, 0]
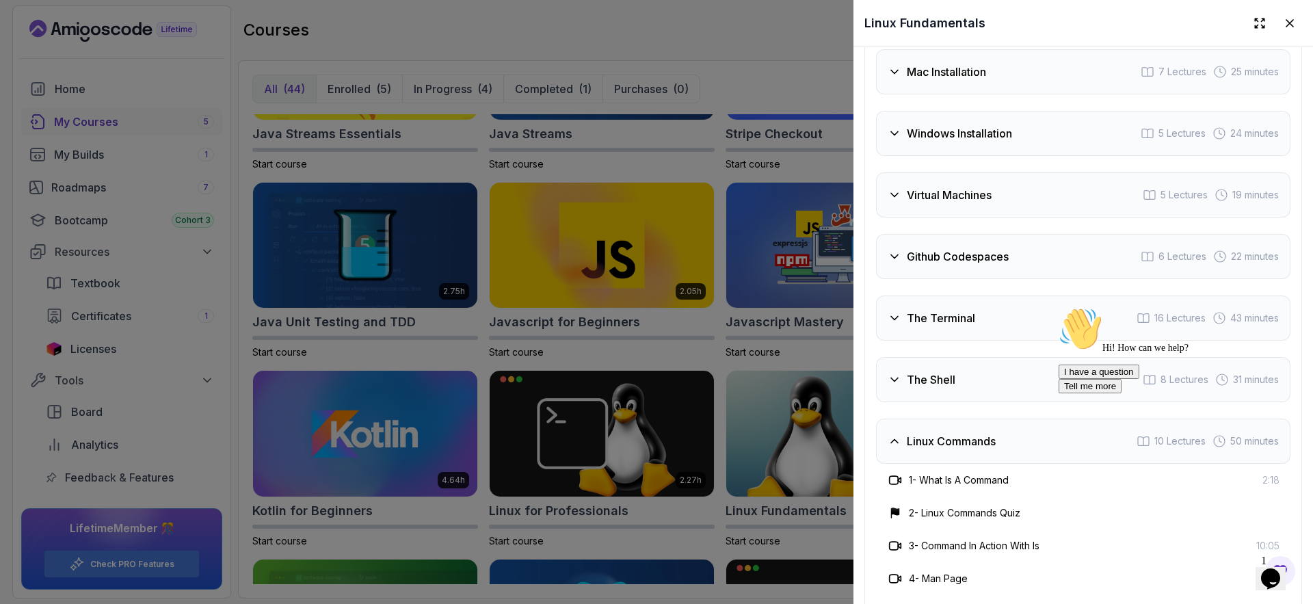
click at [712, 391] on div at bounding box center [656, 302] width 1313 height 604
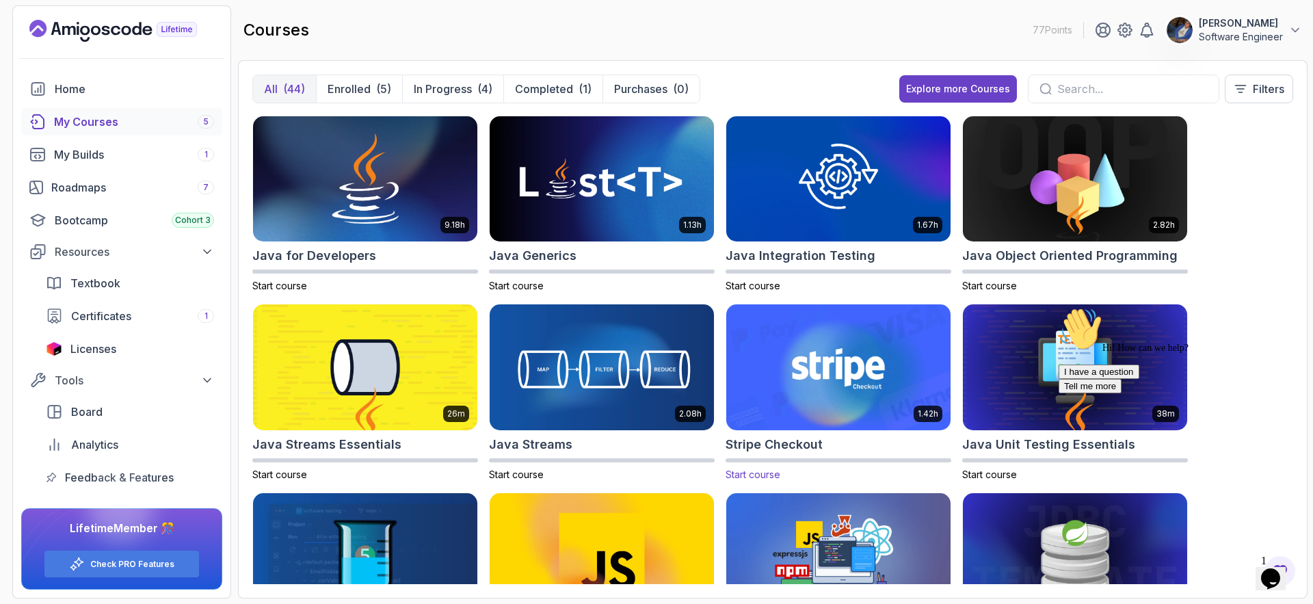
scroll to position [657, 0]
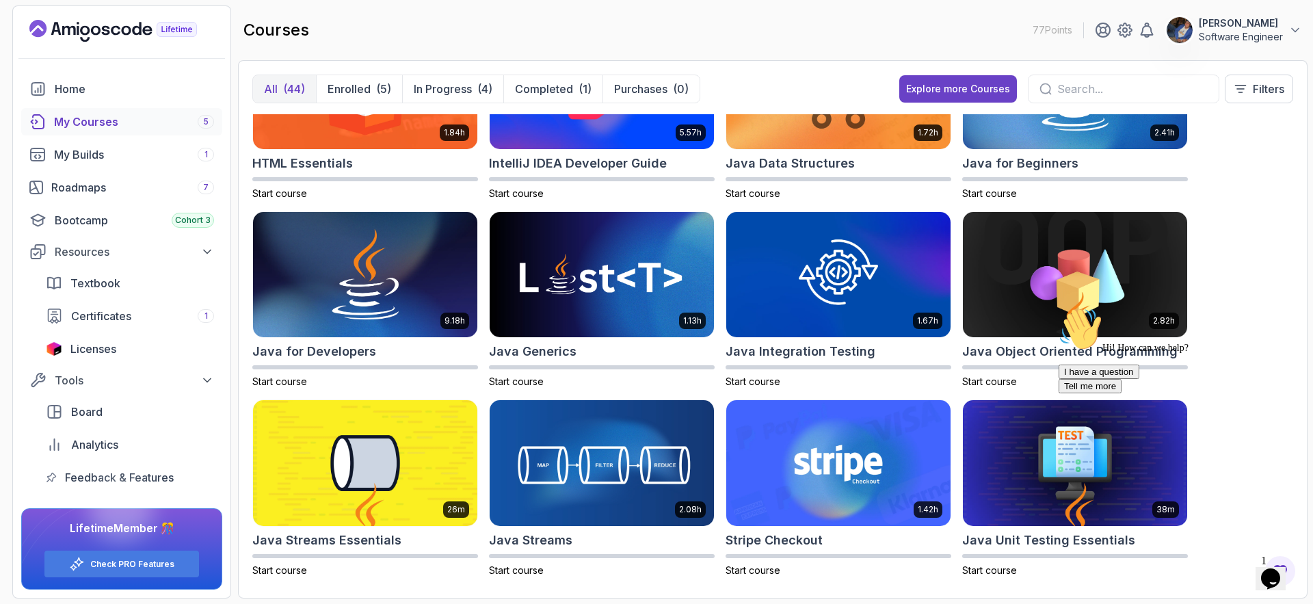
click at [1061, 357] on div "Hi! How can we help? I have a question Tell me more" at bounding box center [1182, 350] width 246 height 86
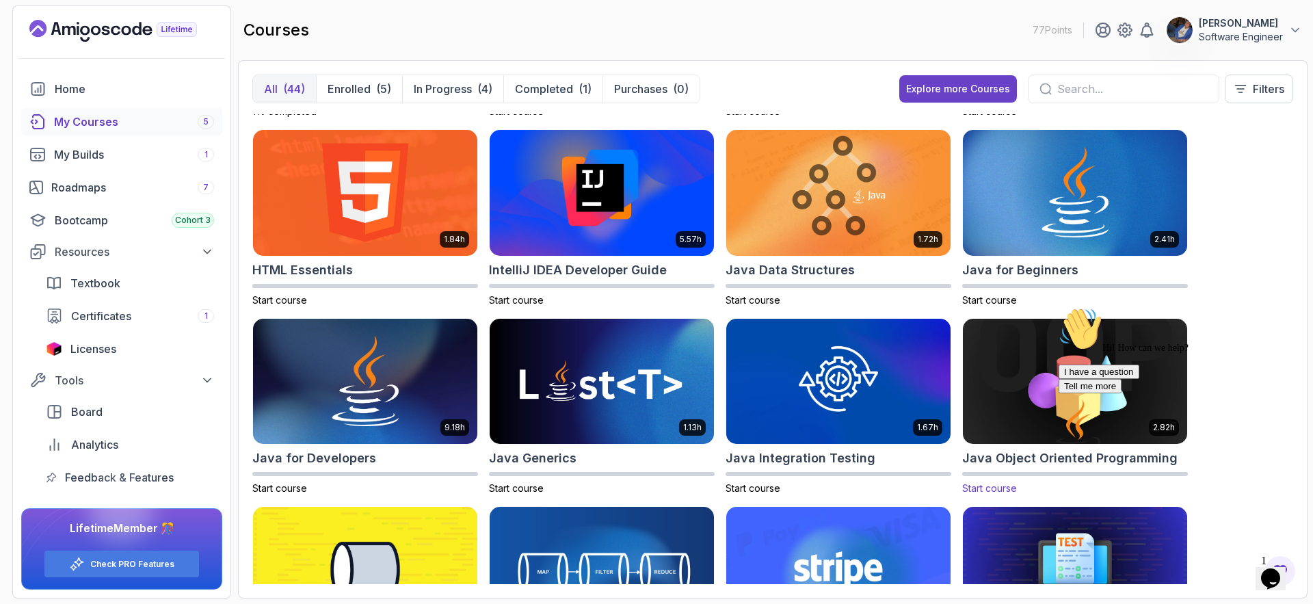
click at [1051, 454] on h2 "Java Object Oriented Programming" at bounding box center [1069, 458] width 215 height 19
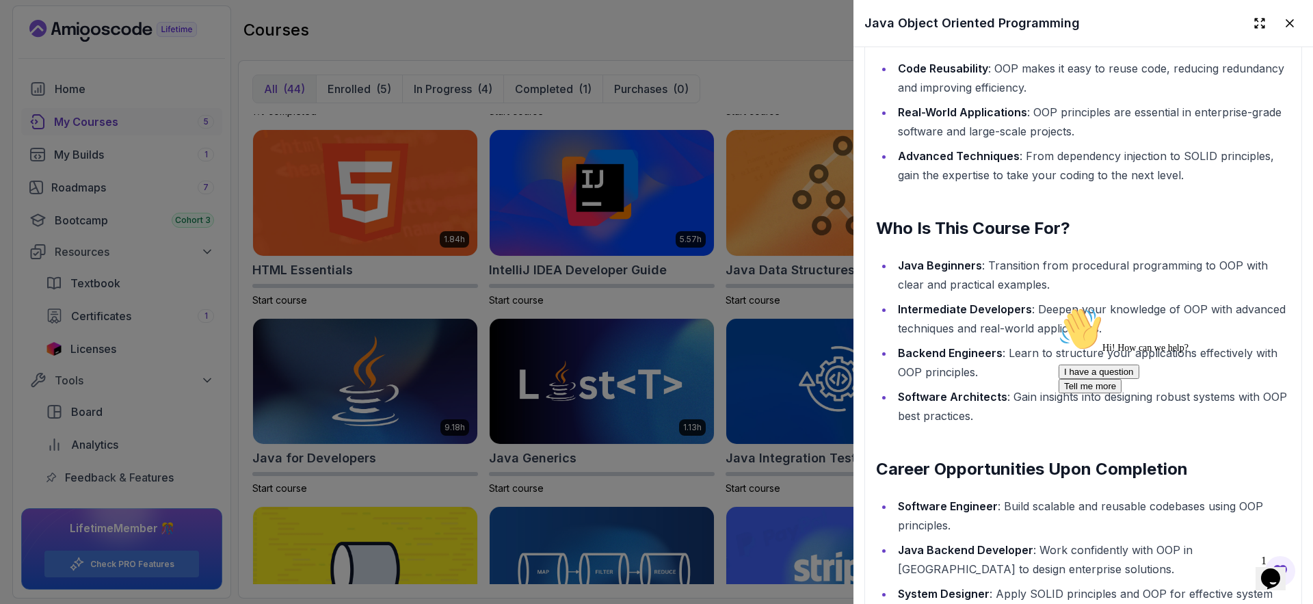
scroll to position [1540, 0]
